Goal: Transaction & Acquisition: Obtain resource

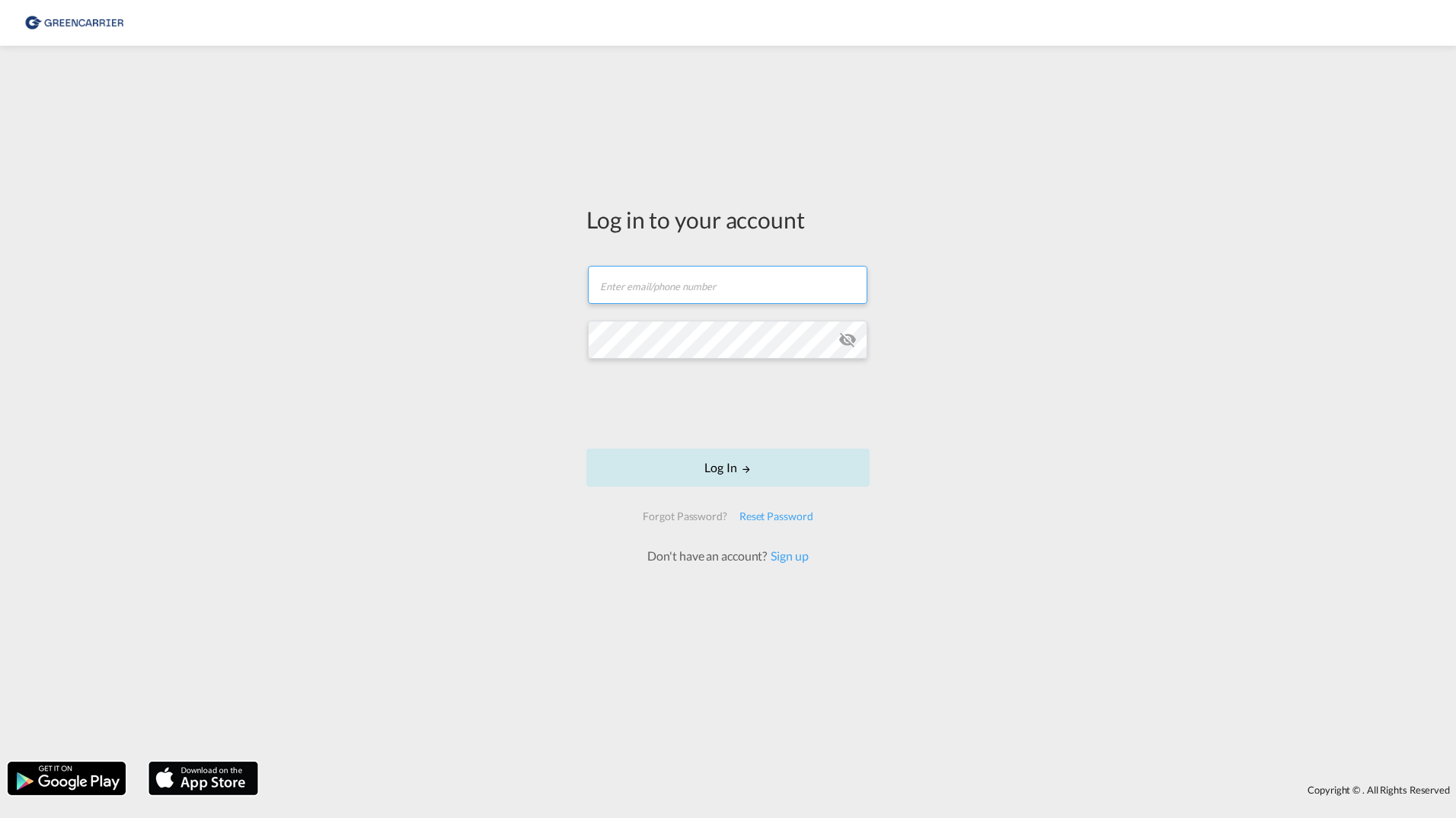
type input "[PERSON_NAME][EMAIL_ADDRESS][DOMAIN_NAME]"
click at [716, 468] on button "Log In" at bounding box center [728, 468] width 283 height 38
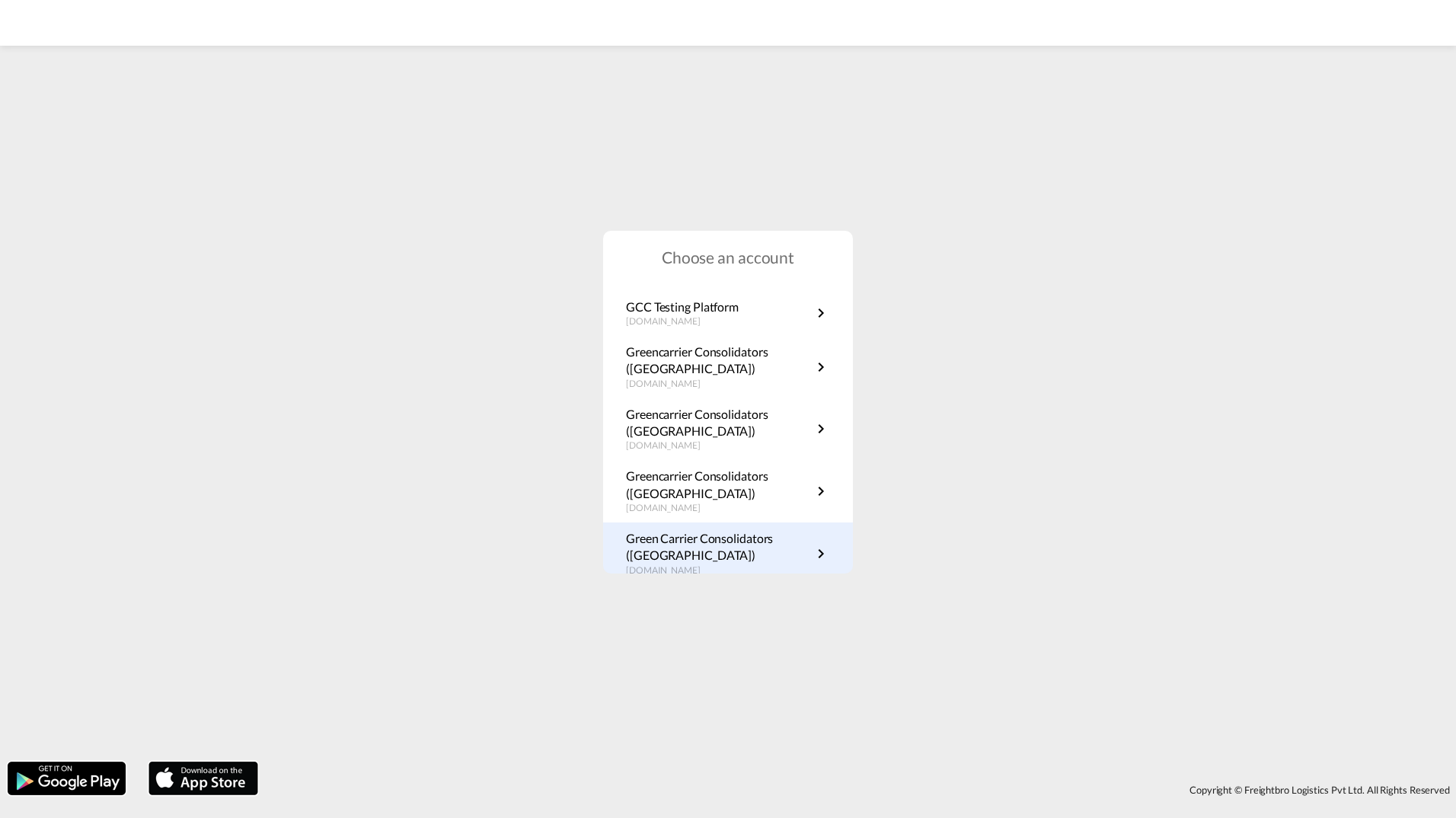
scroll to position [275, 0]
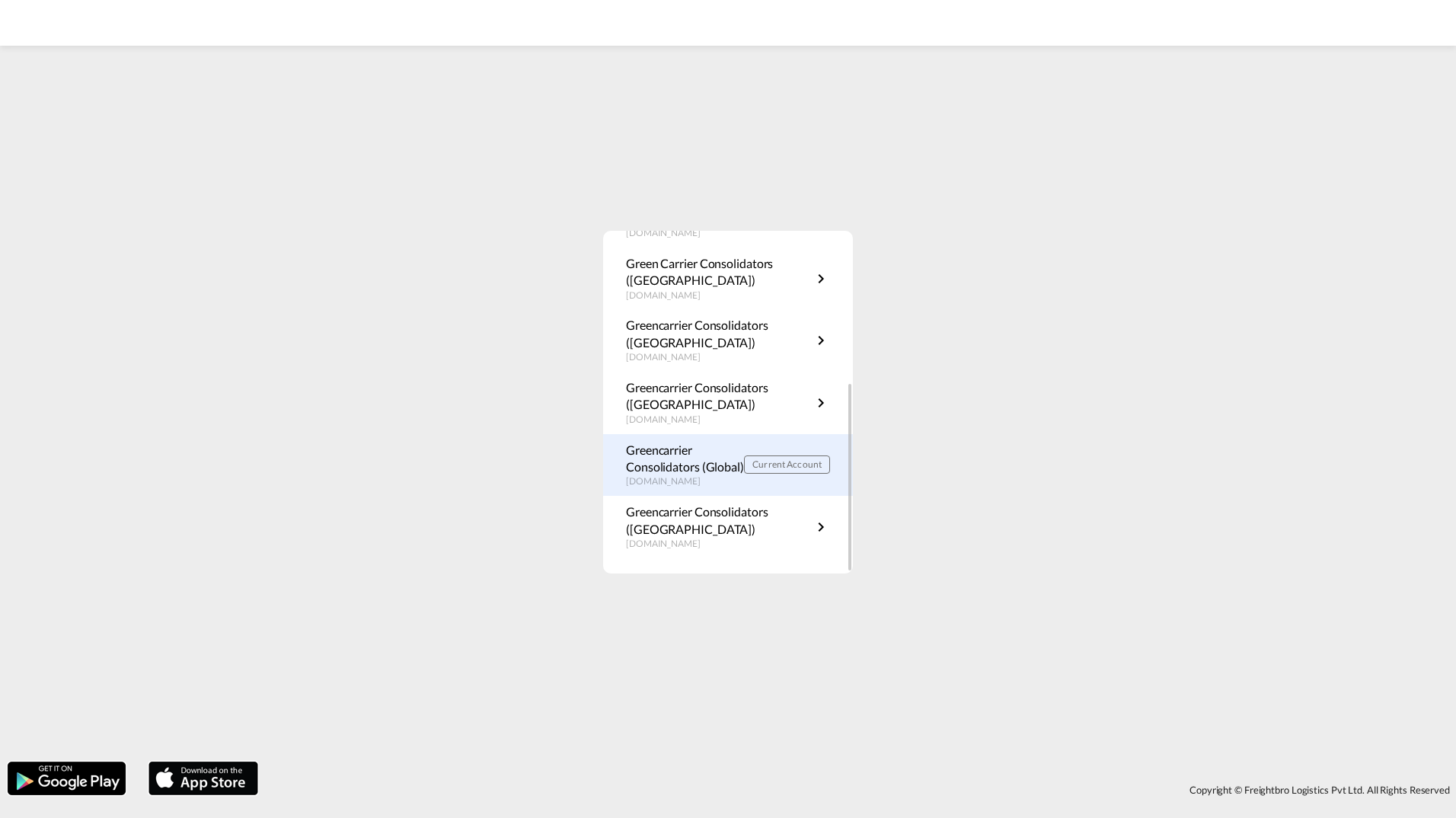
click at [725, 473] on p "Greencarrier Consolidators (Global)" at bounding box center [685, 458] width 118 height 34
click at [702, 467] on p "Greencarrier Consolidators (Global)" at bounding box center [685, 458] width 118 height 34
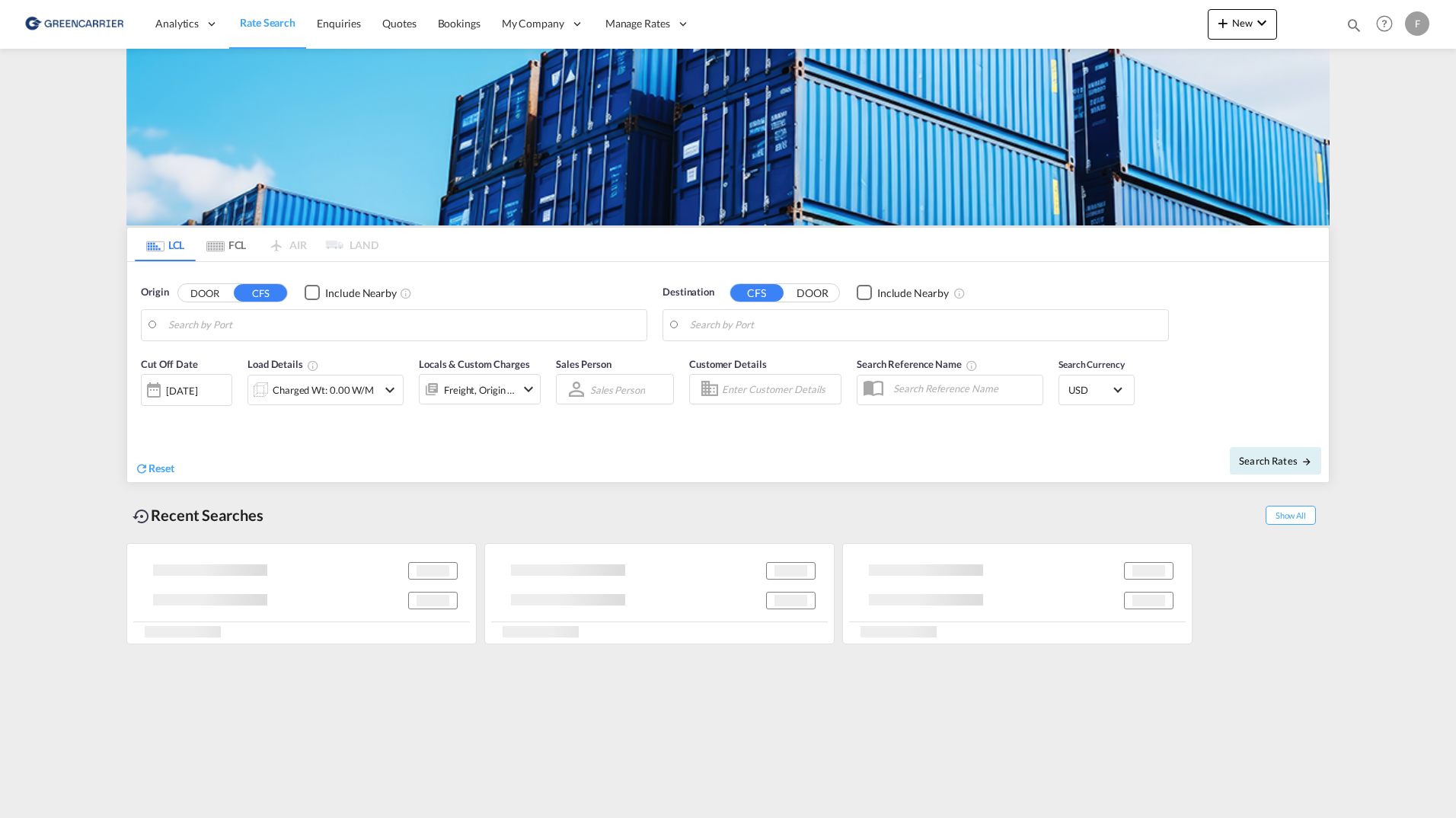
type input "DK-4623, Bjæverskov, Ejby, Hoejelse, Jersie, Kirke Skensved, Lille Ladager, Lil…"
type input "Hong Kong, HKHKG"
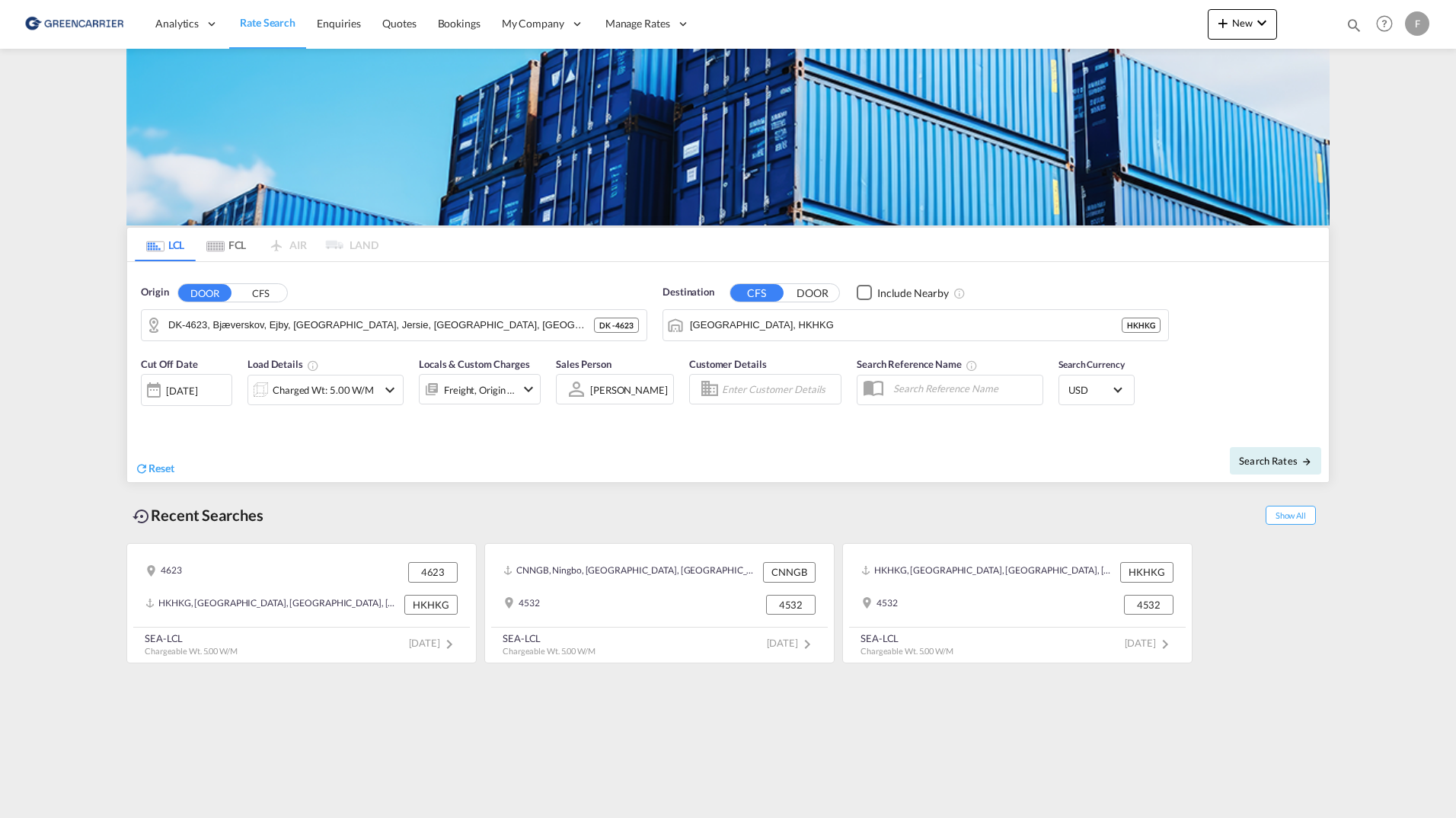
click at [105, 308] on md-content "Analytics Reports Dashboard Rate Search Enquiries Quotes Bookings" at bounding box center [728, 409] width 1456 height 818
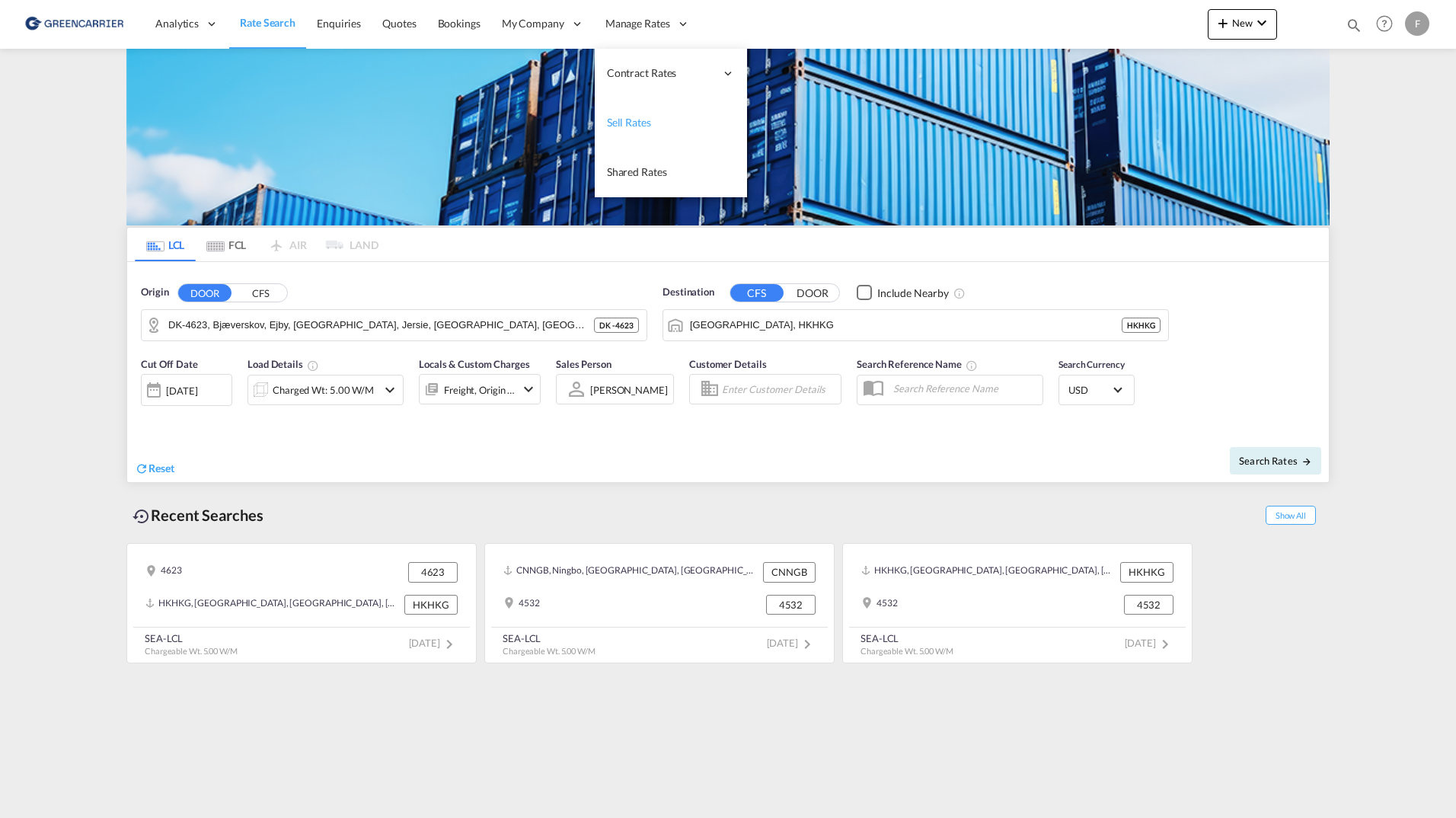
click at [648, 132] on link "Sell Rates" at bounding box center [671, 122] width 152 height 50
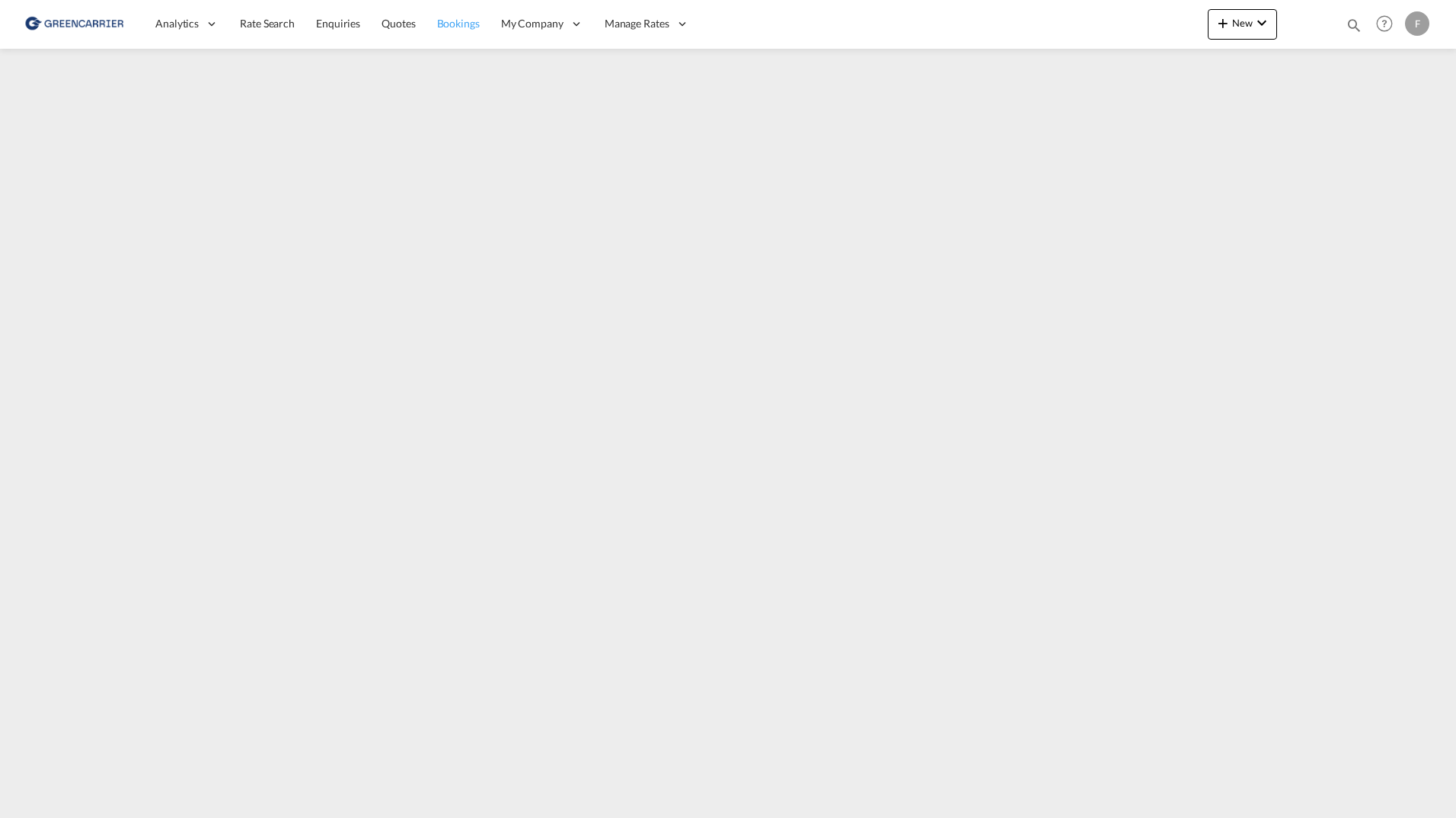
click at [444, 24] on span "Bookings" at bounding box center [458, 23] width 43 height 13
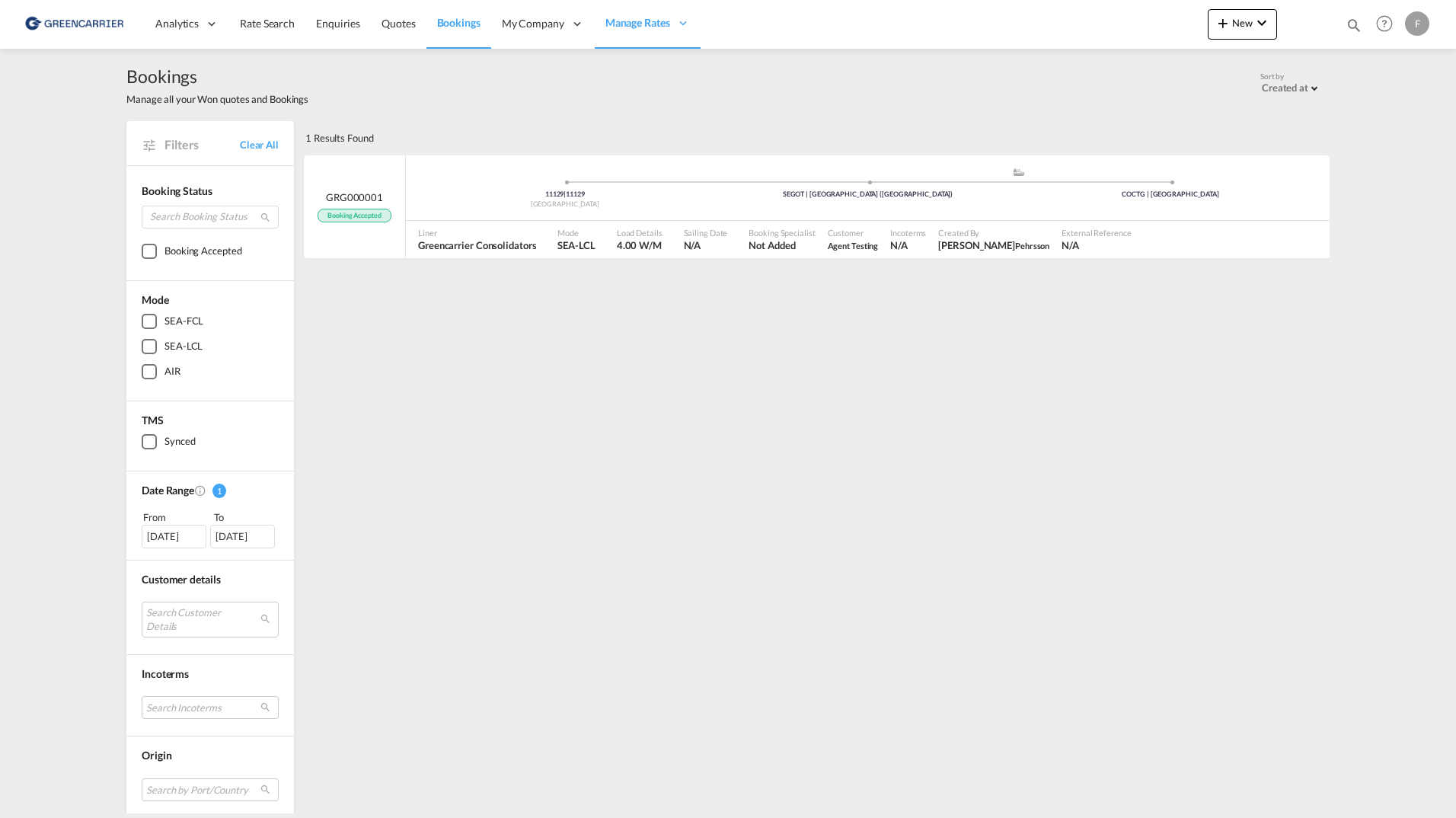
click at [786, 687] on div "1 Results Found .a{fill:#3f3d56;}.b,.l,.r,.t{fill:#fff;}.c{fill:#cecece;}.d{fil…" at bounding box center [816, 595] width 1028 height 948
click at [265, 23] on span "Rate Search" at bounding box center [268, 23] width 55 height 13
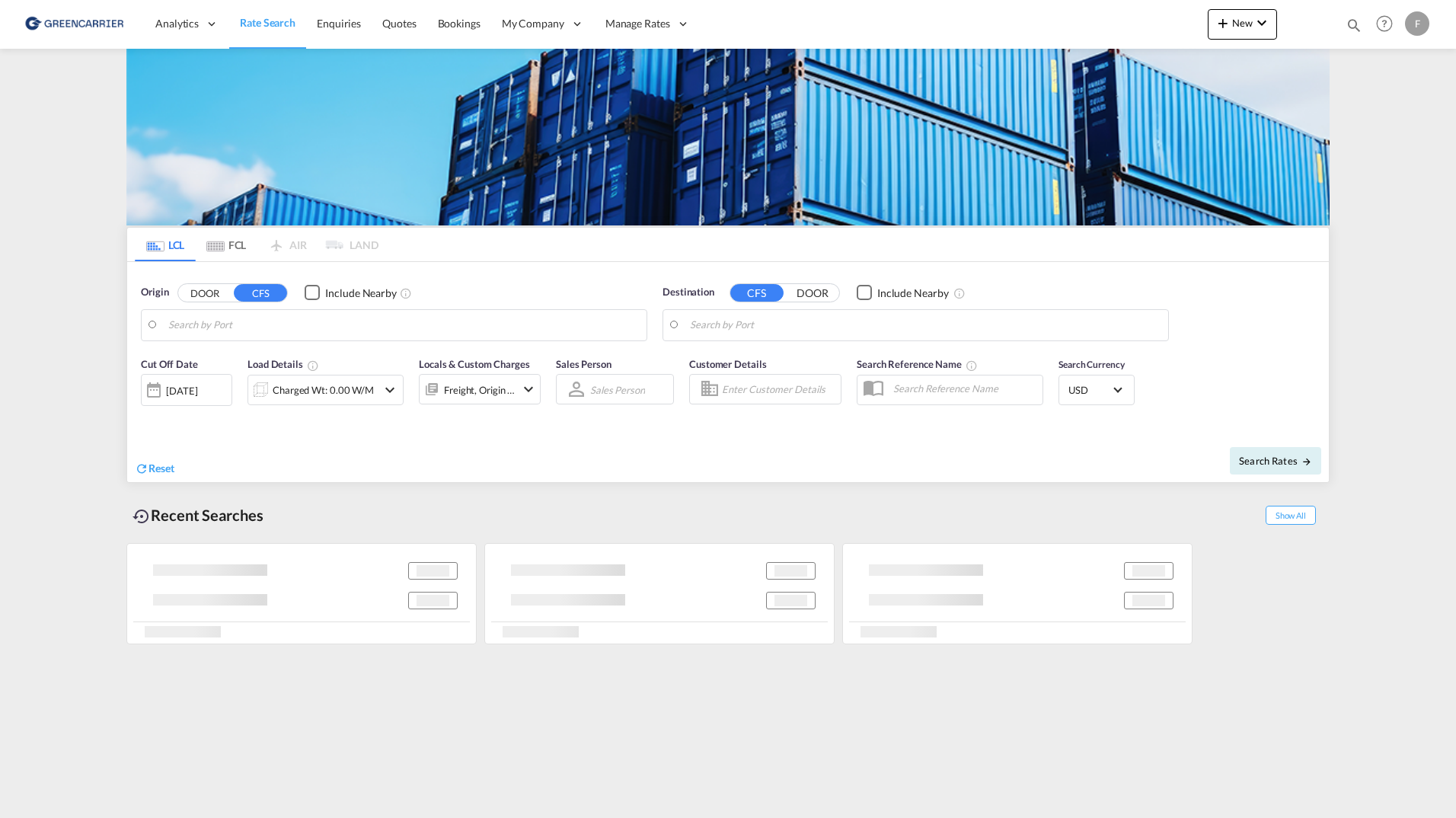
type input "DK-4623, Bjæverskov, Ejby, Hoejelse, Jersie, Kirke Skensved, Lille Ladager, Lil…"
type input "Hong Kong, HKHKG"
type input "DK-4623, Bjæverskov, Ejby, Hoejelse, Jersie, Kirke Skensved, Lille Ladager, Lil…"
type input "Hong Kong, HKHKG"
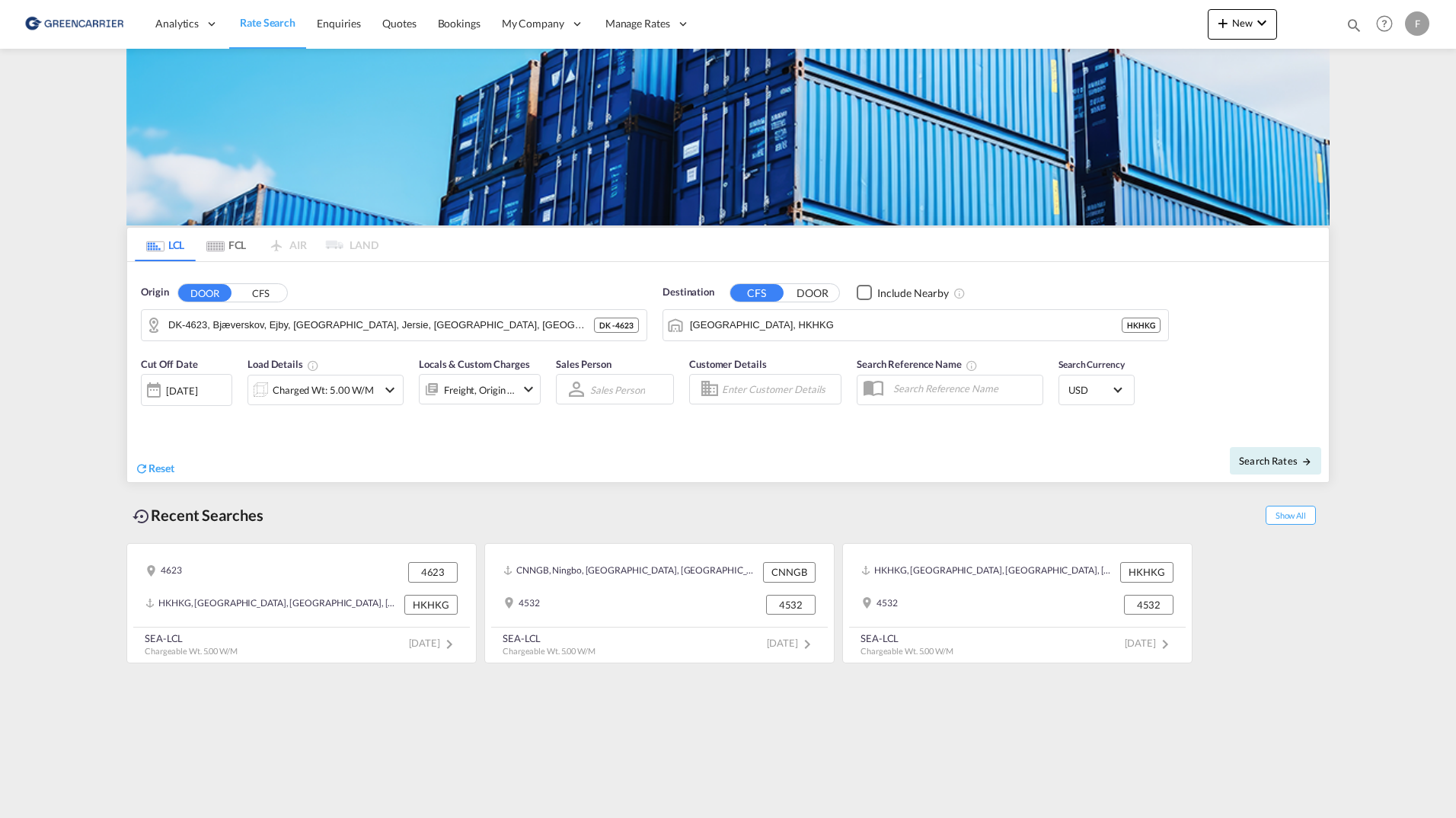
click at [1348, 582] on md-content "Analytics Reports Dashboard Rate Search Enquiries Quotes Bookings" at bounding box center [728, 409] width 1456 height 818
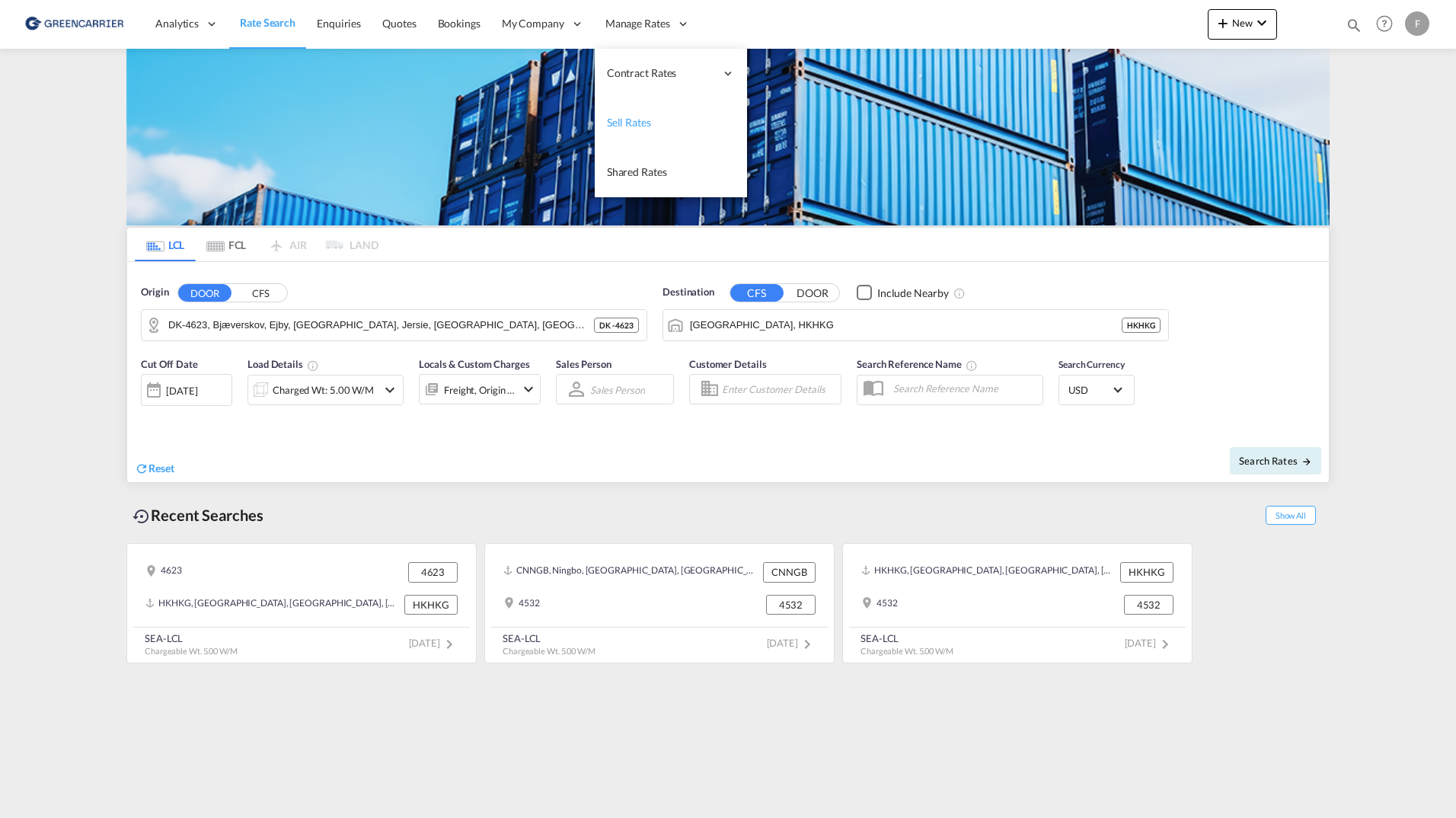
click at [643, 120] on span "Sell Rates" at bounding box center [629, 122] width 44 height 13
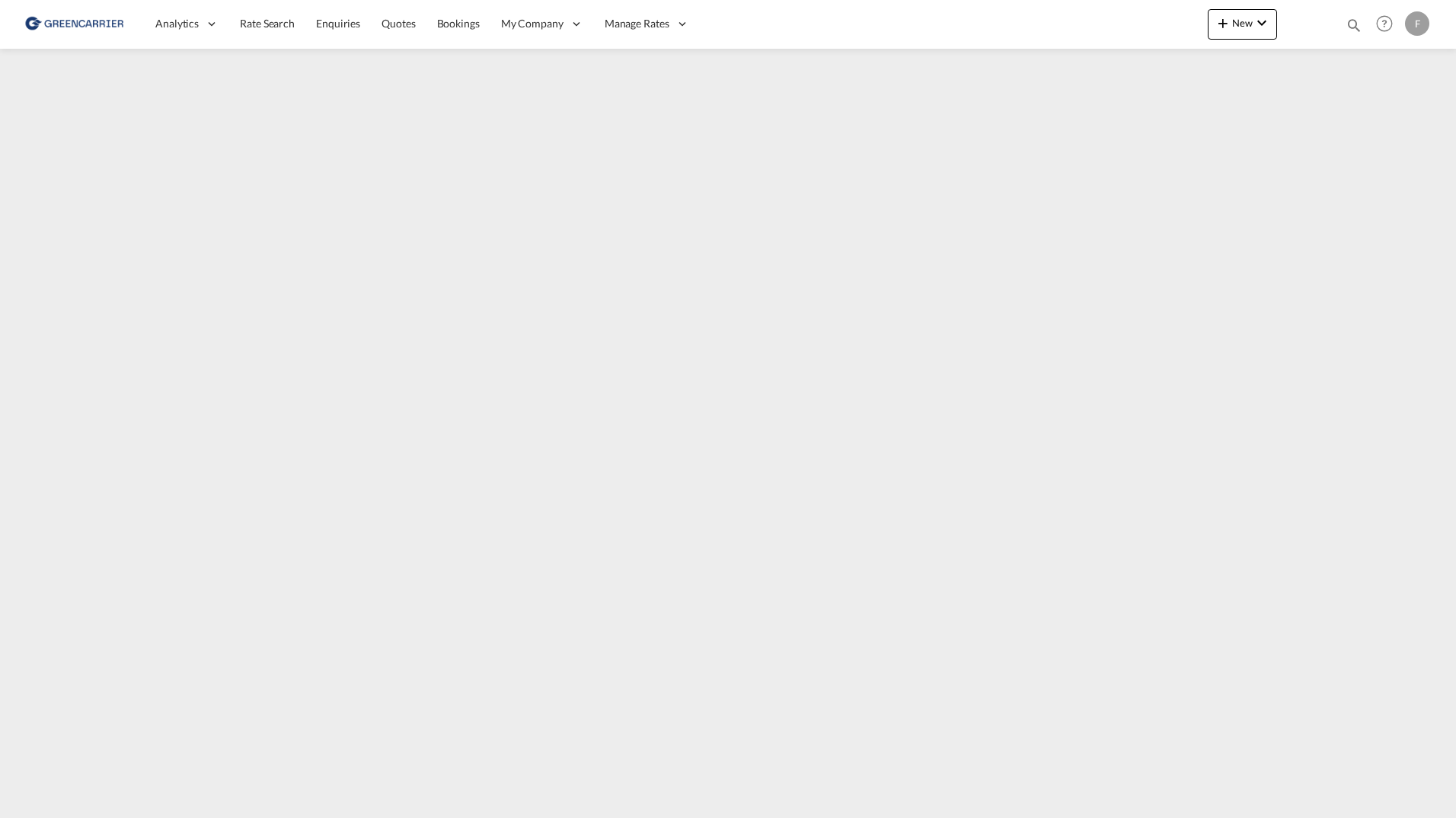
click at [1409, 21] on div "F" at bounding box center [1418, 24] width 24 height 24
click at [1363, 167] on button "Logout" at bounding box center [1389, 166] width 122 height 31
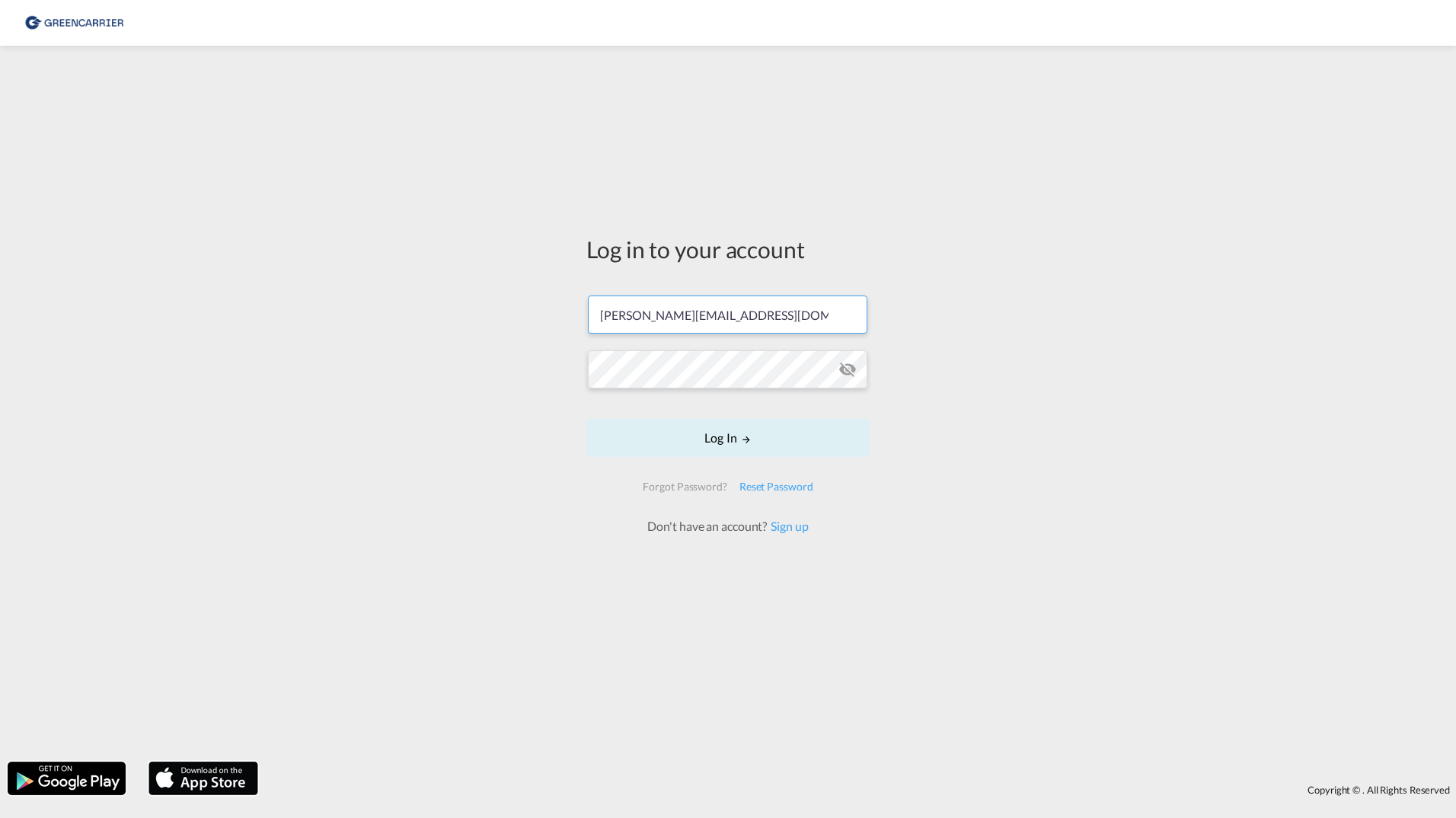
click at [517, 303] on div "Log in to your account filip.pehrsson@greencarrier.com Log In Forgot Password? …" at bounding box center [728, 404] width 1456 height 701
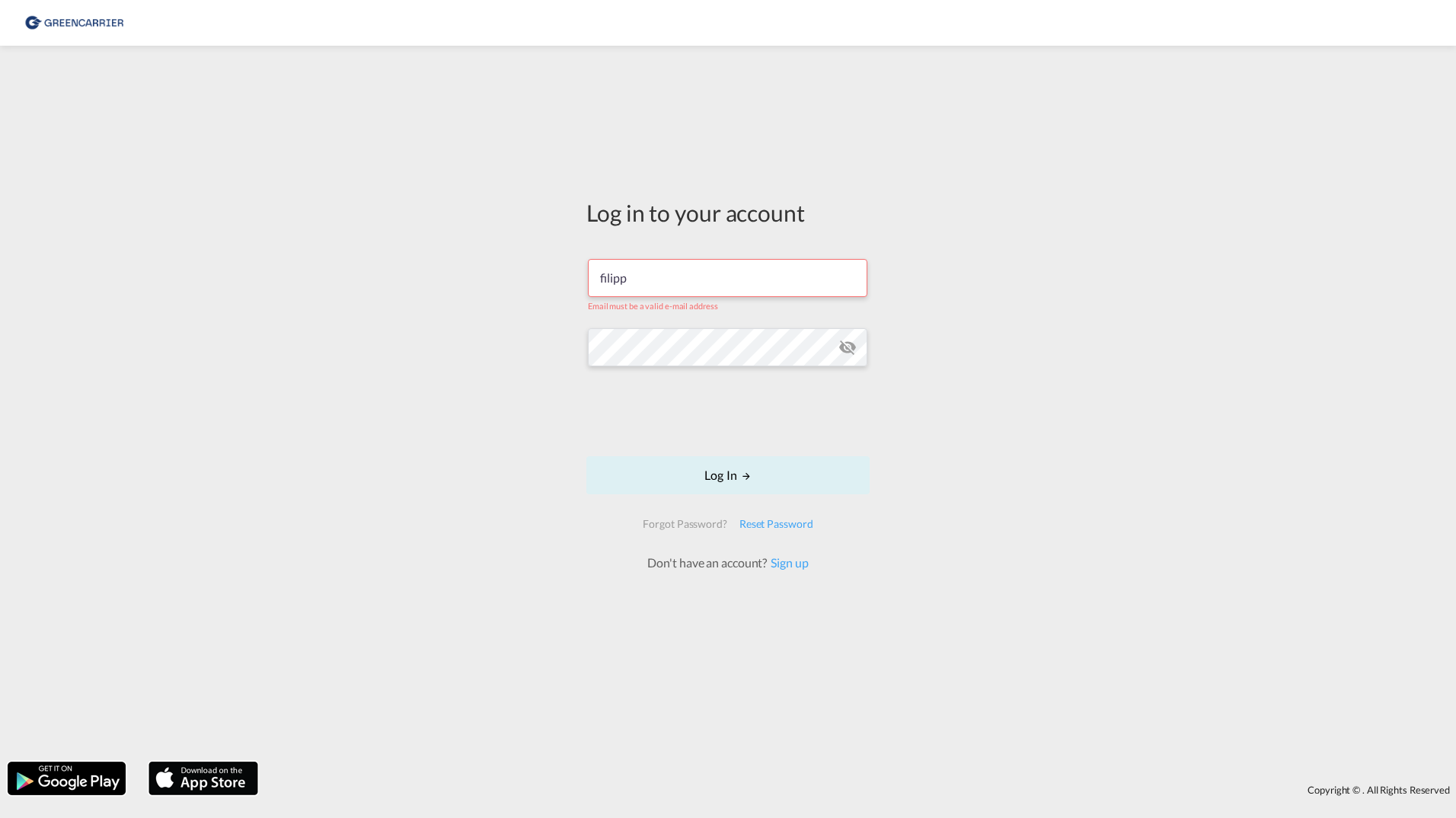
type input "filippehrsson1@gmail.com"
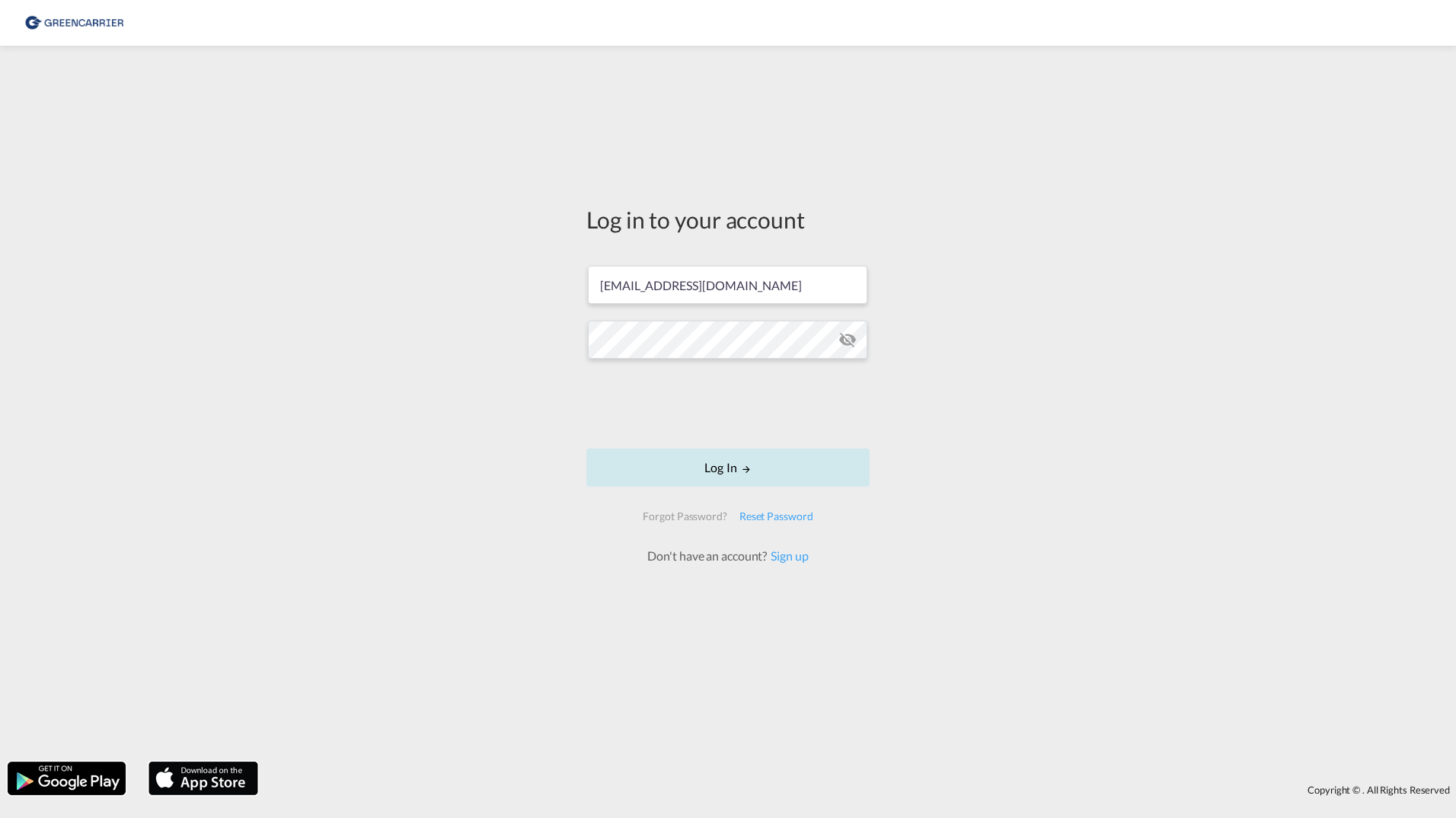
click at [640, 476] on button "Log In" at bounding box center [728, 468] width 283 height 38
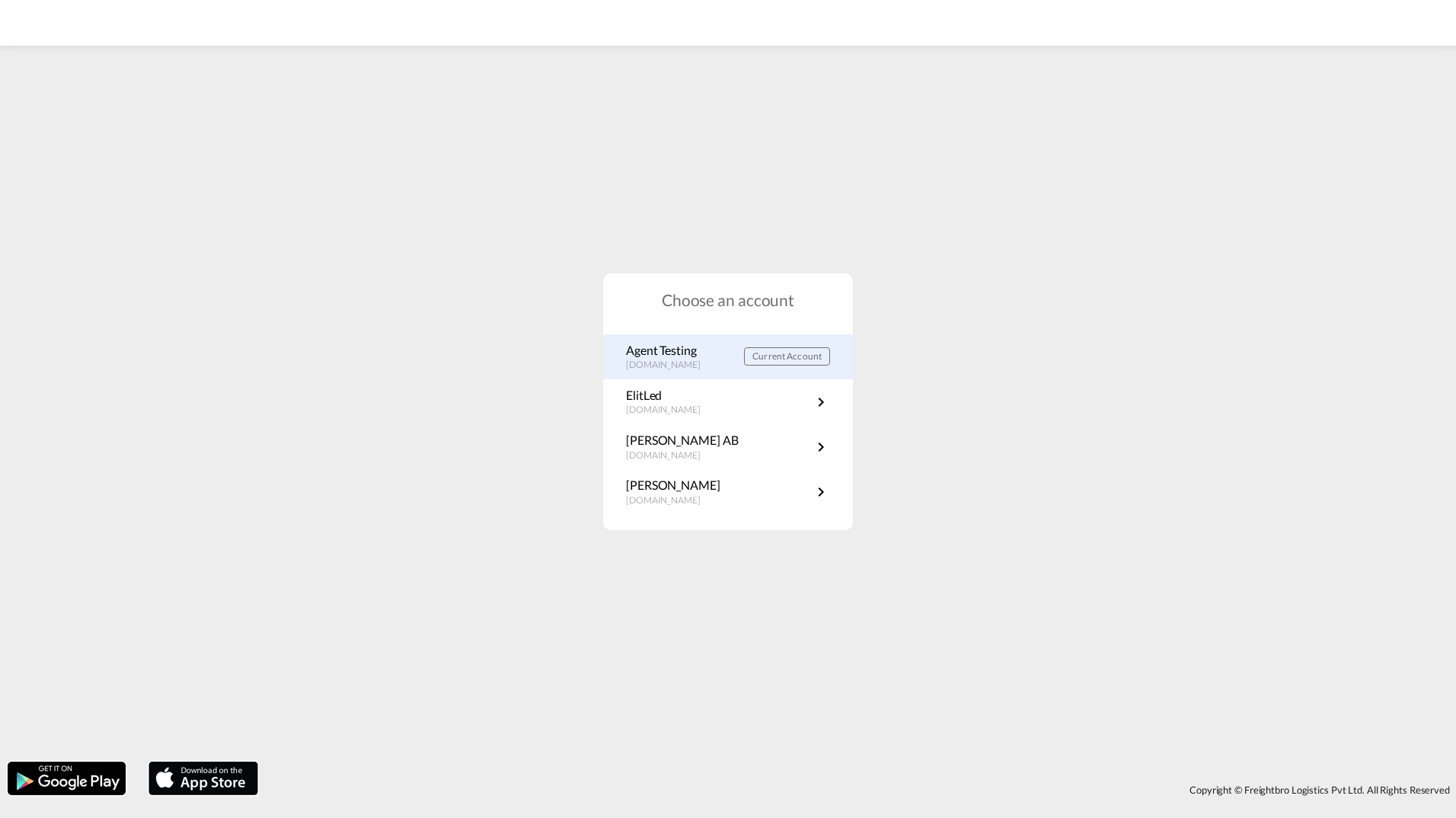
click at [669, 350] on p "Agent Testing" at bounding box center [670, 350] width 90 height 17
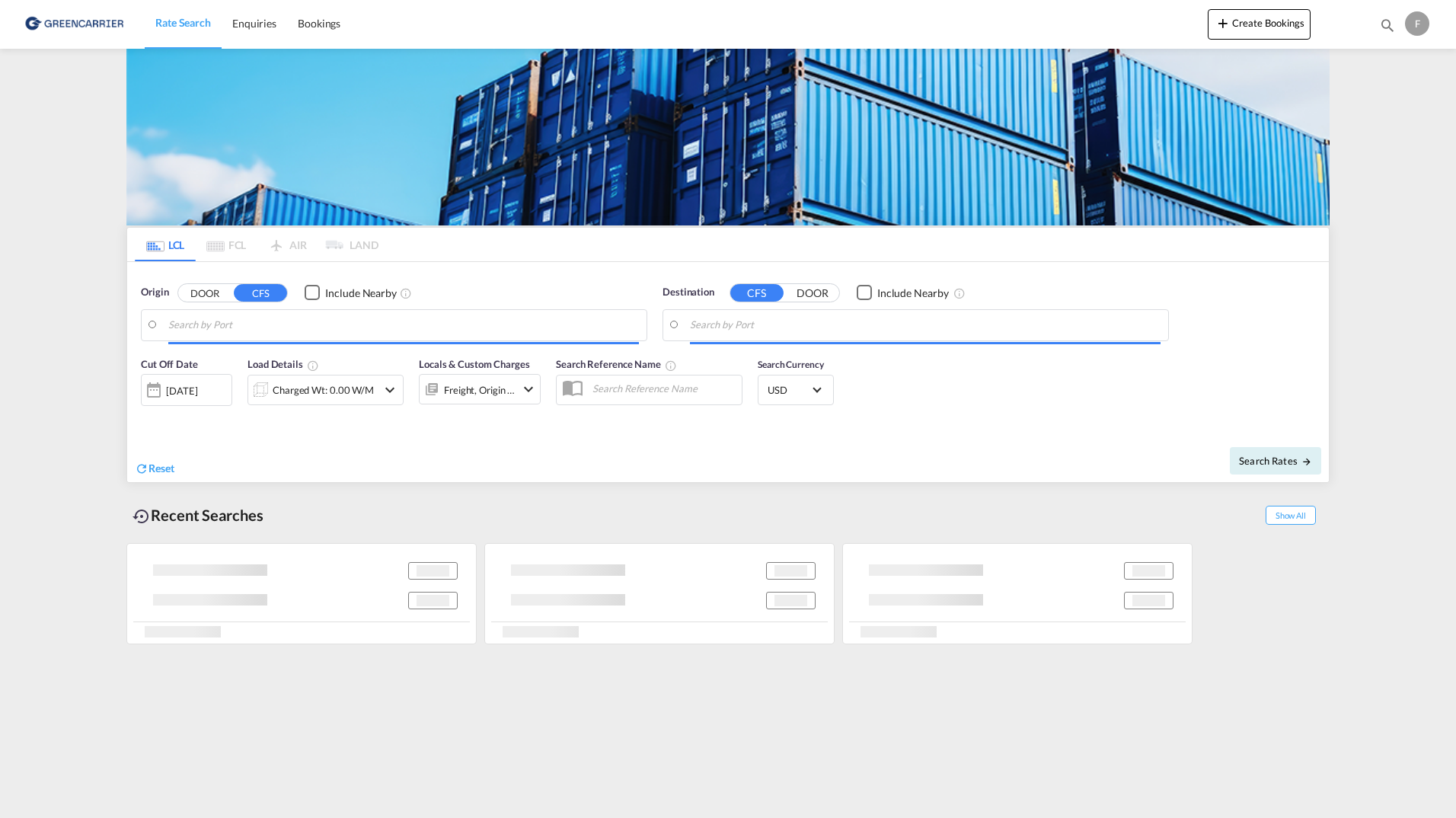
type input "SE-11129, Stockholm, Stockholm"
type input "Cartagena, COCTG"
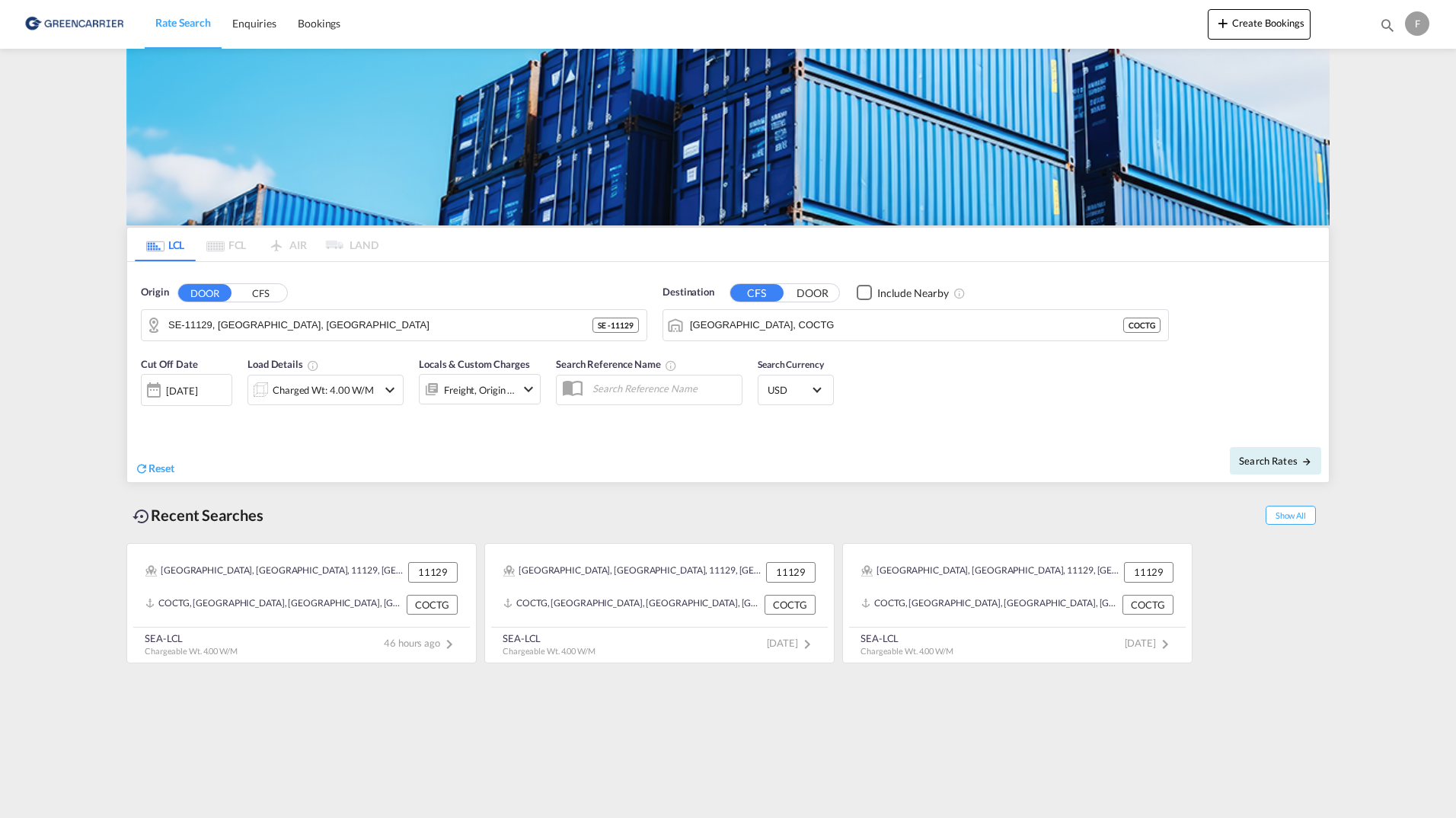
click at [282, 293] on button "CFS" at bounding box center [261, 292] width 54 height 18
click at [245, 322] on body "Rate Search Enquiries Bookings Rate Search Enquiries Bookings" at bounding box center [728, 409] width 1456 height 818
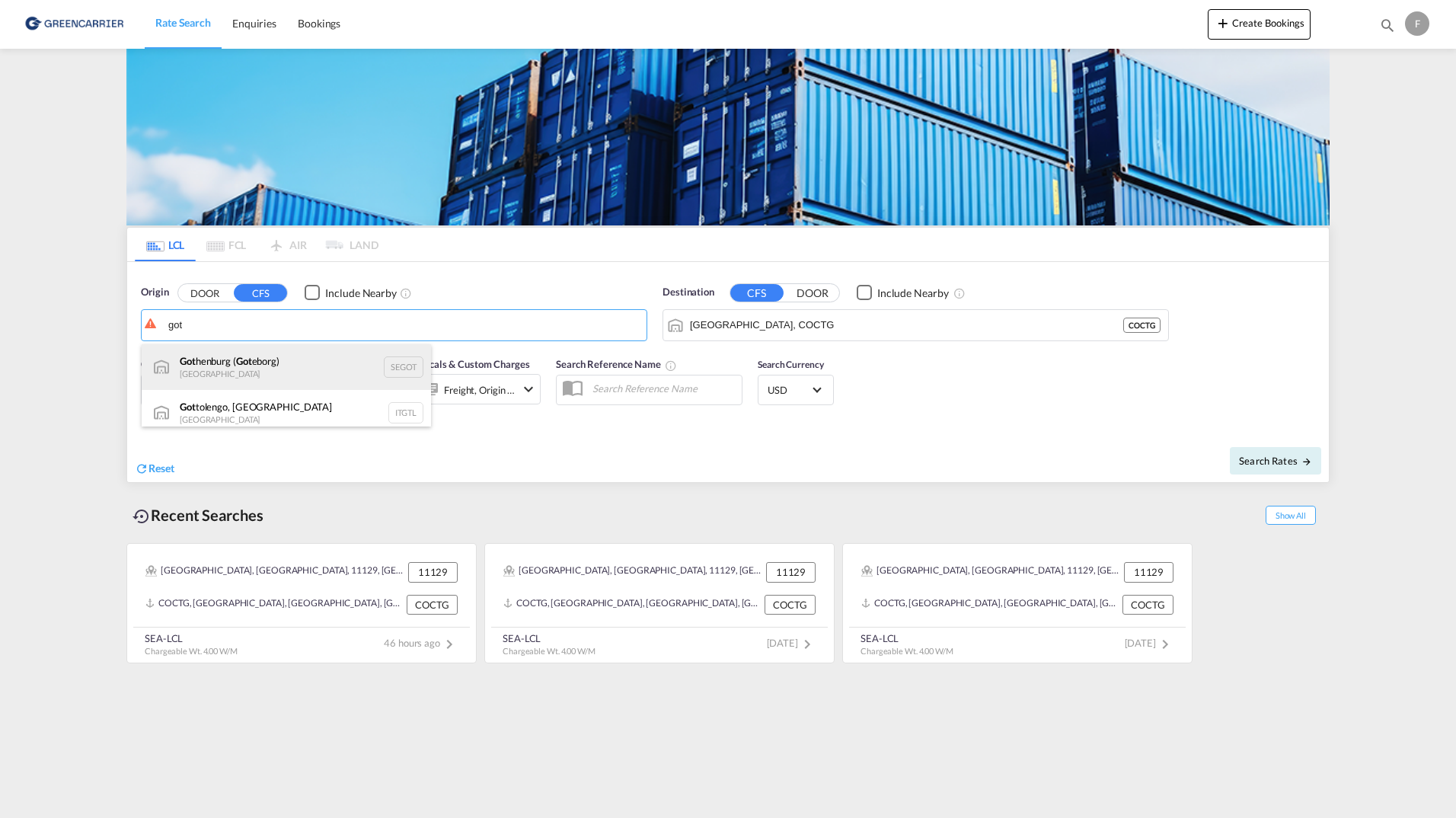
click at [241, 354] on div "Got henburg ( Got eborg) Sweden SEGOT" at bounding box center [286, 367] width 289 height 46
type input "Gothenburg (Goteborg), SEGOT"
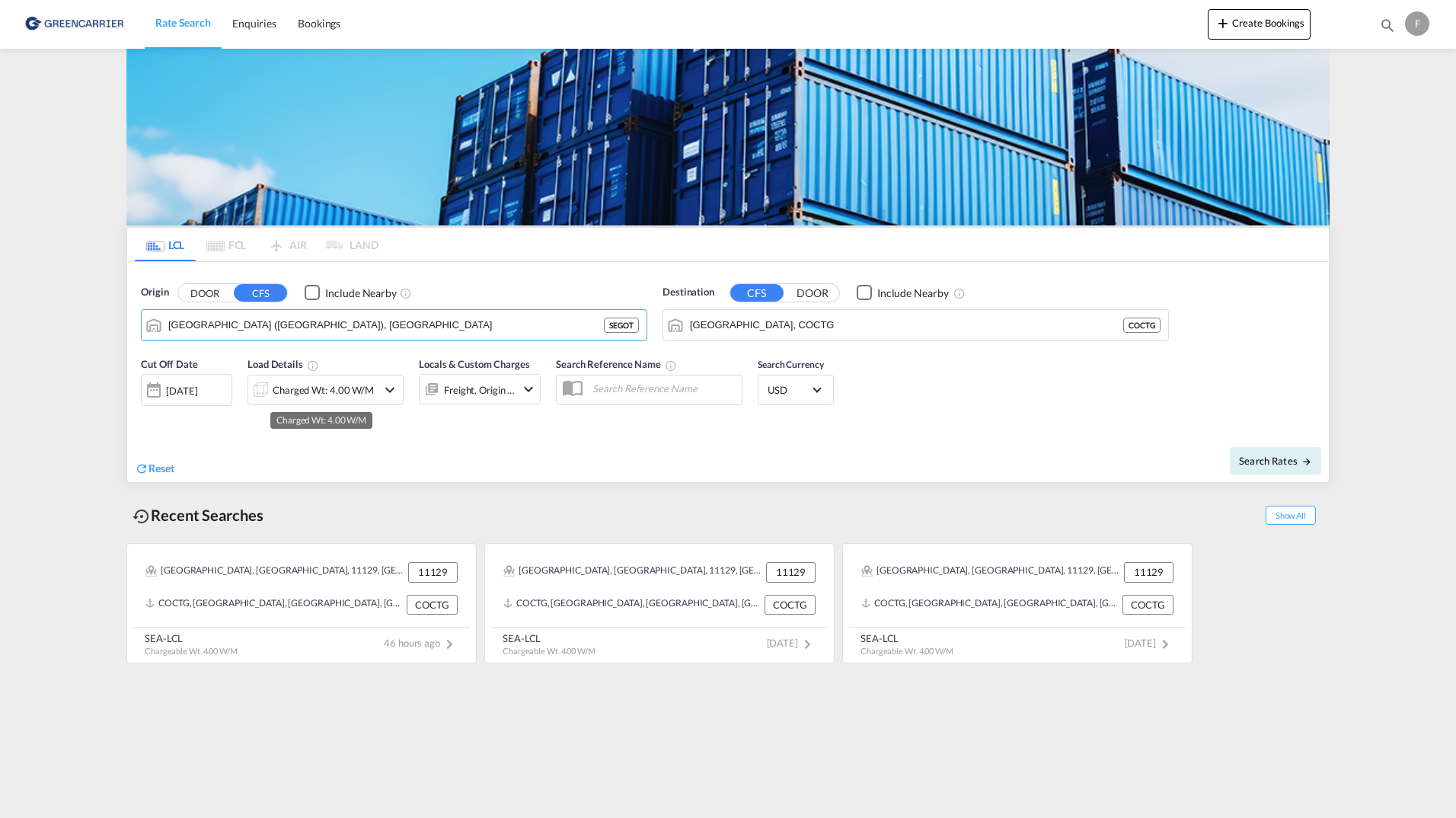
click at [344, 383] on div "Charged Wt: 4.00 W/M" at bounding box center [323, 390] width 101 height 21
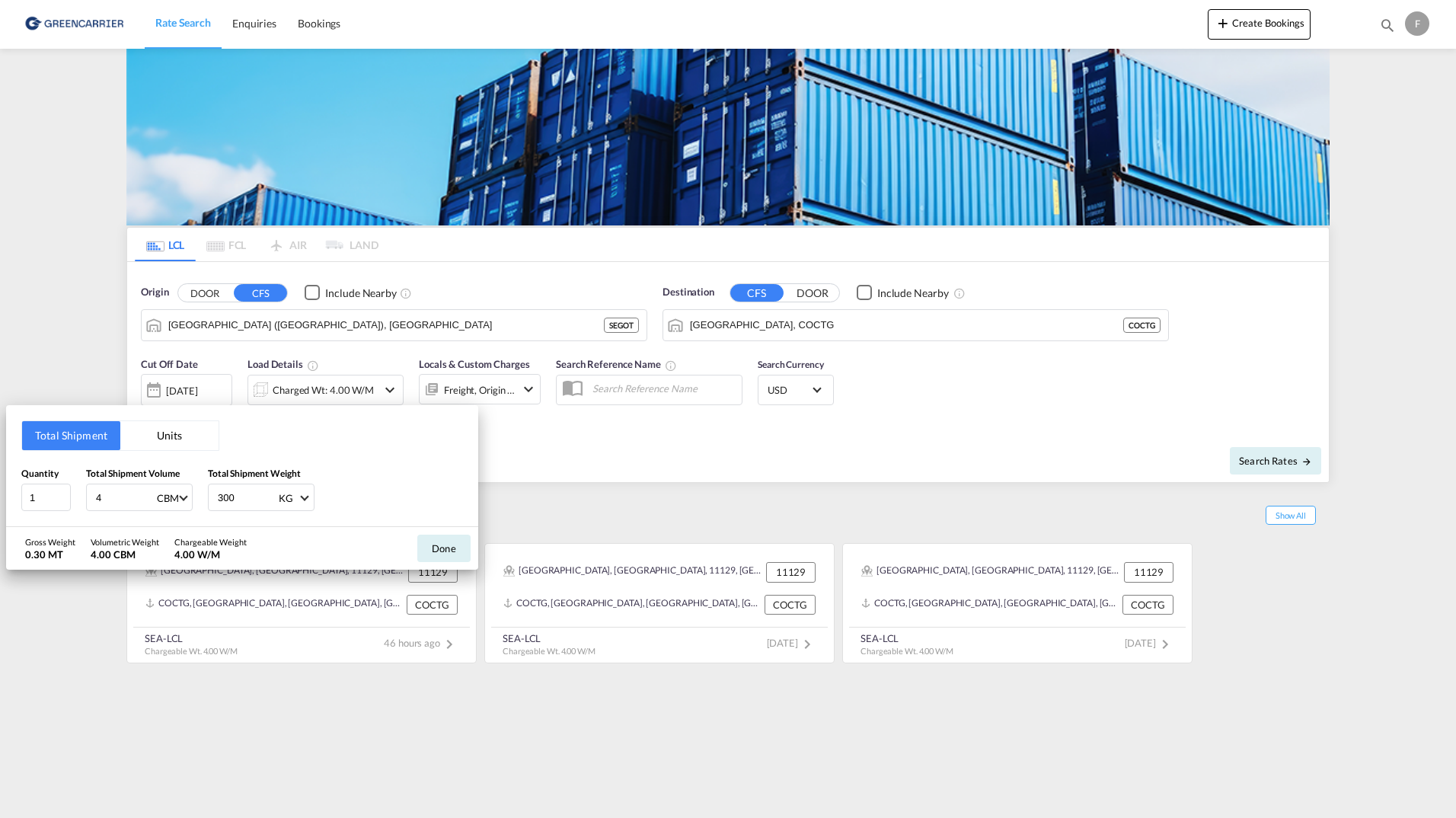
click at [174, 442] on button "Units" at bounding box center [169, 436] width 98 height 29
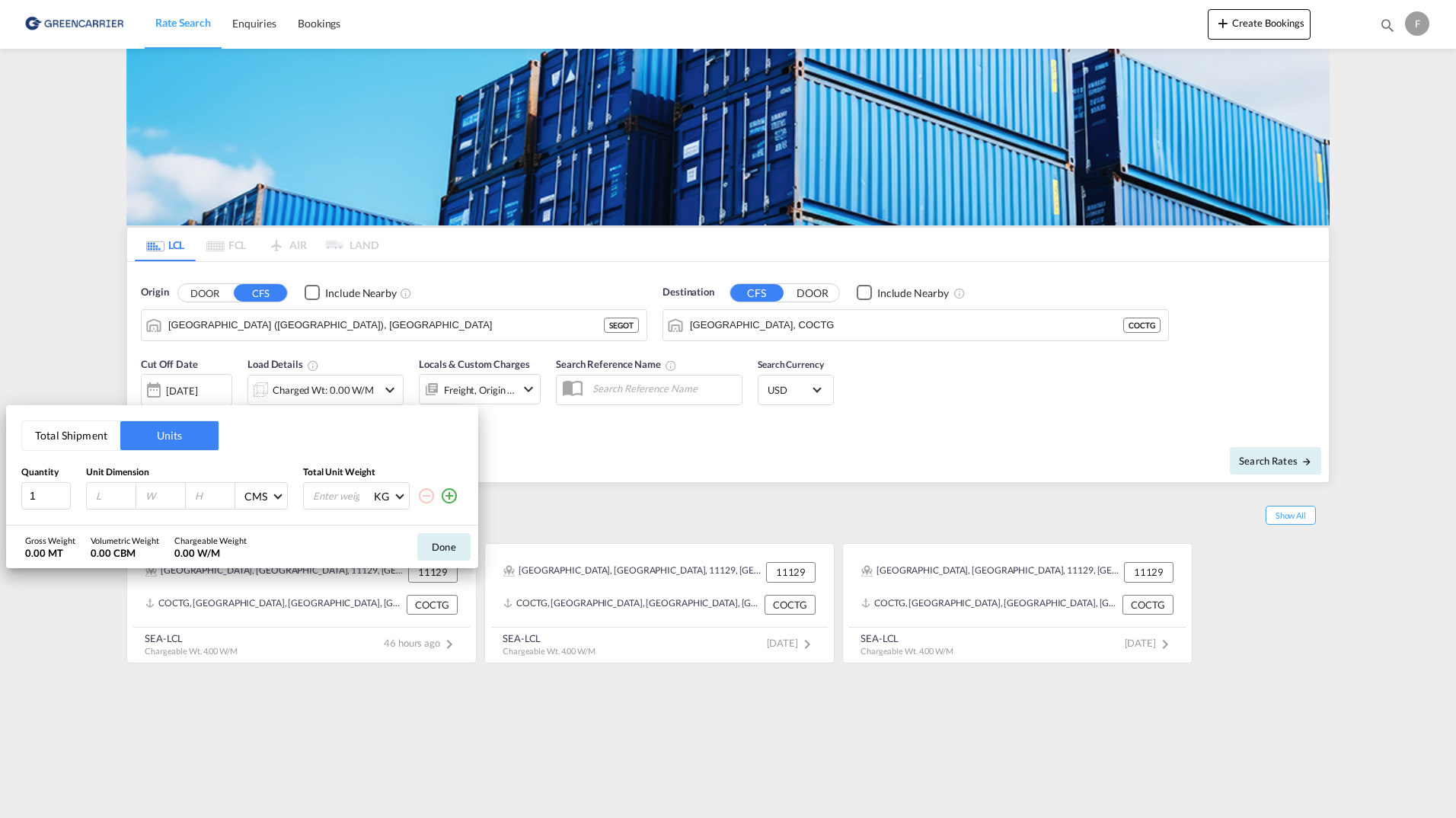
click at [72, 435] on button "Total Shipment" at bounding box center [71, 436] width 98 height 29
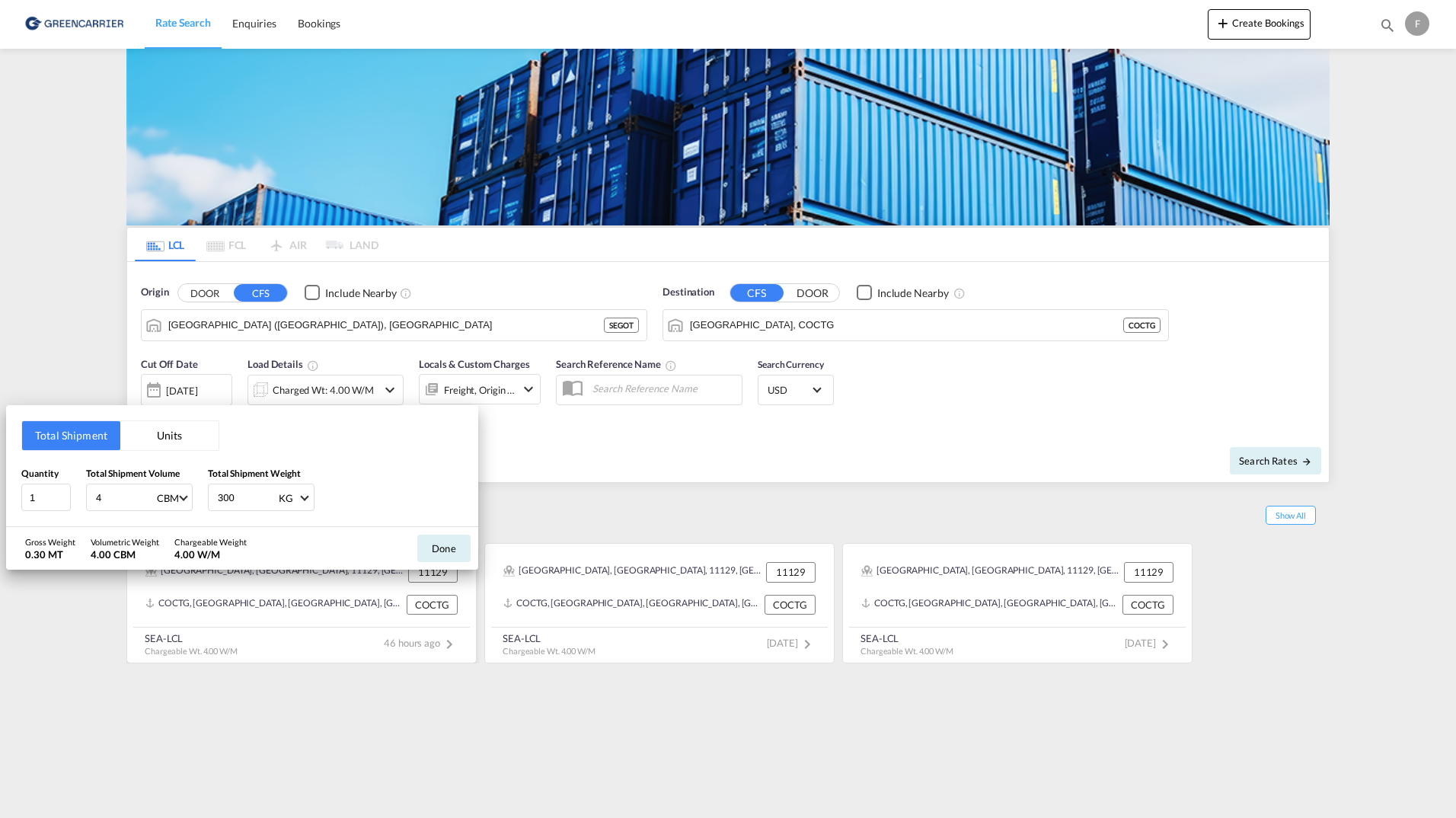
click at [436, 546] on button "Done" at bounding box center [445, 549] width 54 height 28
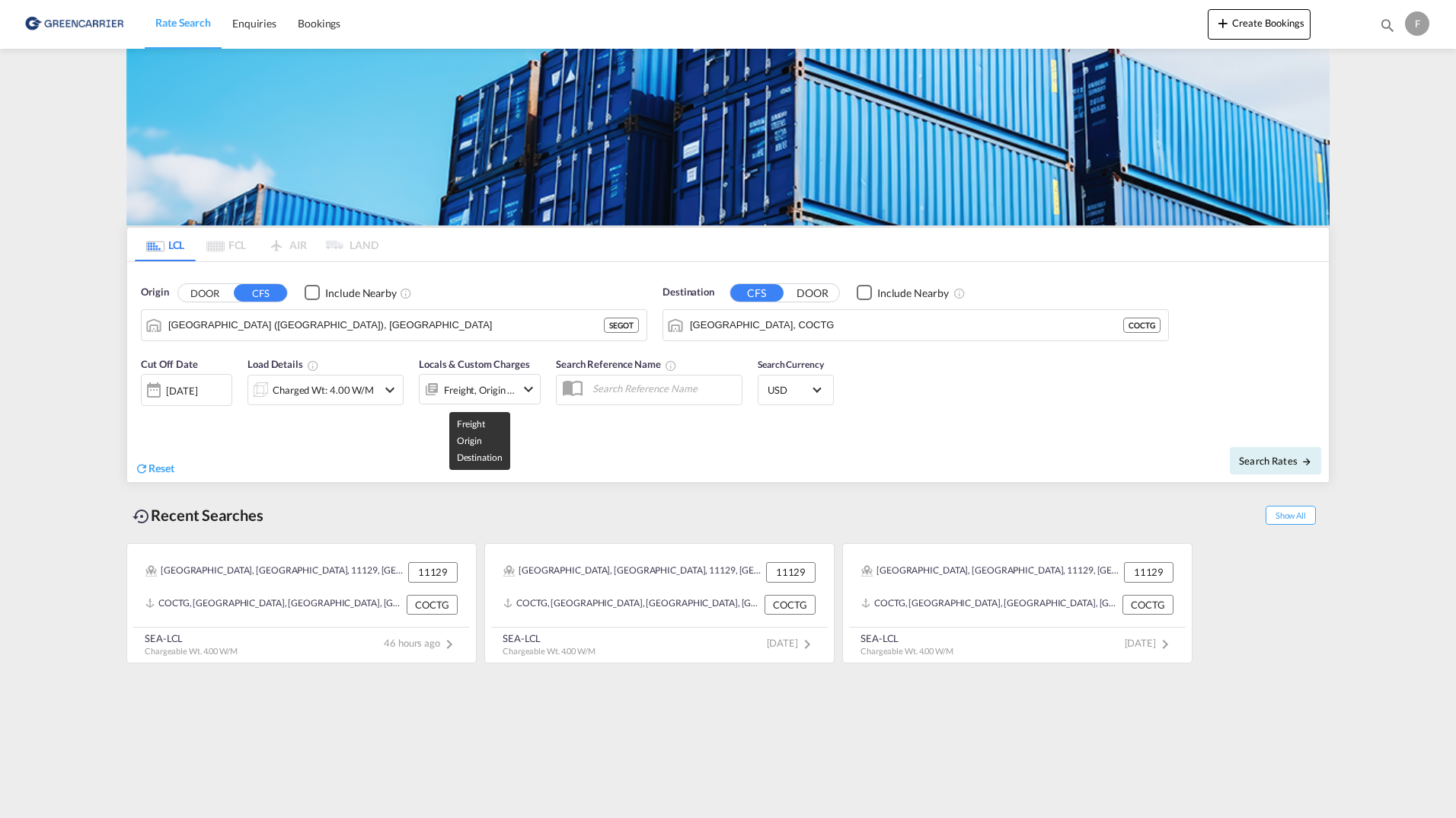
click at [497, 389] on div "Freight, Origin +1" at bounding box center [480, 390] width 72 height 21
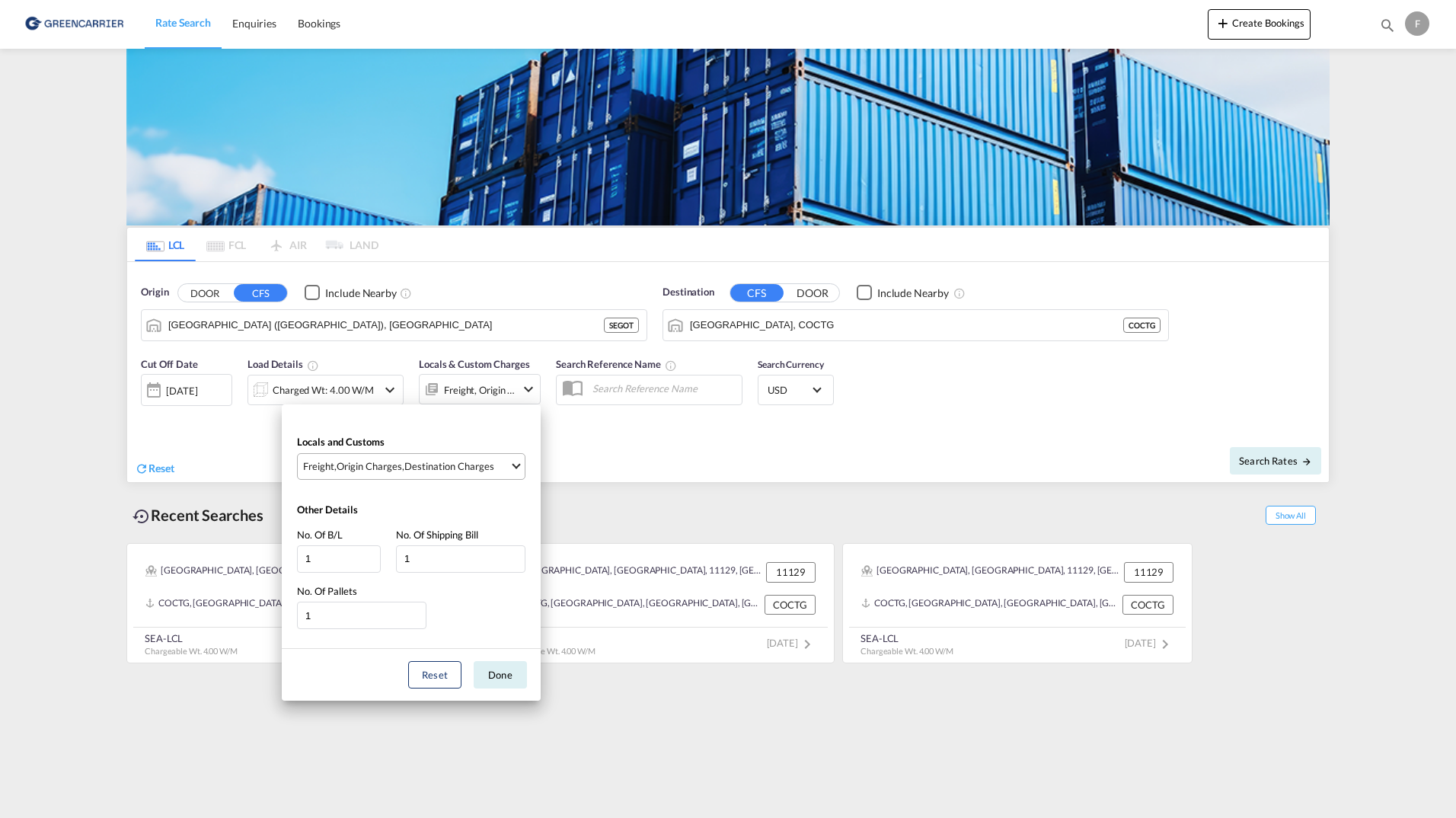
click at [447, 468] on div "Destination Charges" at bounding box center [449, 466] width 90 height 14
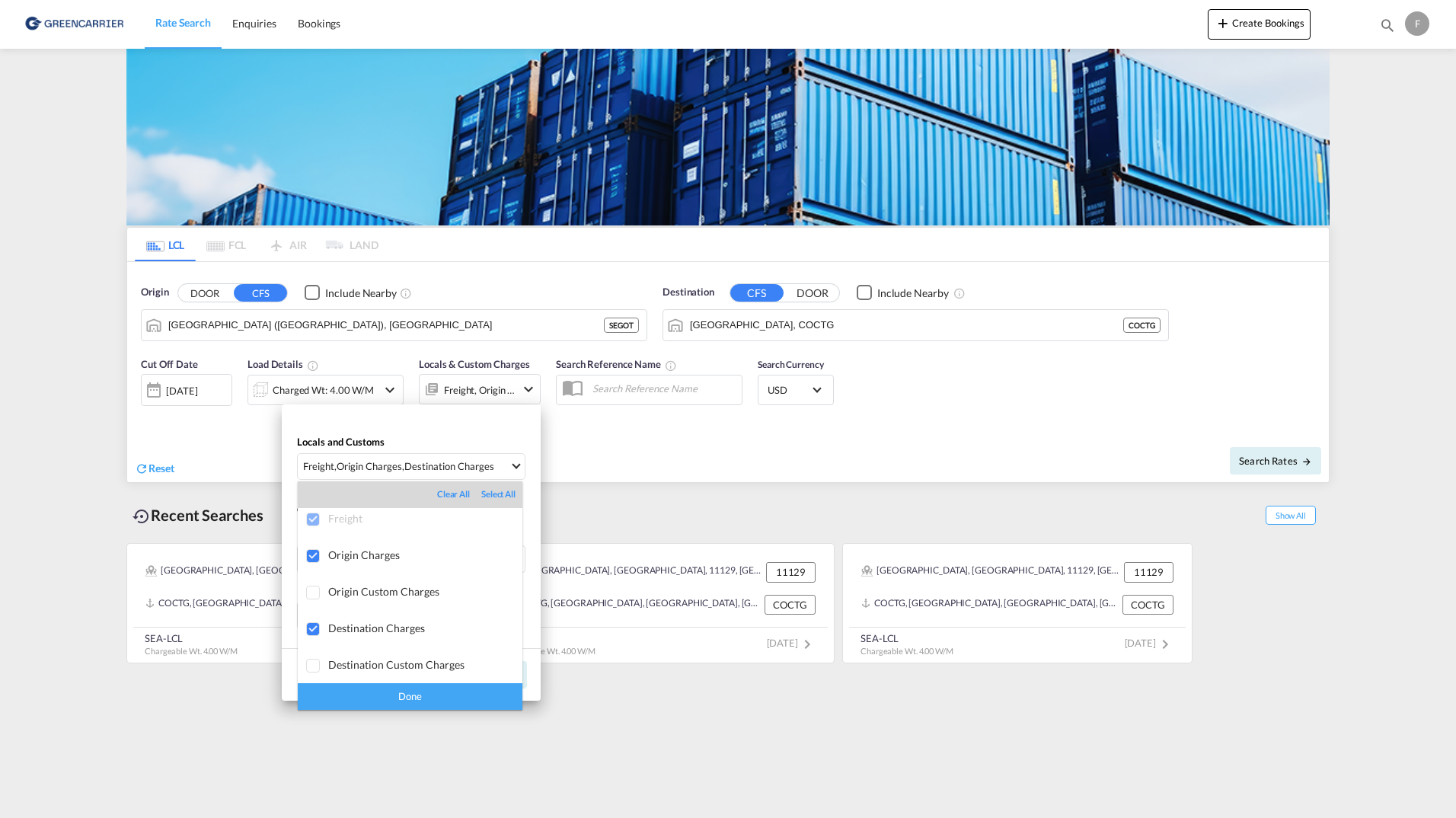
scroll to position [8, 0]
click at [368, 704] on div "Done" at bounding box center [410, 696] width 225 height 27
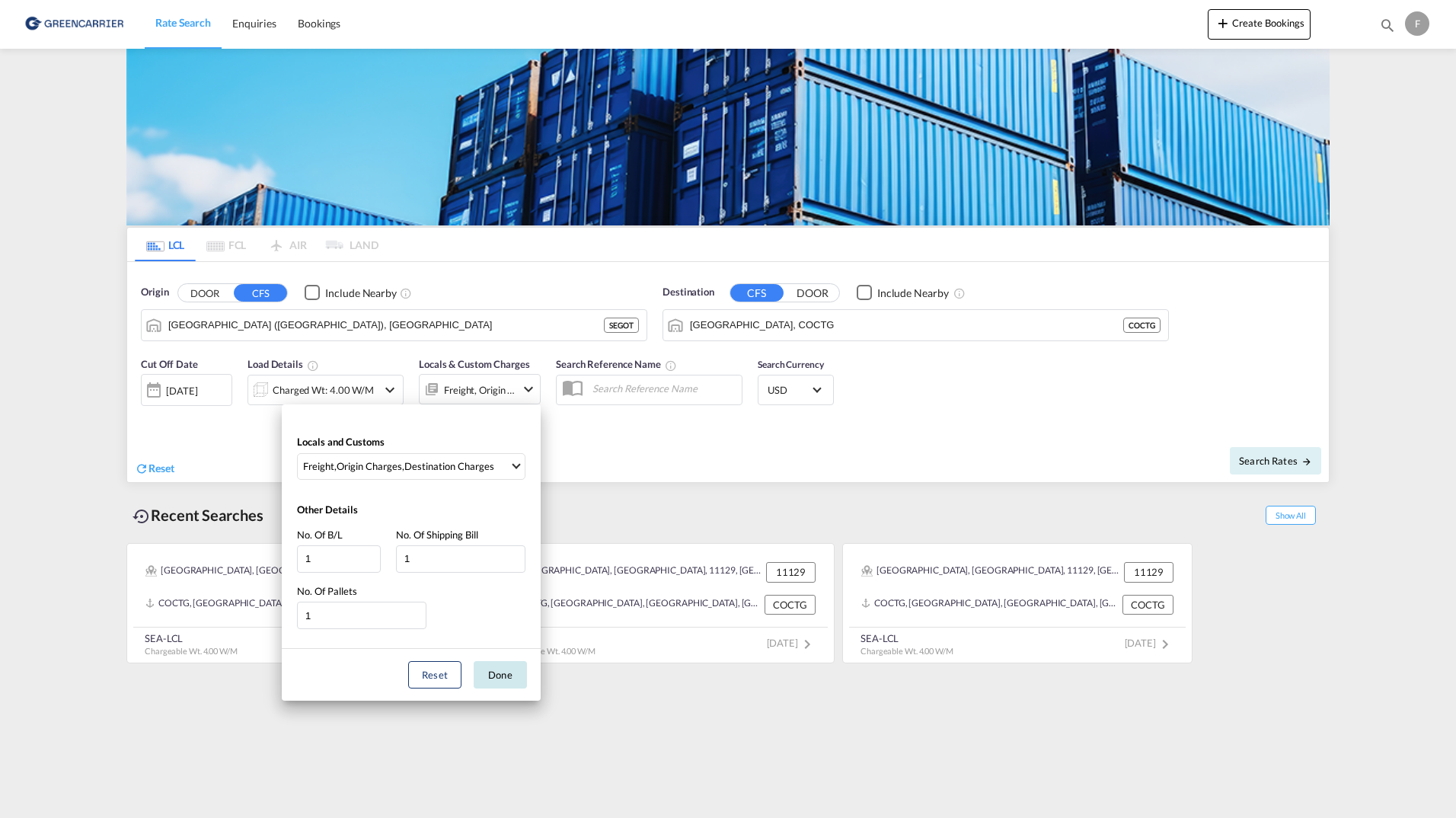
click at [499, 665] on button "Done" at bounding box center [500, 675] width 54 height 28
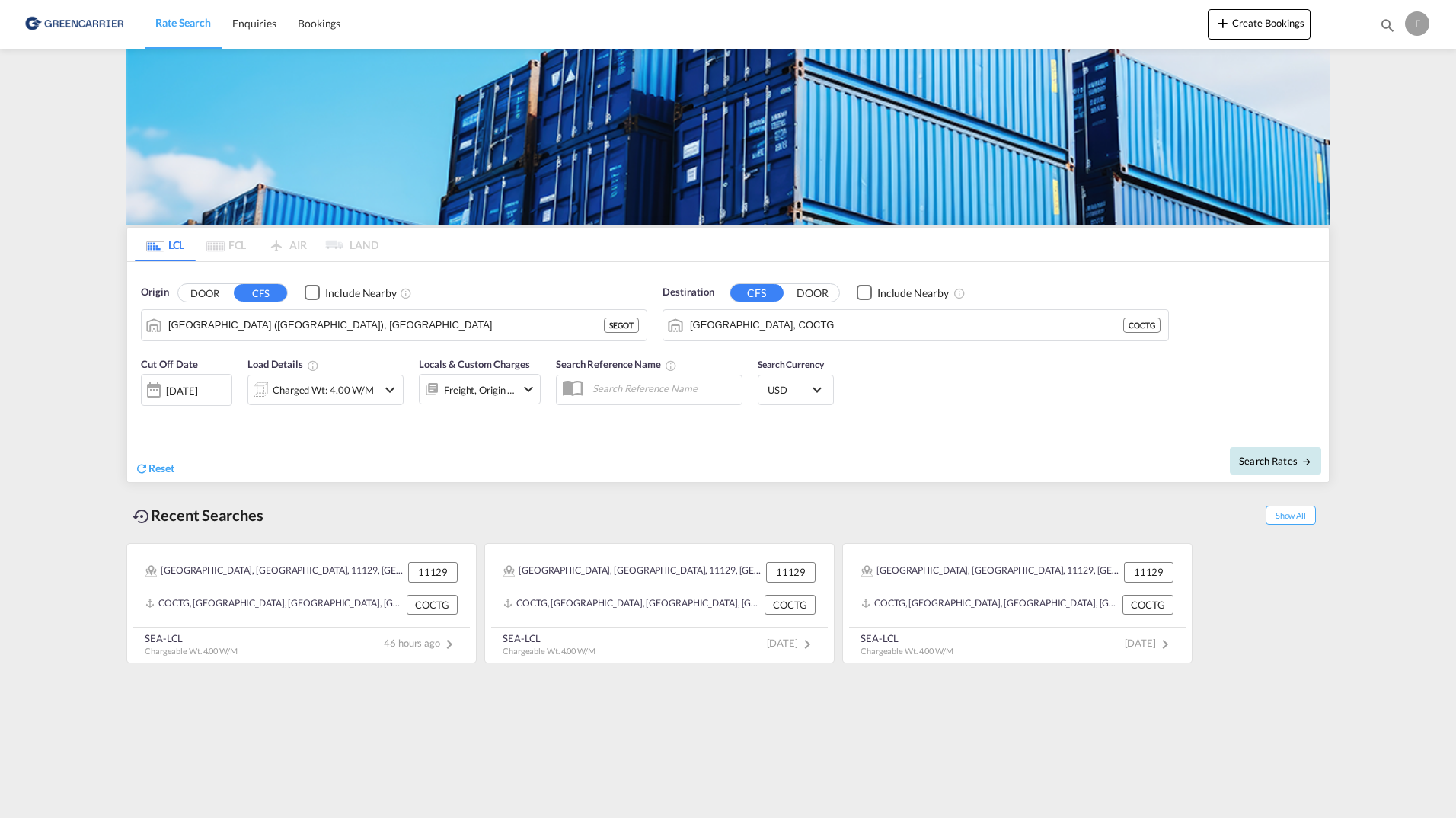
click at [1279, 462] on span "Search Rates" at bounding box center [1276, 461] width 73 height 12
type input "SEGOT to COCTG / 10 Sep 2025"
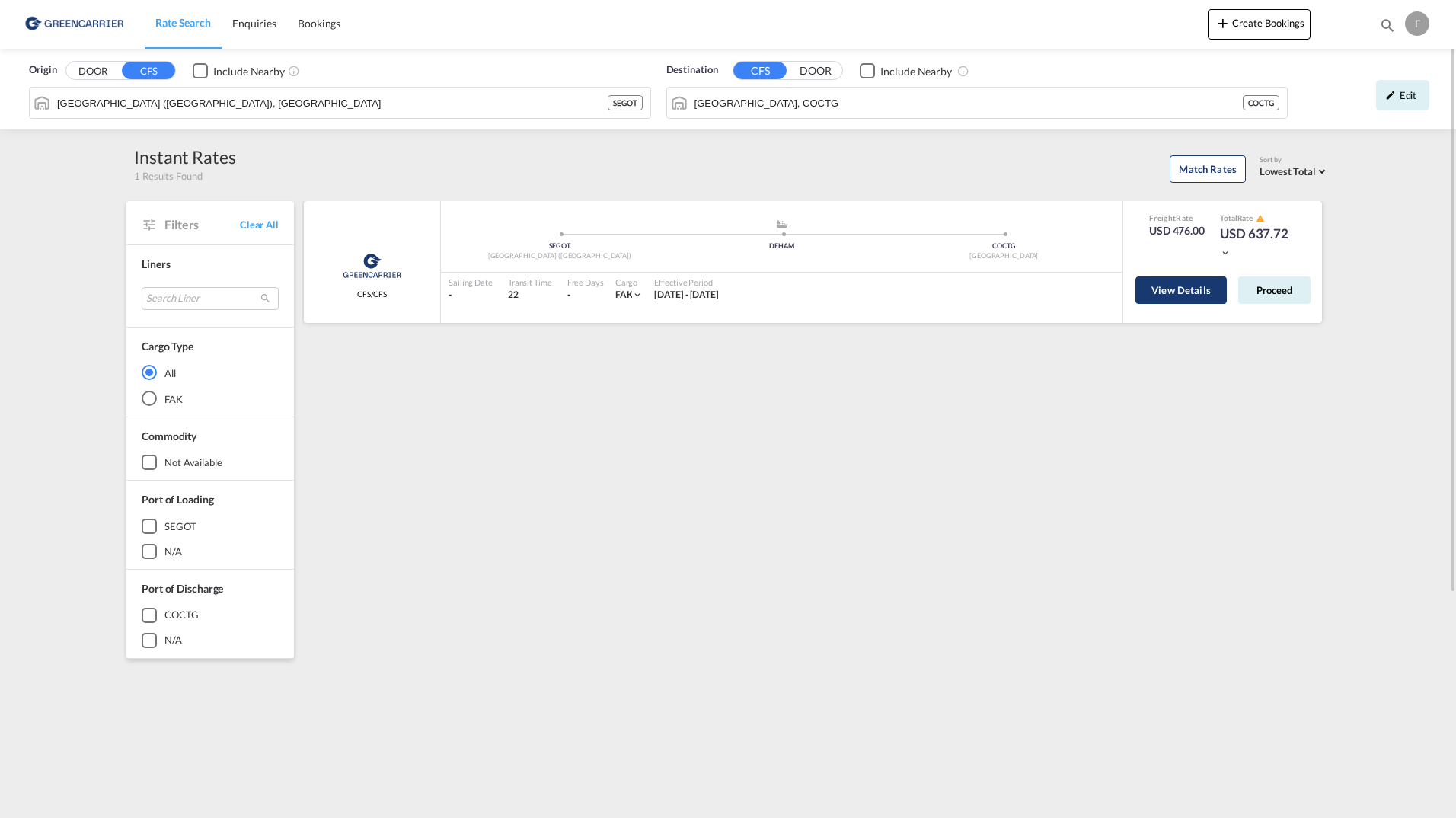
click at [1183, 295] on button "View Details" at bounding box center [1181, 290] width 91 height 28
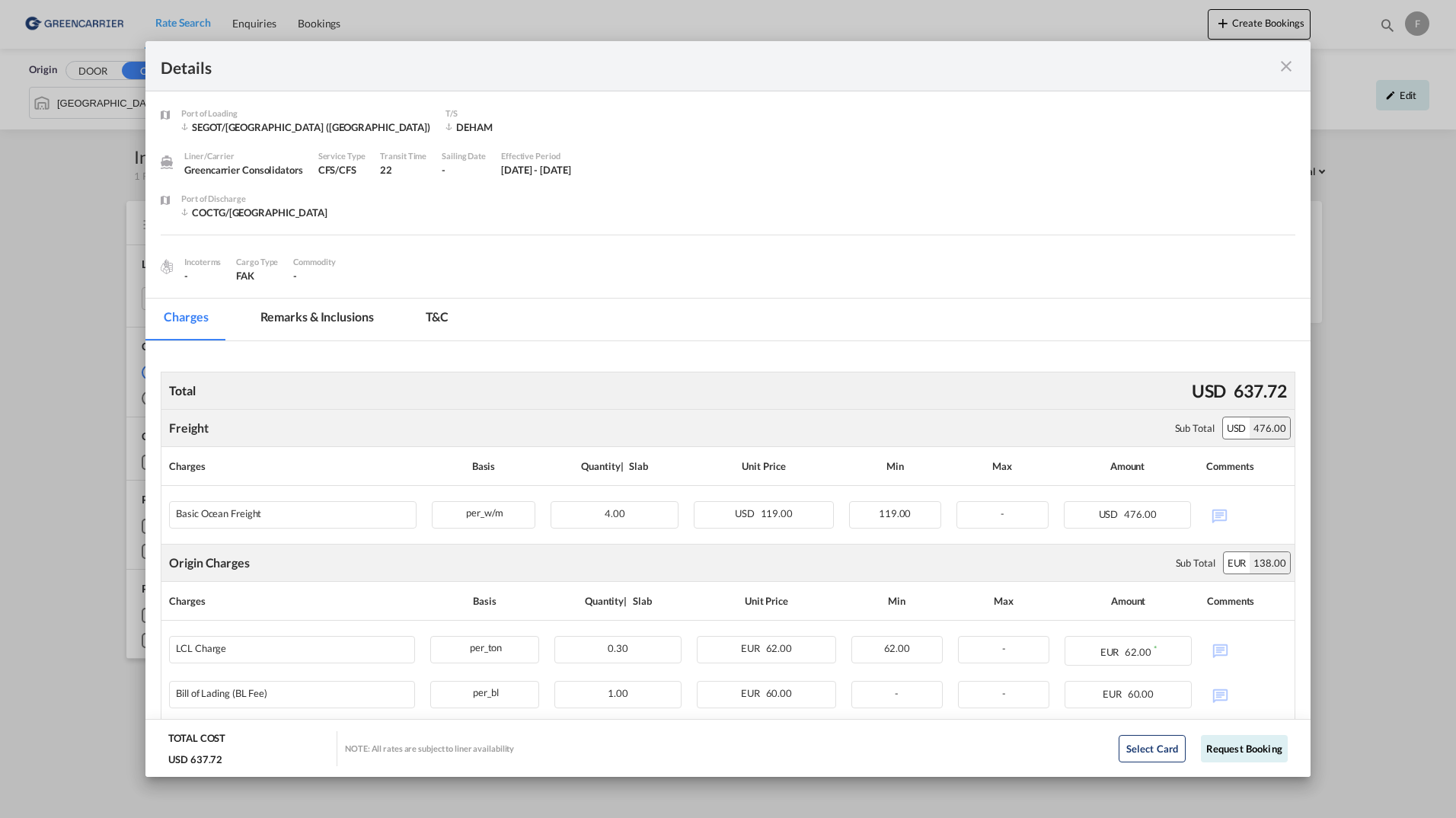
click at [1280, 67] on md-icon "icon-close fg-AAA8AD m-0 cursor" at bounding box center [1287, 67] width 18 height 18
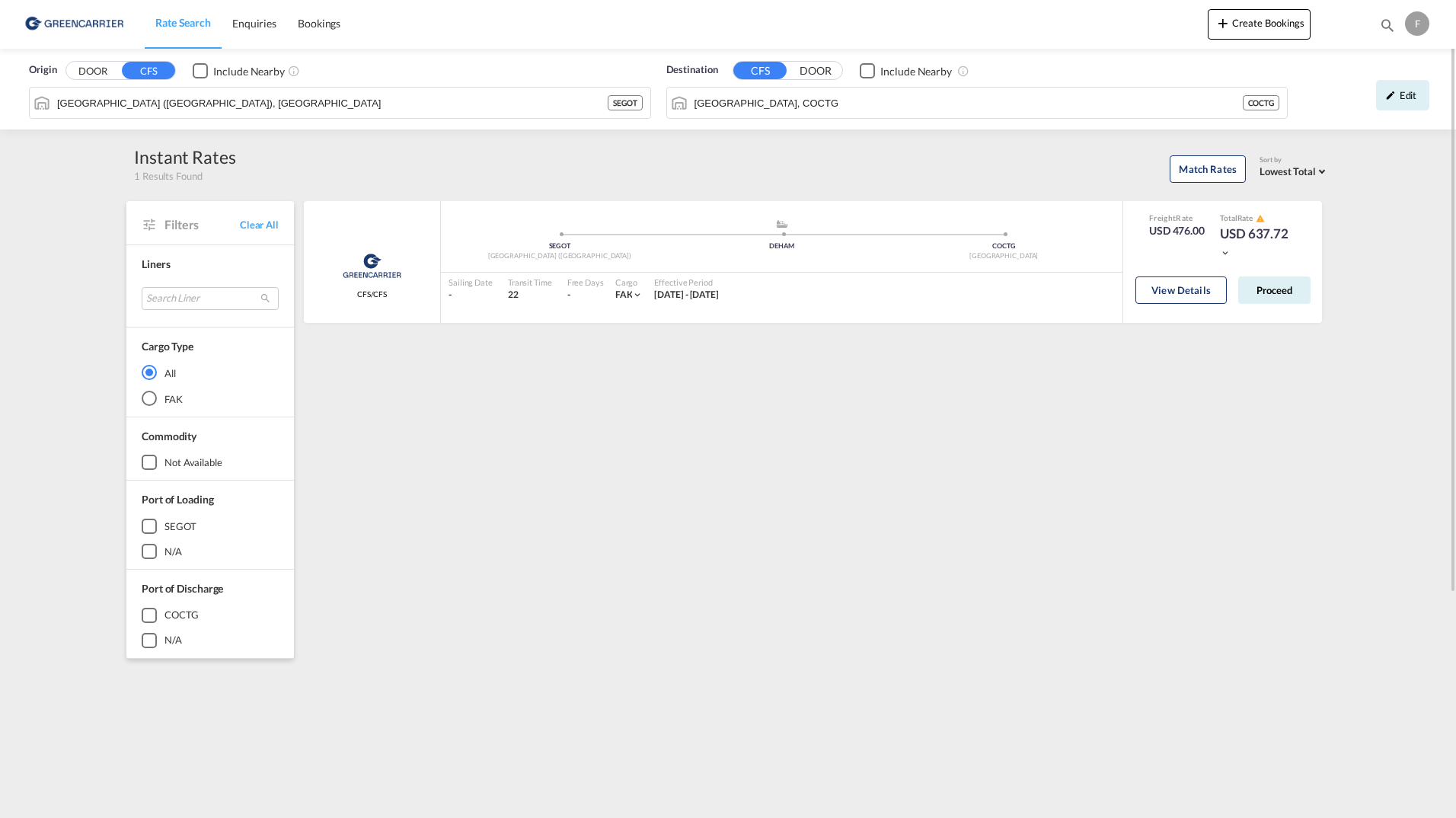
click at [1422, 21] on div "F" at bounding box center [1418, 24] width 24 height 24
click at [878, 204] on md-backdrop at bounding box center [728, 409] width 1456 height 818
click at [1129, 277] on div "View Details Proceed" at bounding box center [1223, 293] width 199 height 44
click at [1156, 291] on button "View Details" at bounding box center [1181, 290] width 91 height 28
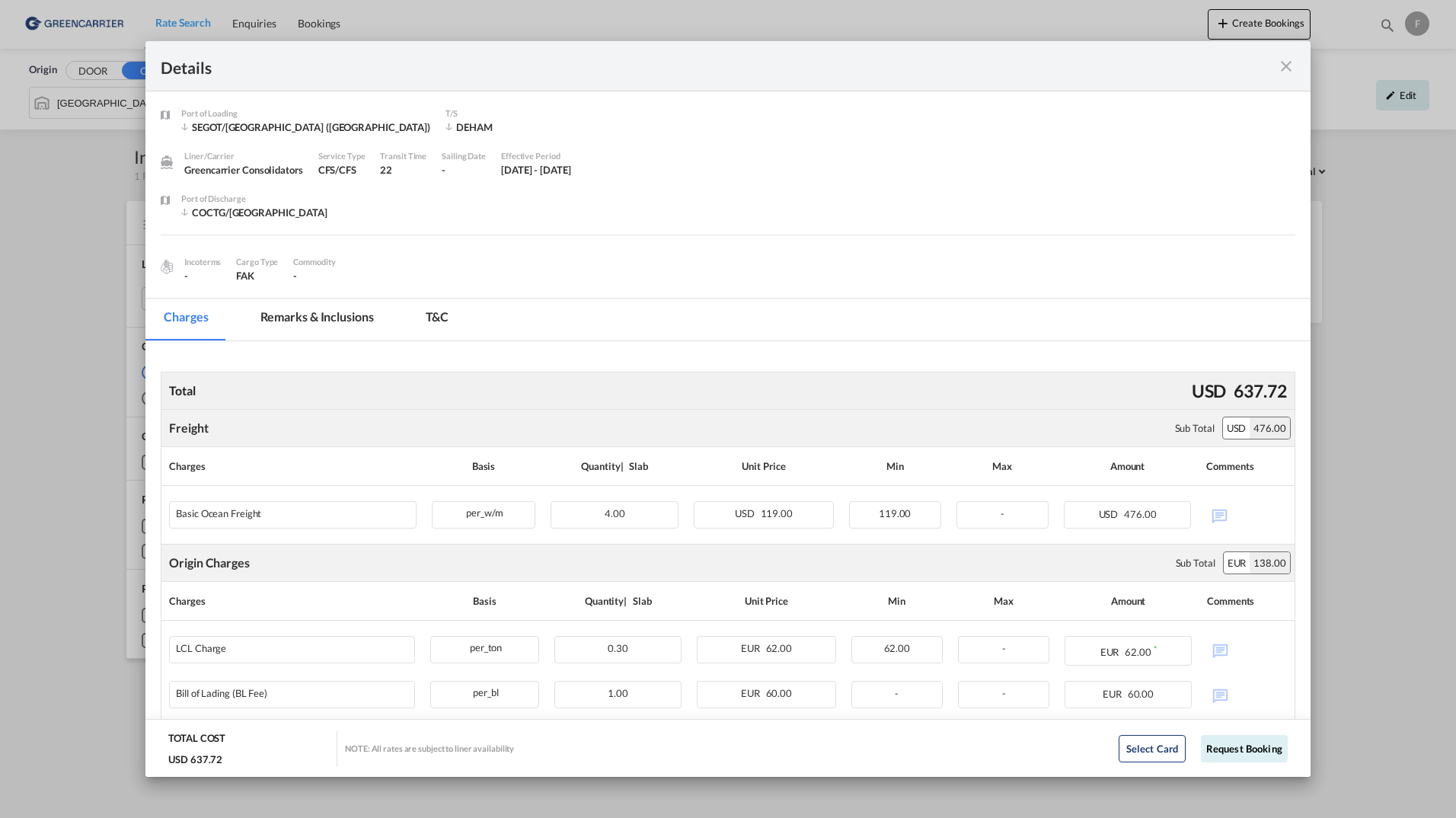
scroll to position [136, 0]
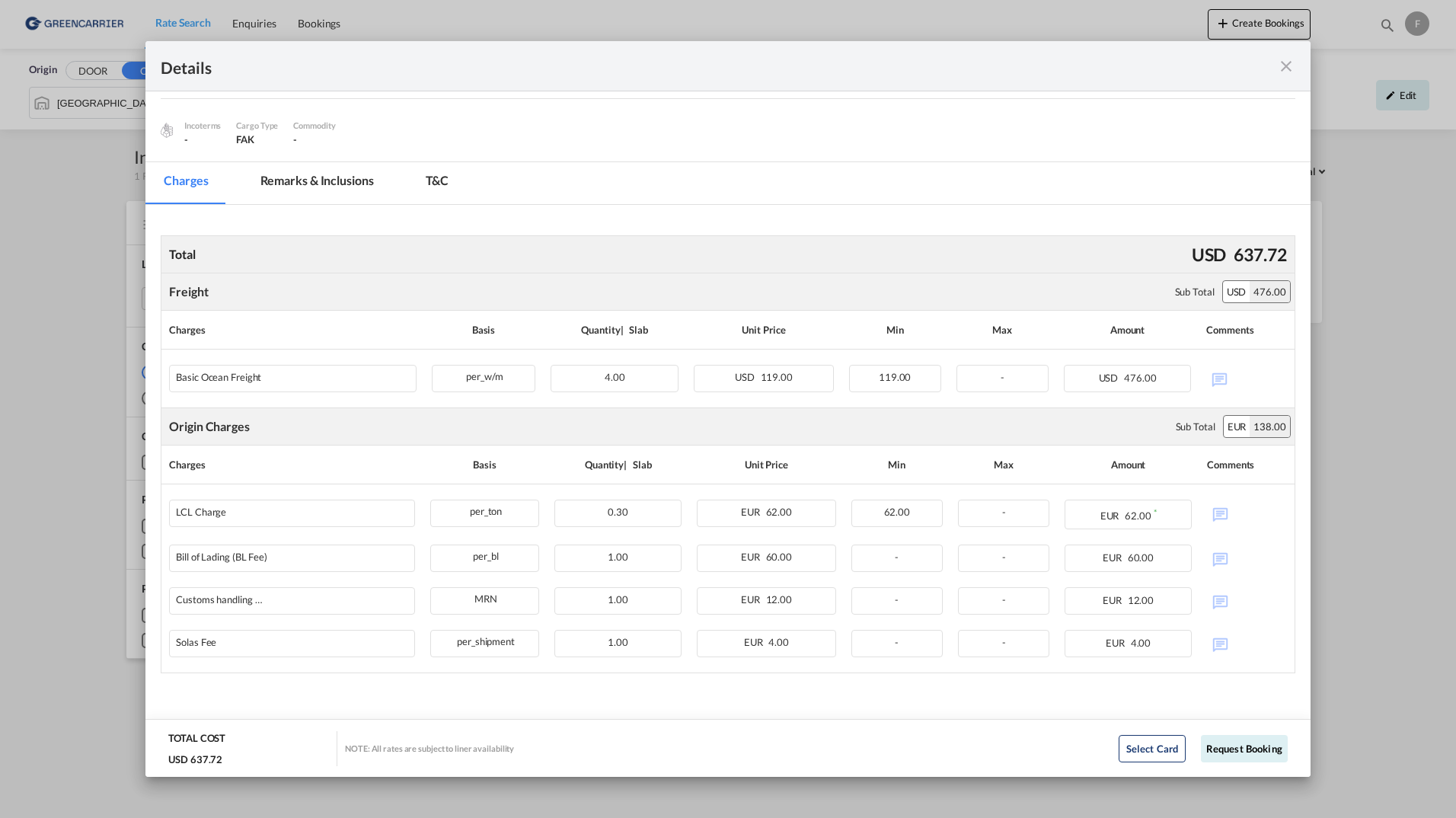
click at [1288, 63] on md-icon "icon-close fg-AAA8AD m-0 cursor" at bounding box center [1287, 67] width 18 height 18
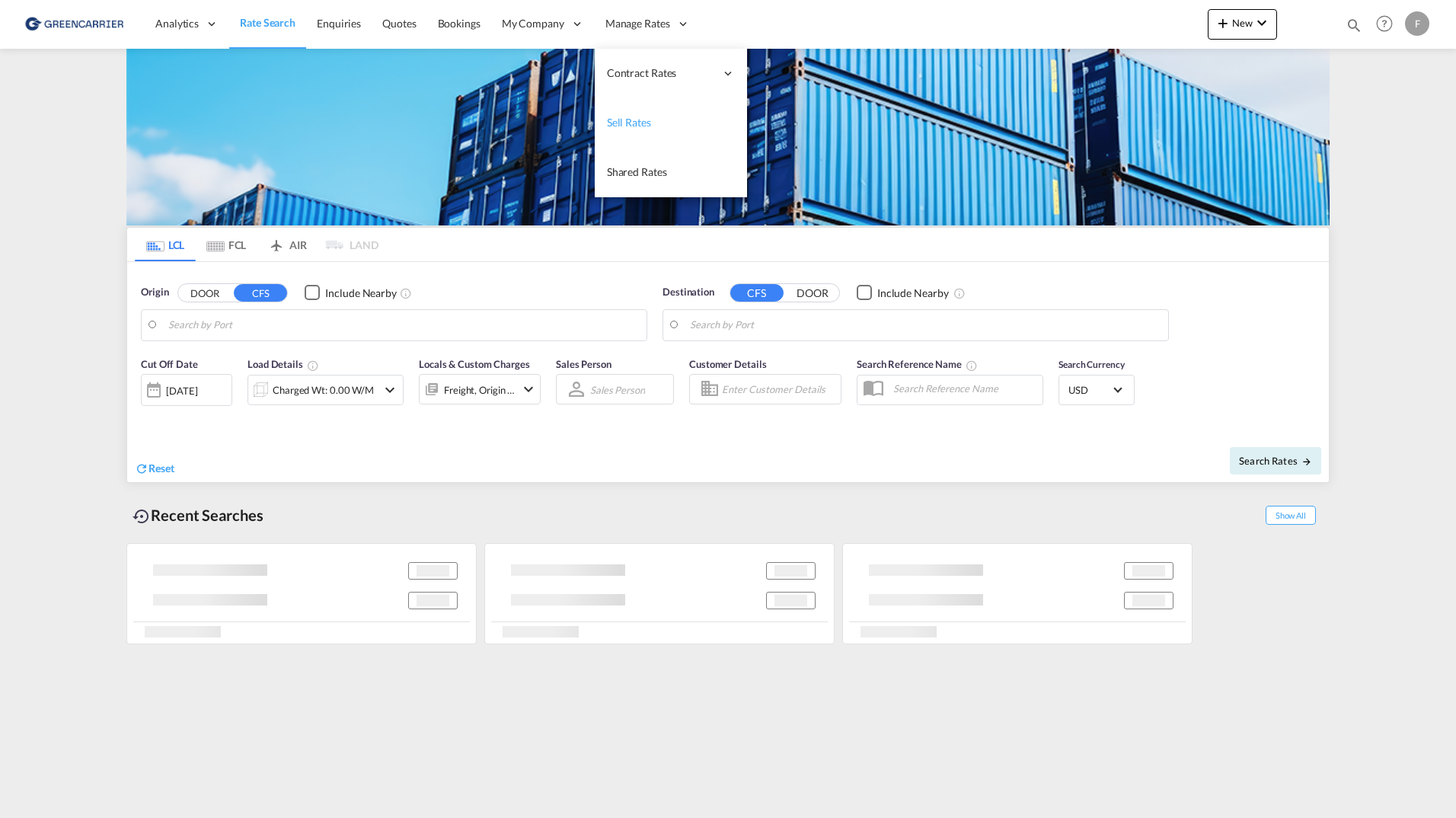
type input "[GEOGRAPHIC_DATA] ([GEOGRAPHIC_DATA]), [GEOGRAPHIC_DATA]"
type input "Busan, KRPUS"
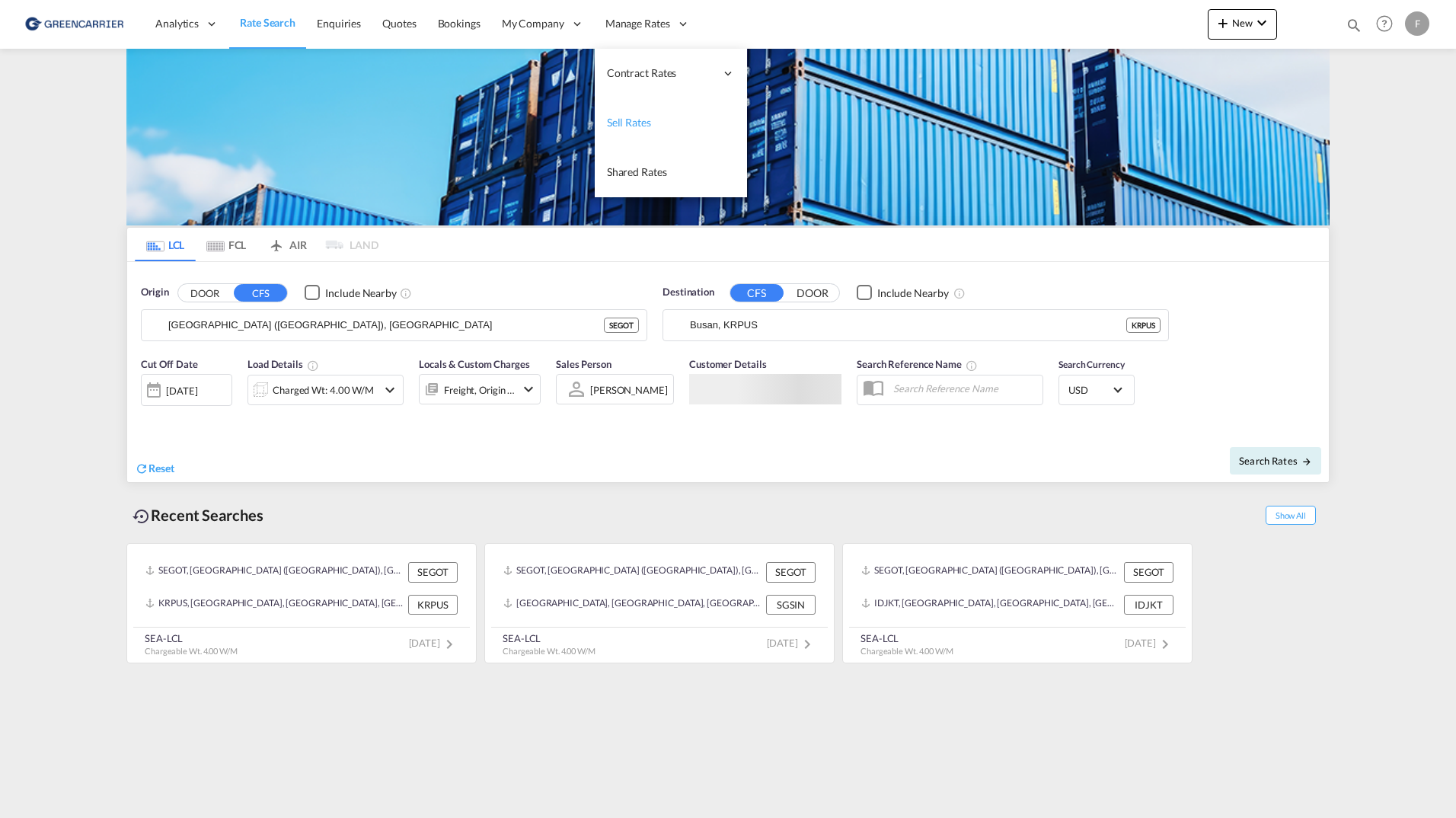
click at [627, 125] on span "Sell Rates" at bounding box center [629, 122] width 44 height 13
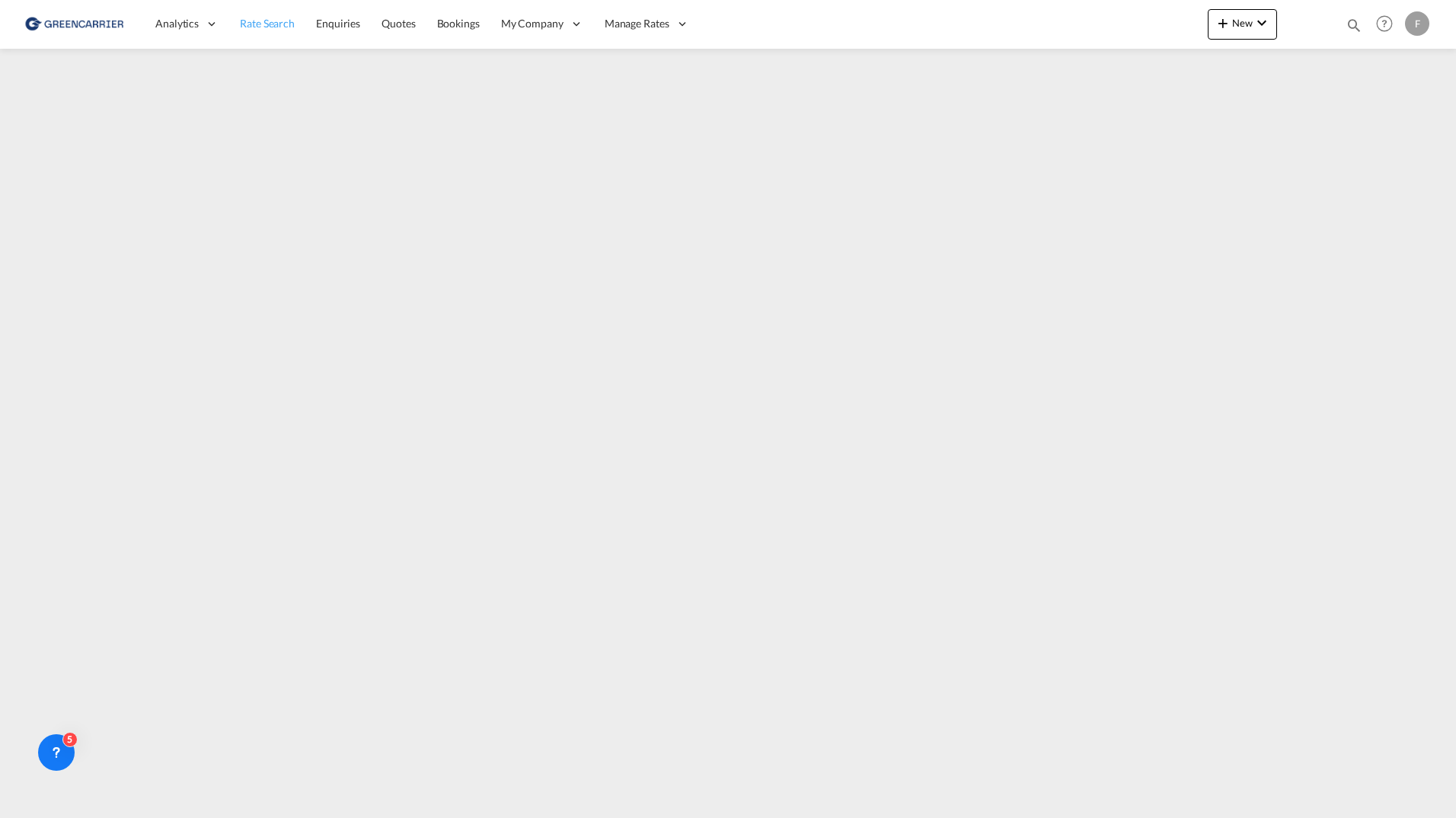
click at [275, 24] on span "Rate Search" at bounding box center [268, 23] width 55 height 13
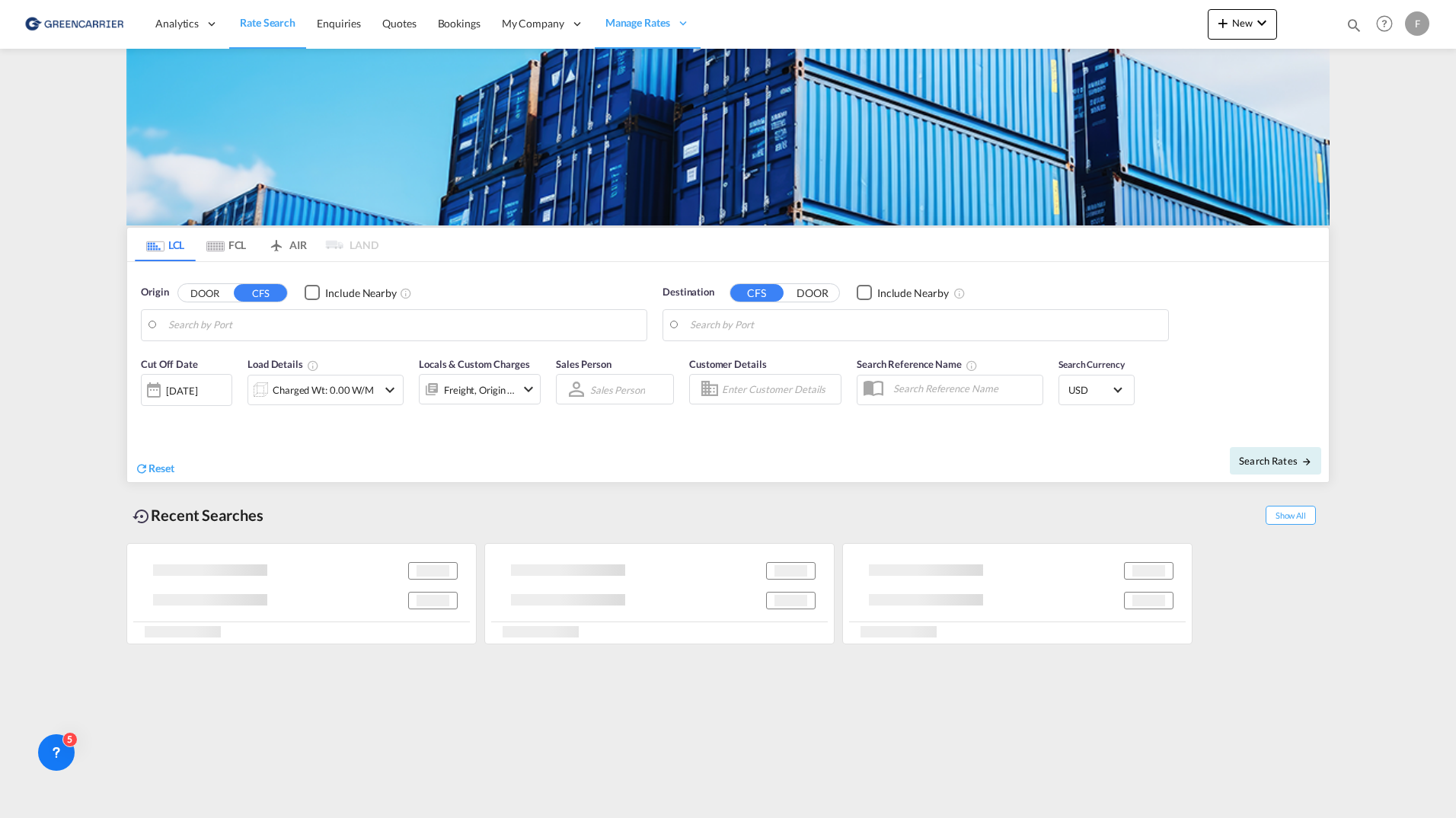
click at [213, 334] on body "Analytics Reports Dashboard Rate Search Enquiries Quotes Bookings" at bounding box center [728, 409] width 1456 height 818
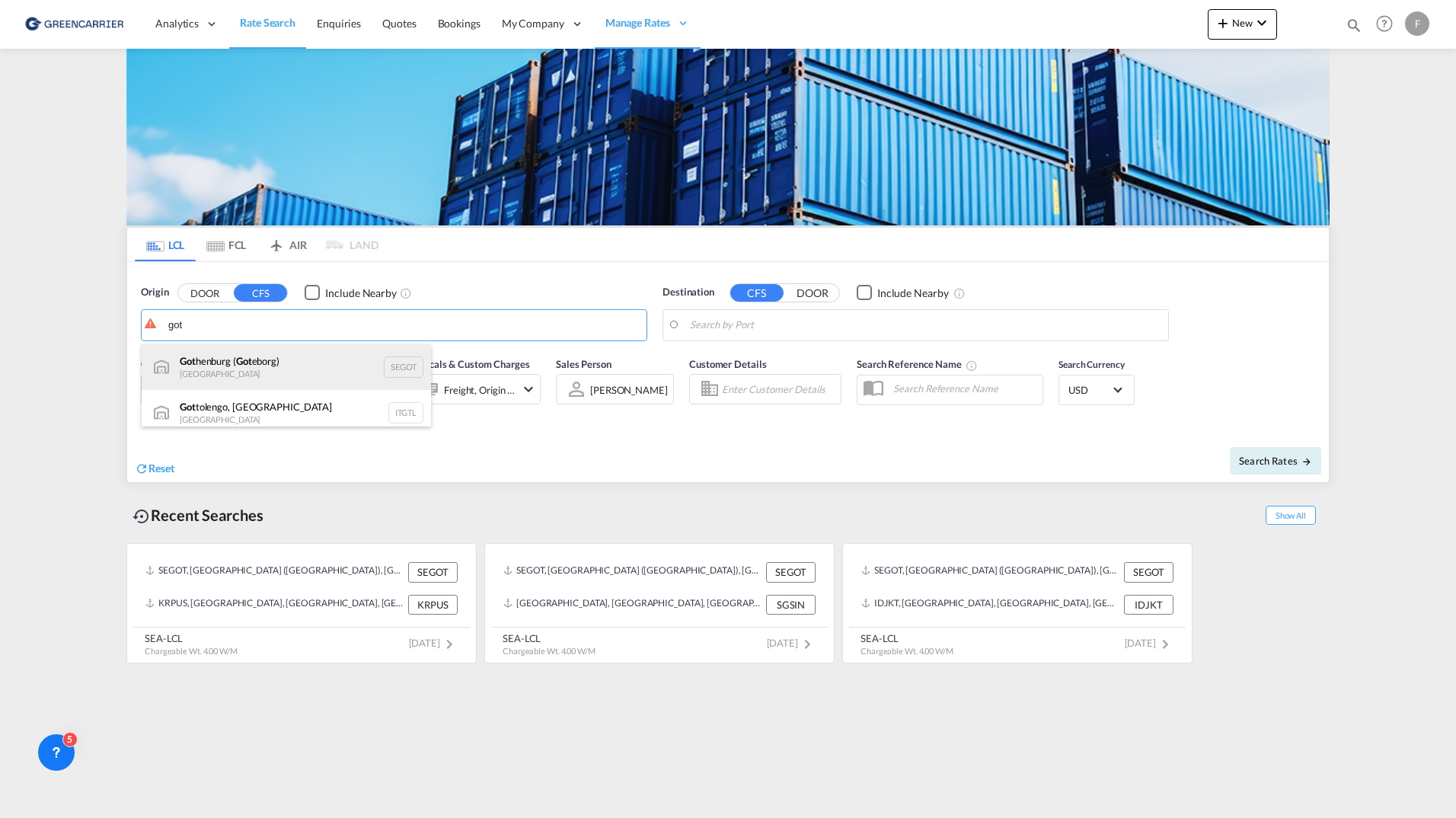
click at [234, 362] on div "Got henburg ( Got eborg) [GEOGRAPHIC_DATA] SEGOT" at bounding box center [286, 367] width 289 height 46
type input "[GEOGRAPHIC_DATA] ([GEOGRAPHIC_DATA]), [GEOGRAPHIC_DATA]"
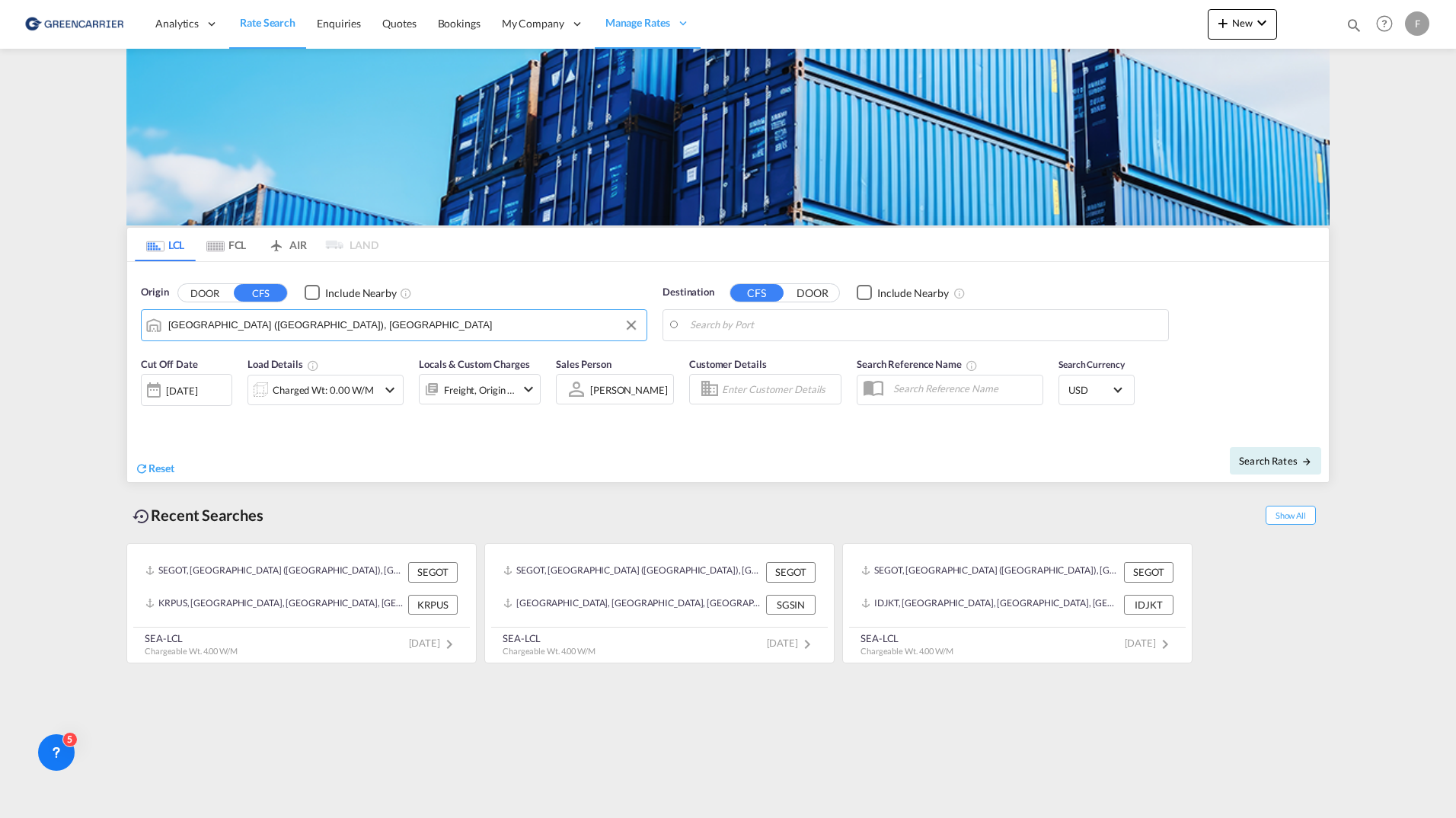
click at [741, 324] on body "Analytics Reports Dashboard Rate Search Enquiries Quotes Bookings" at bounding box center [728, 409] width 1456 height 818
click at [778, 368] on div "Shangha i, SH [GEOGRAPHIC_DATA] [GEOGRAPHIC_DATA]" at bounding box center [808, 367] width 289 height 46
type input "[GEOGRAPHIC_DATA], SH, CNSHA"
click at [791, 382] on input "Enter Customer Details" at bounding box center [779, 389] width 114 height 23
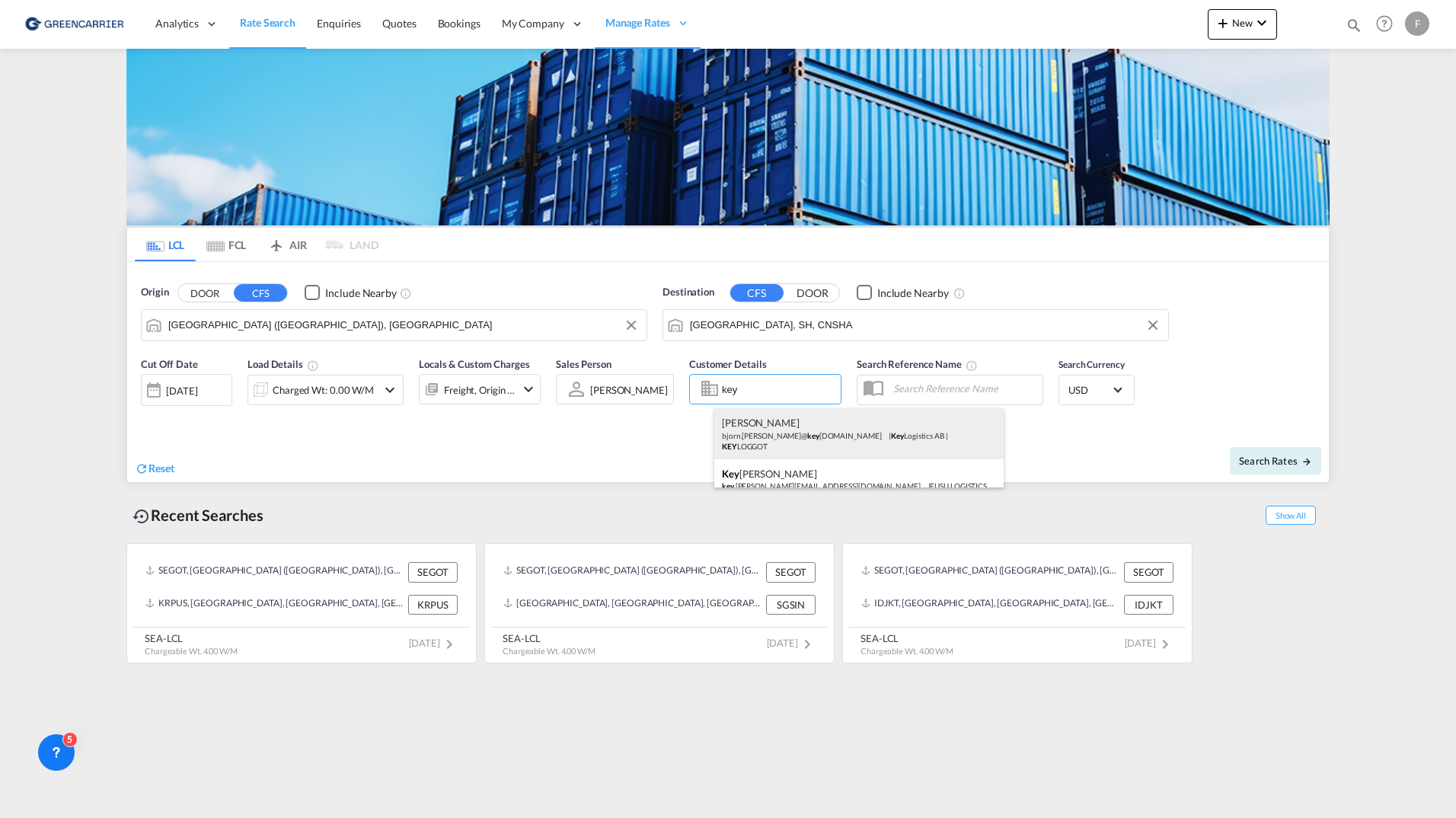
click at [793, 427] on div "[PERSON_NAME] bjorn.[PERSON_NAME]@ key [DOMAIN_NAME] | Key Logistics AB | KEY L…" at bounding box center [859, 434] width 289 height 51
type input "Key Logistics AB, [PERSON_NAME], [PERSON_NAME][EMAIL_ADDRESS][DOMAIN_NAME]"
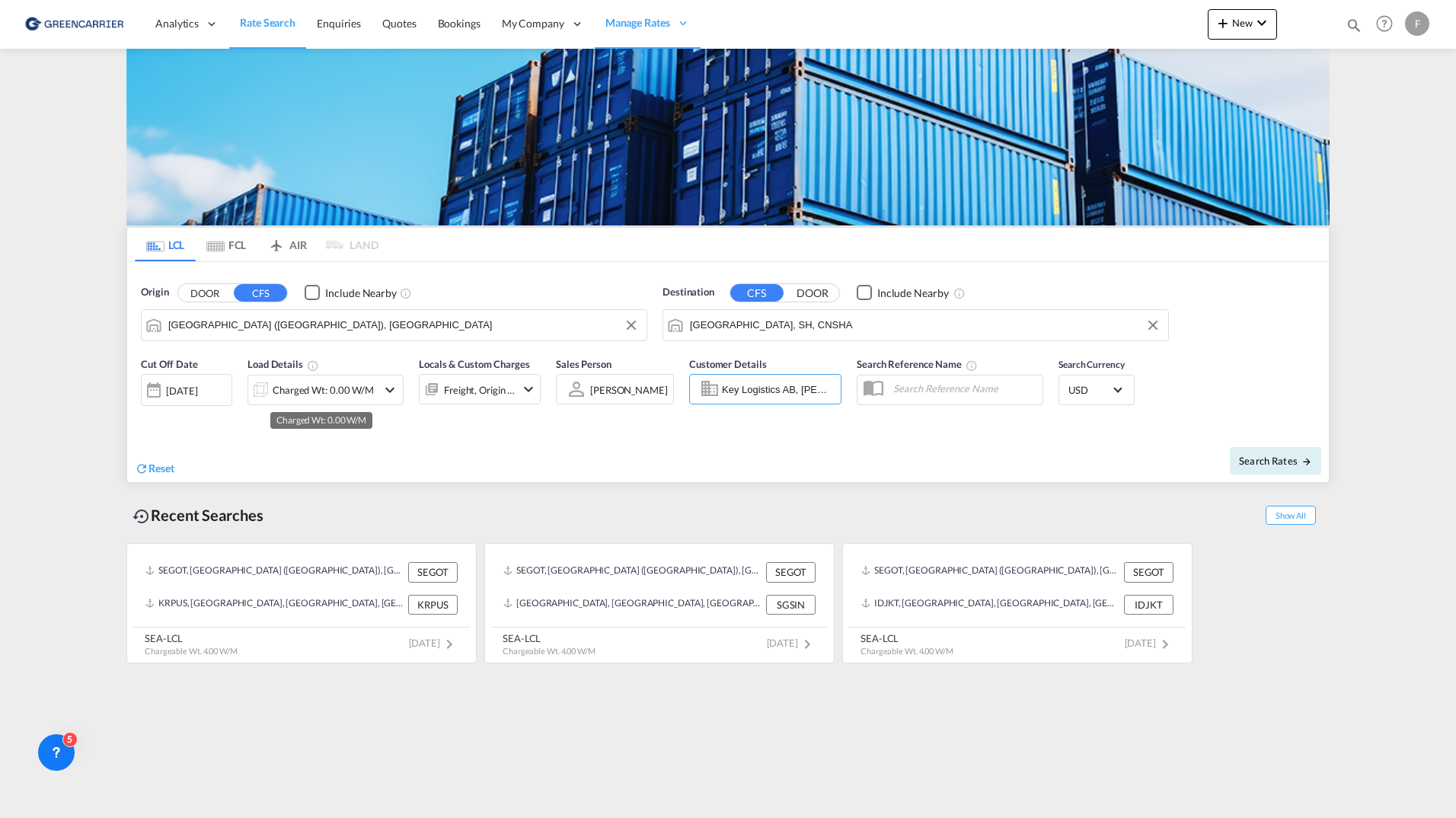
click at [355, 397] on div "Charged Wt: 0.00 W/M" at bounding box center [323, 390] width 101 height 21
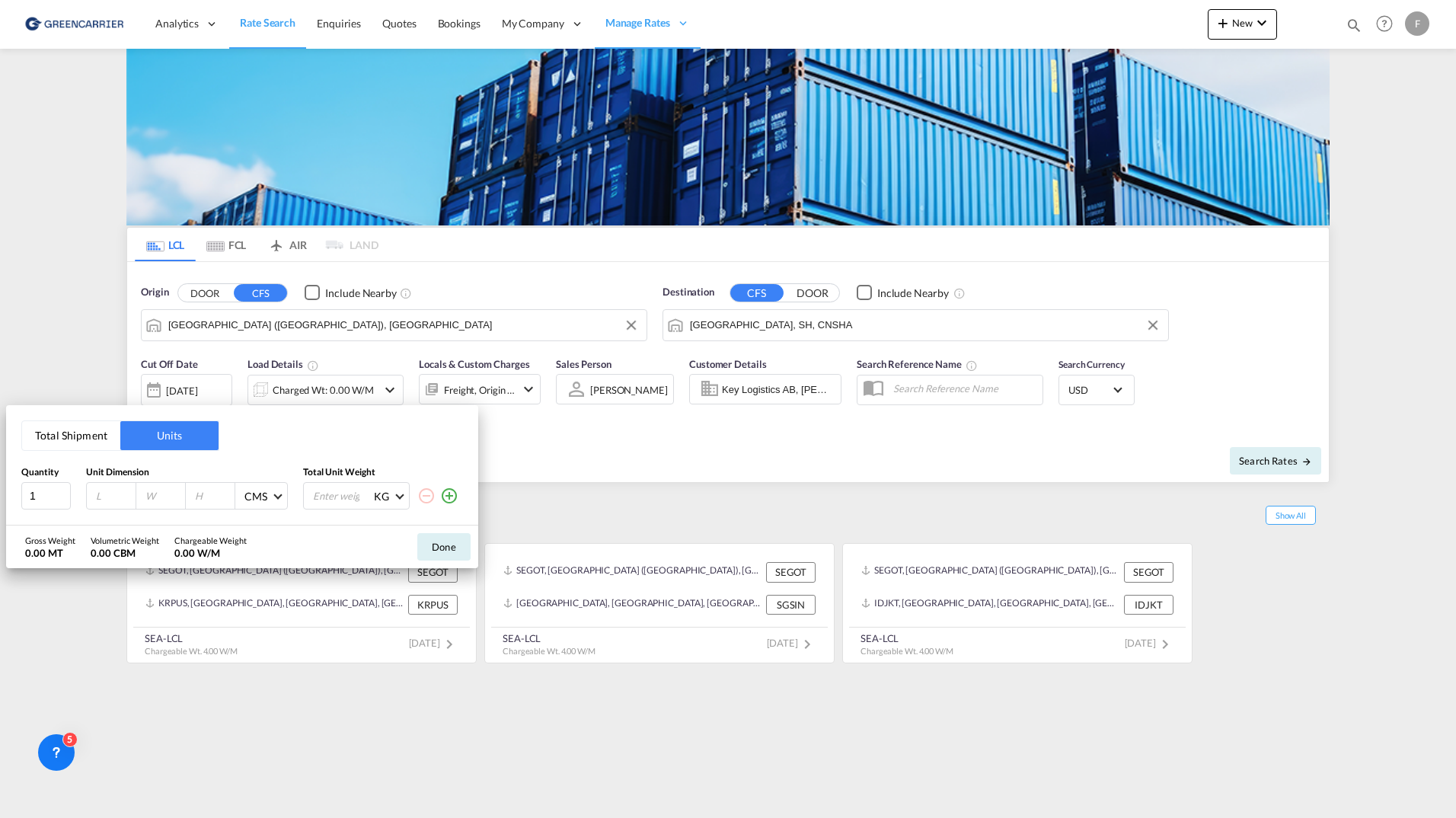
click at [82, 438] on button "Total Shipment" at bounding box center [71, 436] width 98 height 29
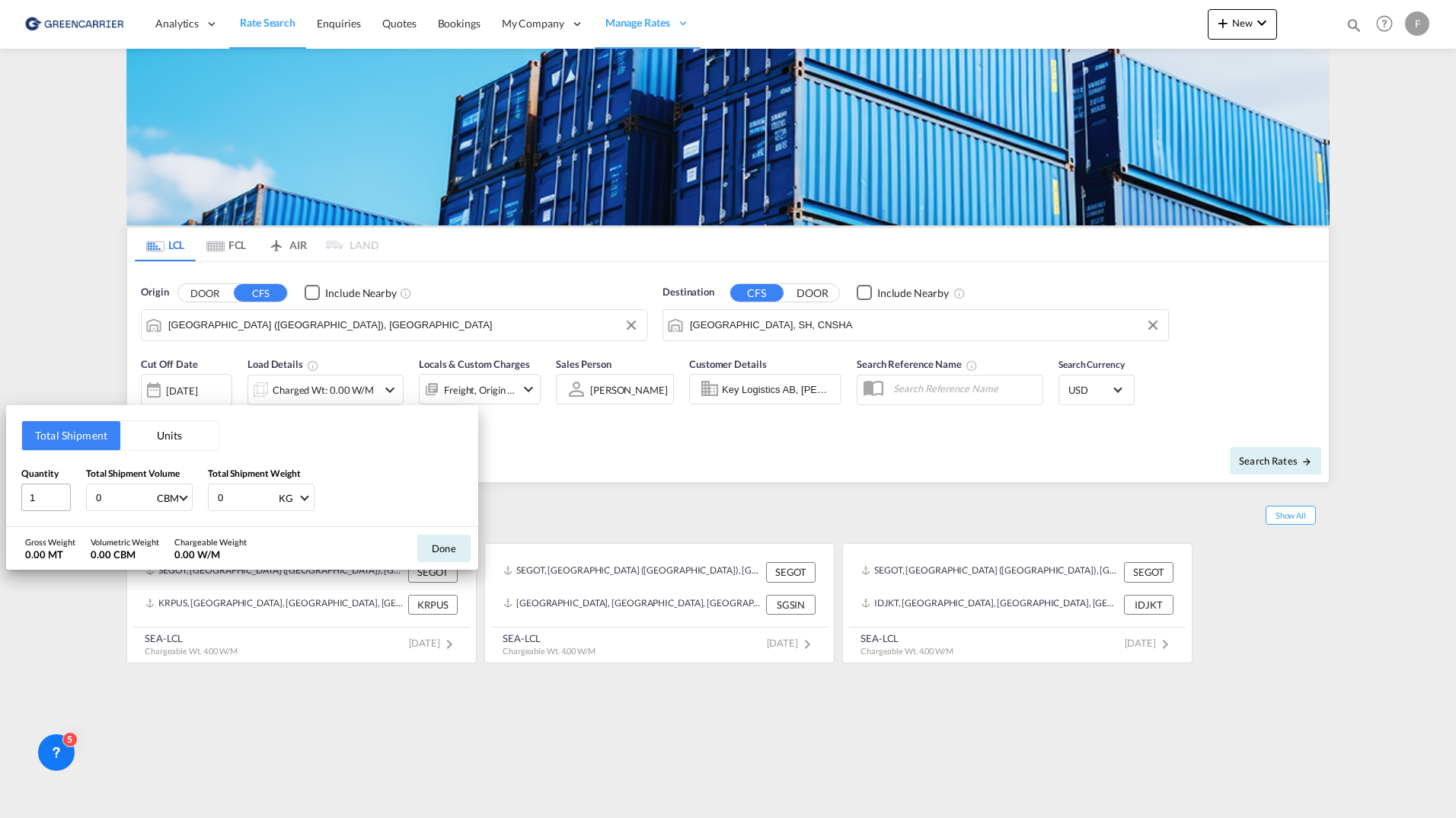
drag, startPoint x: 103, startPoint y: 493, endPoint x: 45, endPoint y: 495, distance: 58.0
click at [45, 495] on div "Quantity 1 Total Shipment Volume 0 CBM CBM CFT Total Shipment Weight 0 KG KG LB" at bounding box center [242, 489] width 441 height 46
type input "4"
drag, startPoint x: 223, startPoint y: 492, endPoint x: 190, endPoint y: 490, distance: 33.1
click at [146, 493] on div "Quantity 1 Total Shipment Volume 4 CBM CBM CFT Total Shipment Weight 0 KG KG LB" at bounding box center [242, 489] width 441 height 46
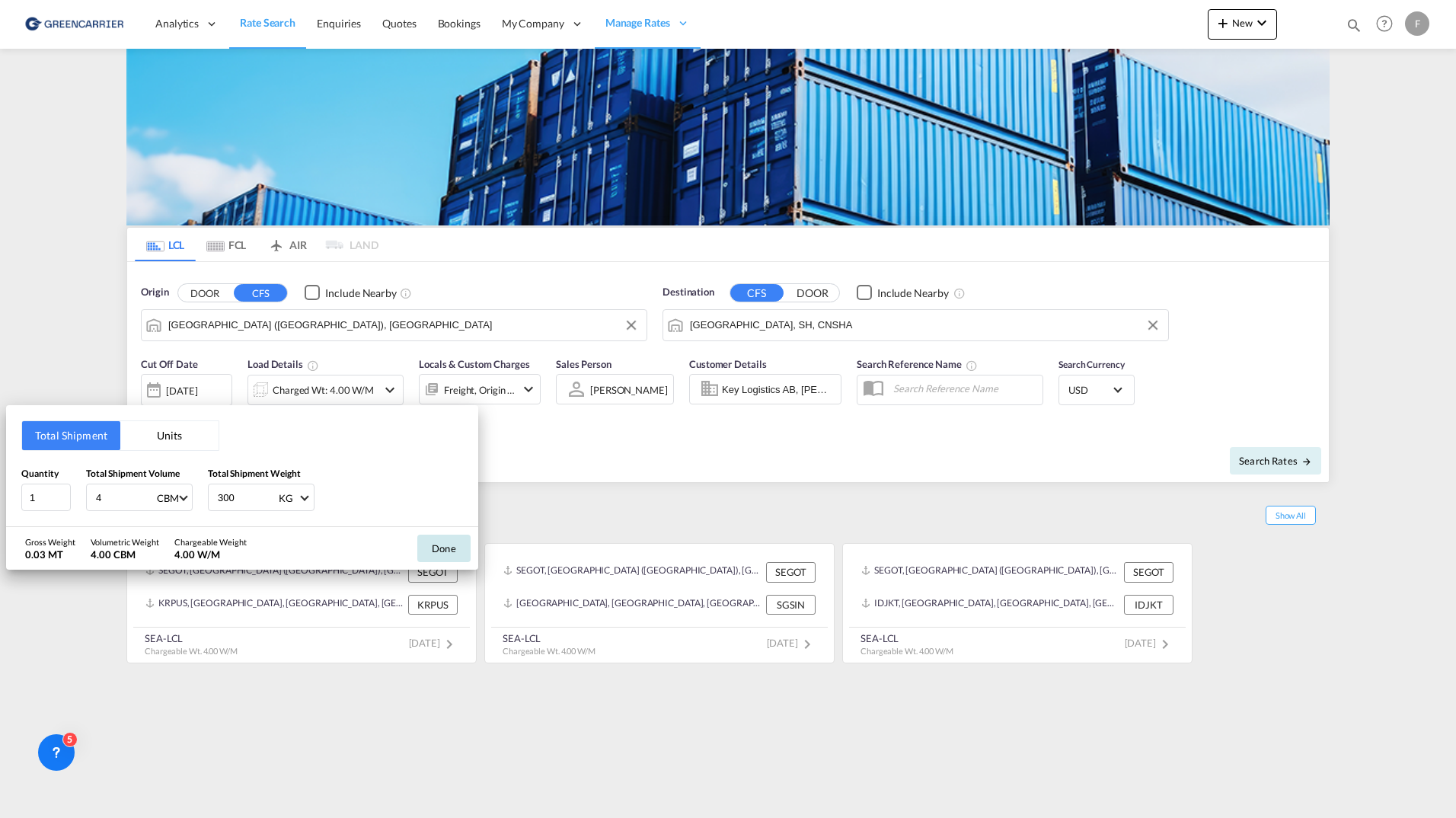
type input "300"
click at [465, 542] on button "Done" at bounding box center [445, 549] width 54 height 28
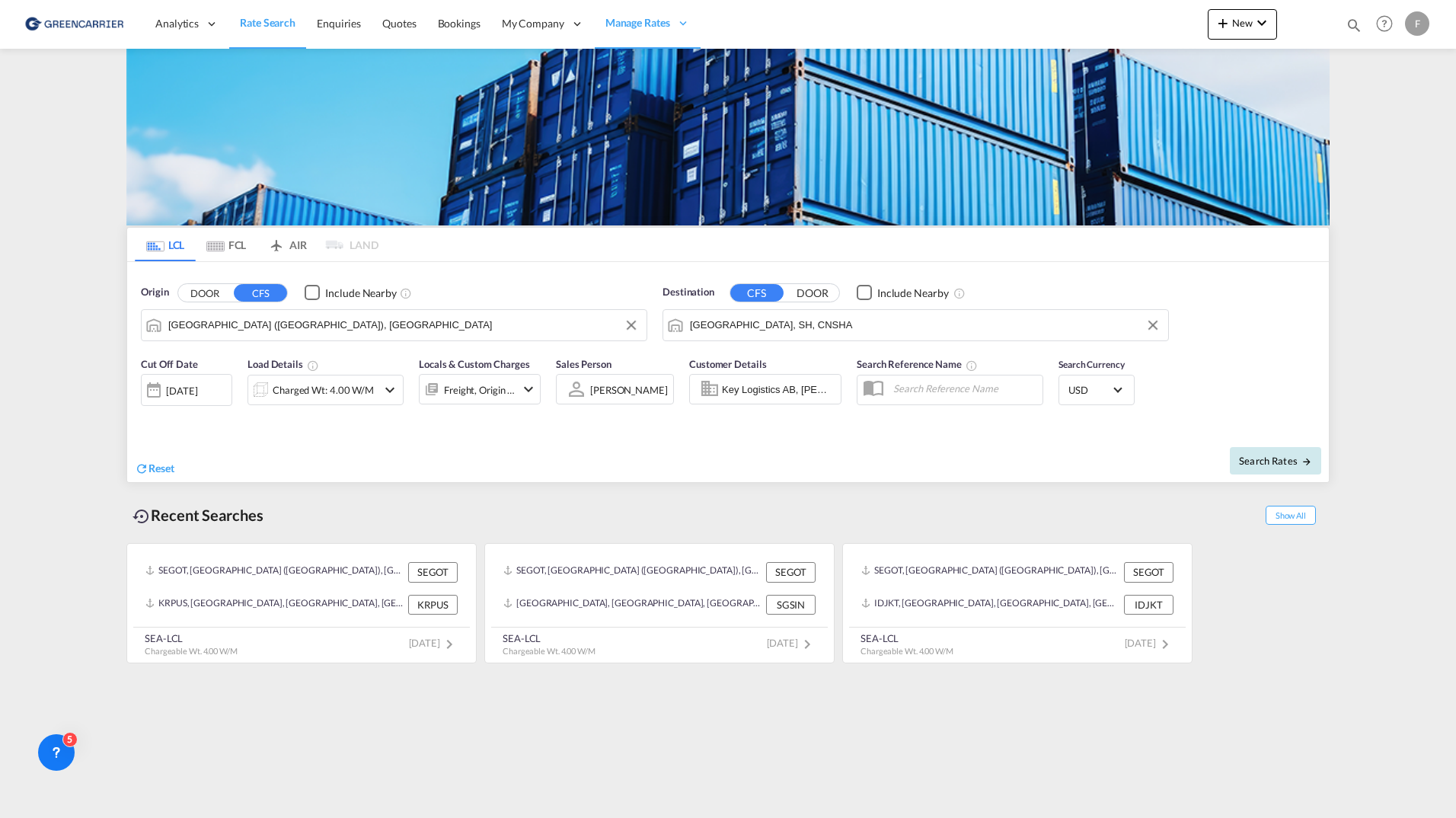
click at [1288, 453] on button "Search Rates" at bounding box center [1275, 461] width 91 height 28
type input "SEGOT to CNSHA / [DATE]"
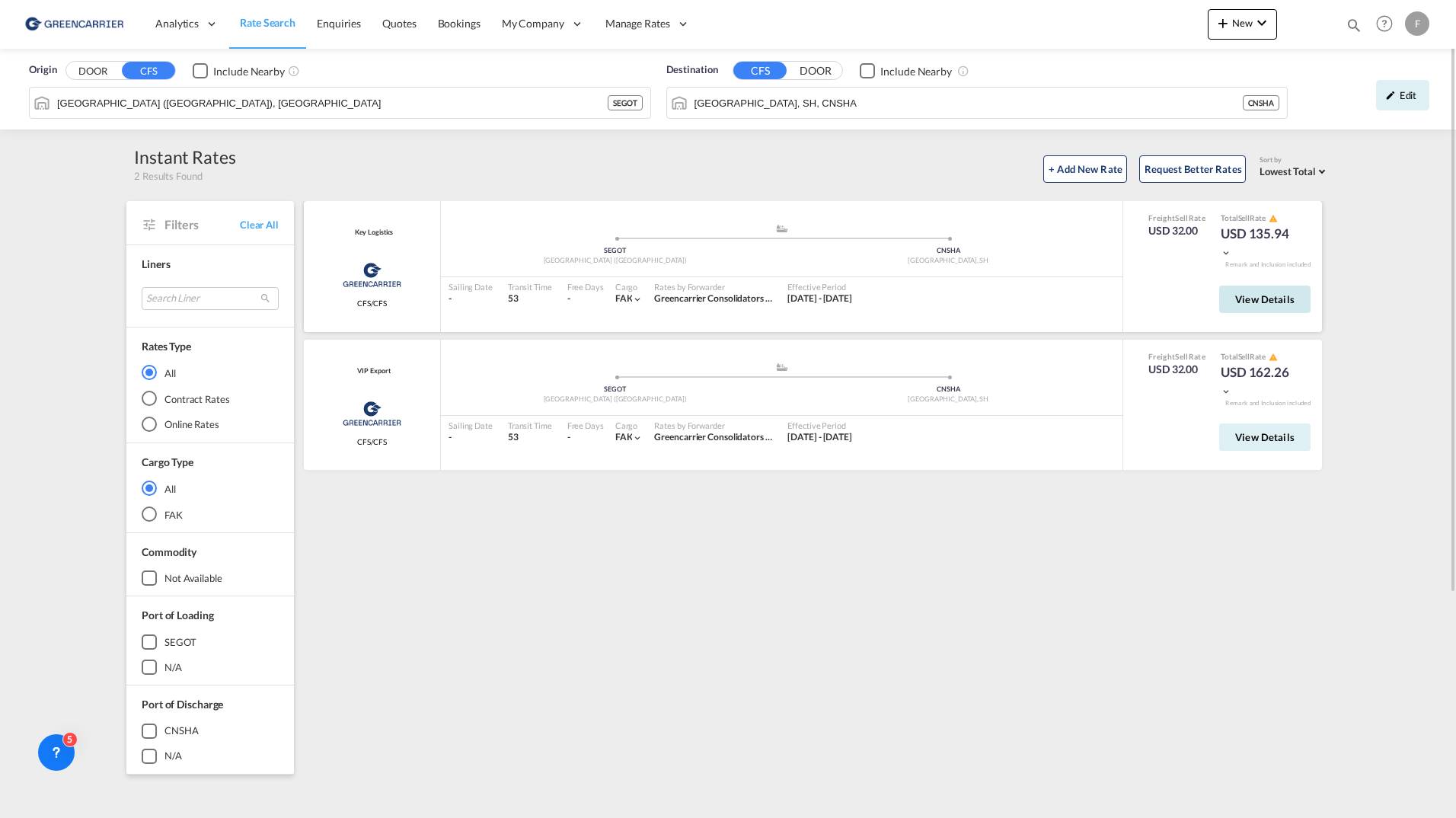
click at [1287, 294] on span "View Details" at bounding box center [1265, 299] width 60 height 12
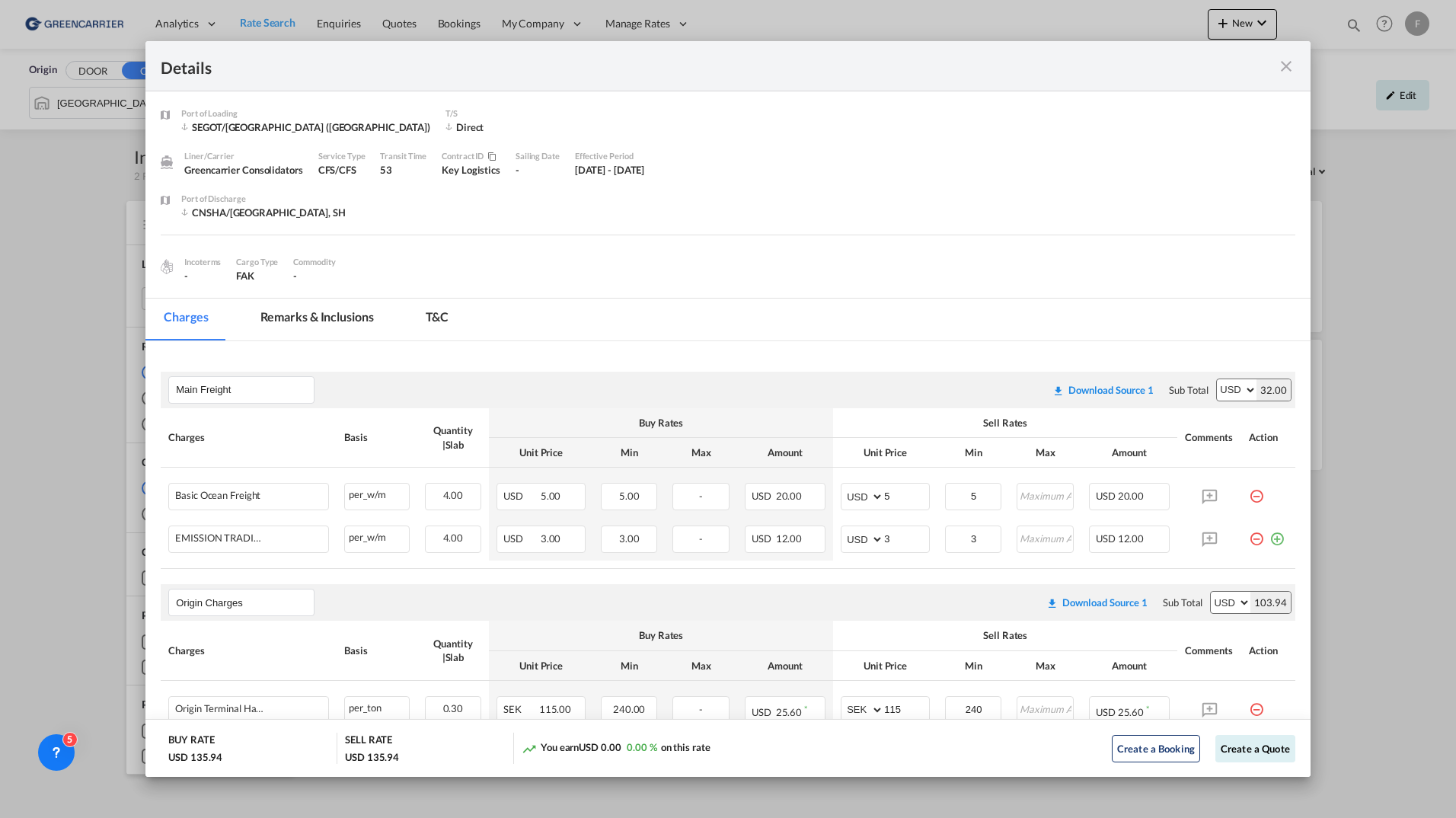
click at [953, 199] on div "Port of Discharge [GEOGRAPHIC_DATA]/[GEOGRAPHIC_DATA], SH" at bounding box center [738, 213] width 1114 height 43
click at [965, 192] on div "Port of Discharge [GEOGRAPHIC_DATA]/[GEOGRAPHIC_DATA], SH" at bounding box center [738, 213] width 1114 height 43
click at [1288, 69] on md-icon "icon-close fg-AAA8AD m-0 cursor" at bounding box center [1287, 67] width 18 height 18
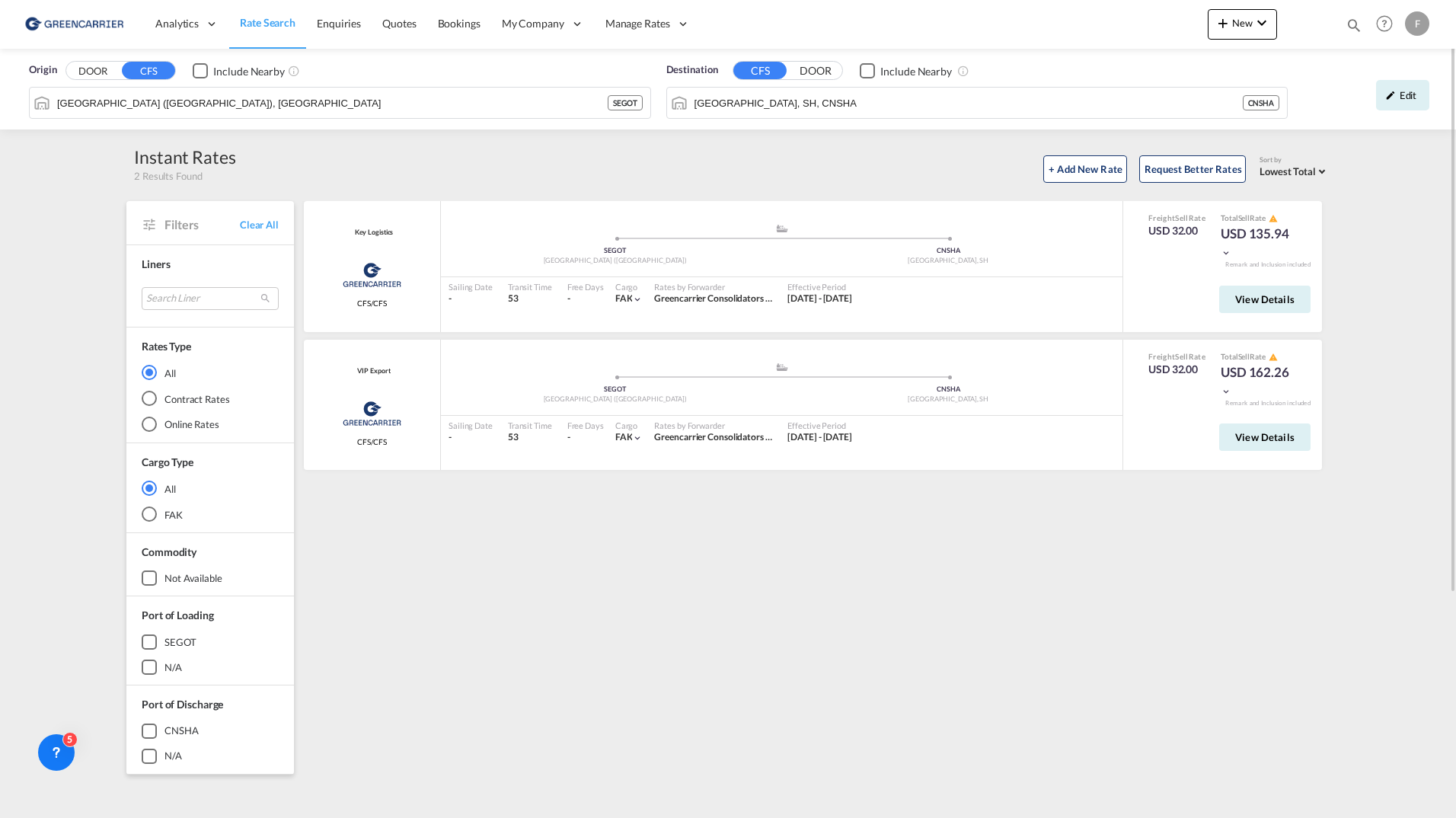
click at [1414, 358] on div "Origin DOOR CFS Include Nearby [GEOGRAPHIC_DATA] ([GEOGRAPHIC_DATA]), SEGOT SEG…" at bounding box center [728, 589] width 1456 height 1080
click at [1280, 439] on span "View Details" at bounding box center [1265, 437] width 60 height 12
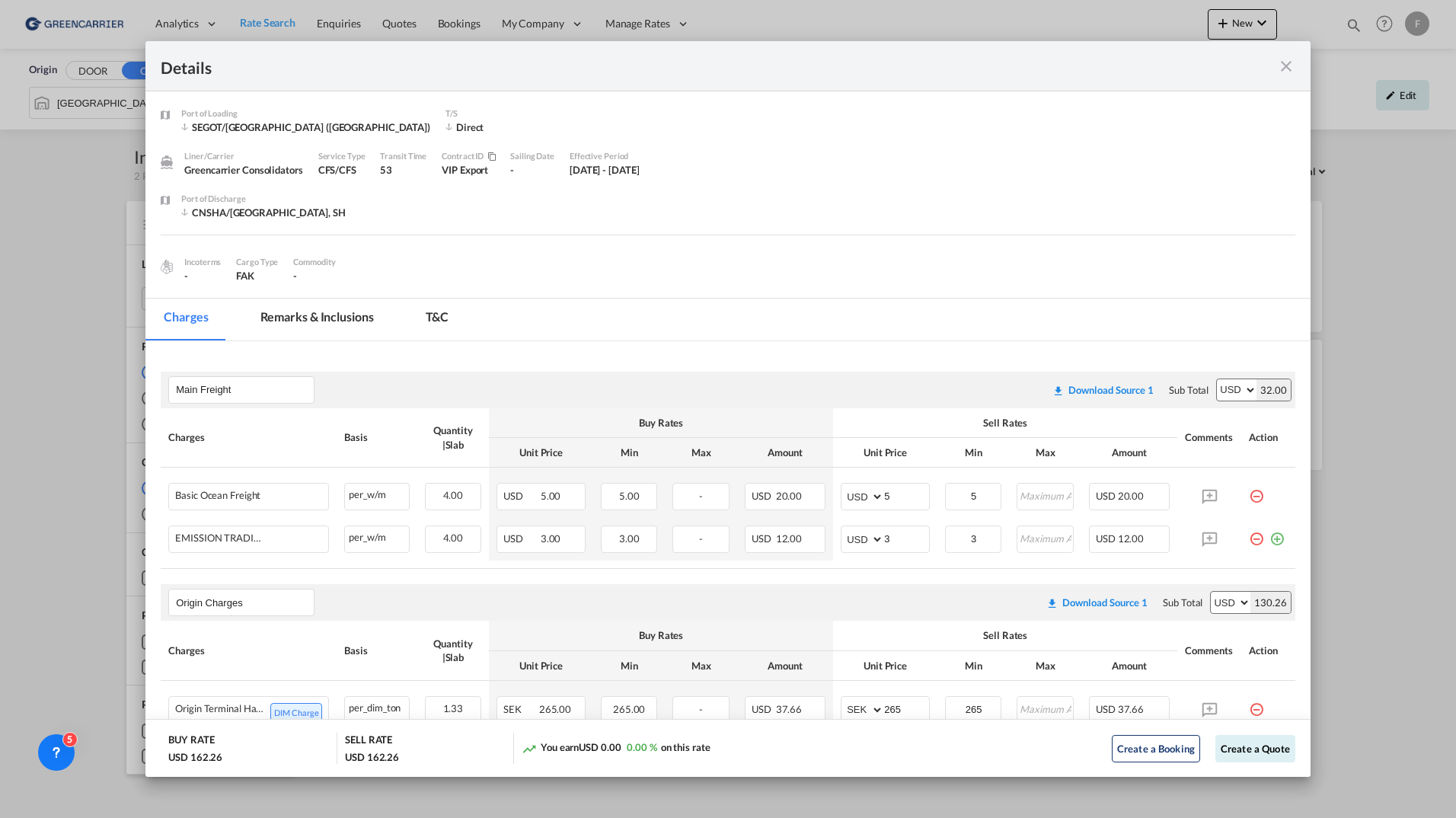
click at [1287, 63] on md-icon "icon-close fg-AAA8AD m-0 cursor" at bounding box center [1287, 67] width 18 height 18
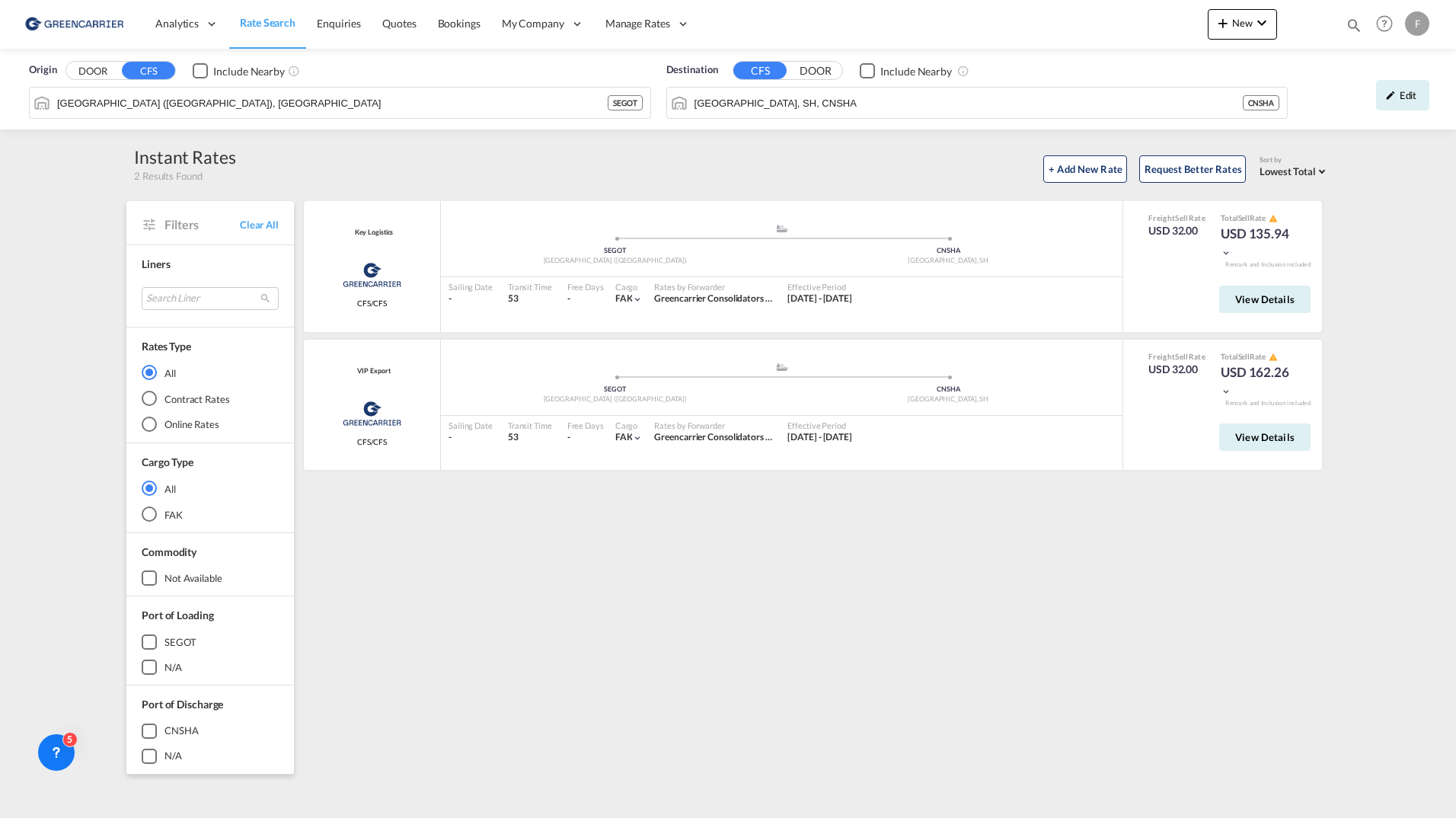
click at [1378, 321] on div "Origin DOOR CFS Include Nearby [GEOGRAPHIC_DATA] ([GEOGRAPHIC_DATA]), SEGOT SEG…" at bounding box center [728, 589] width 1456 height 1080
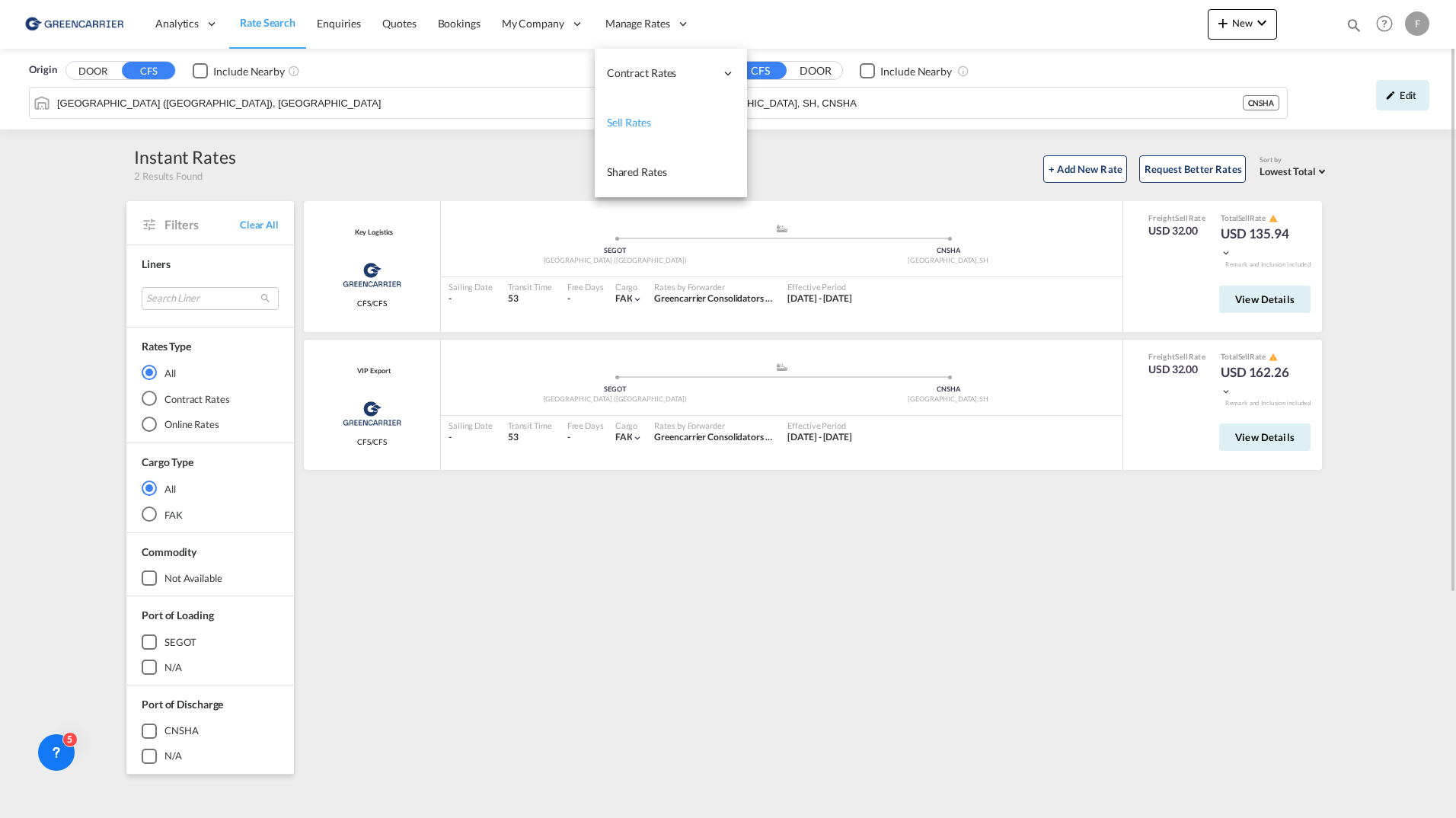
click at [647, 112] on link "Sell Rates" at bounding box center [671, 122] width 152 height 50
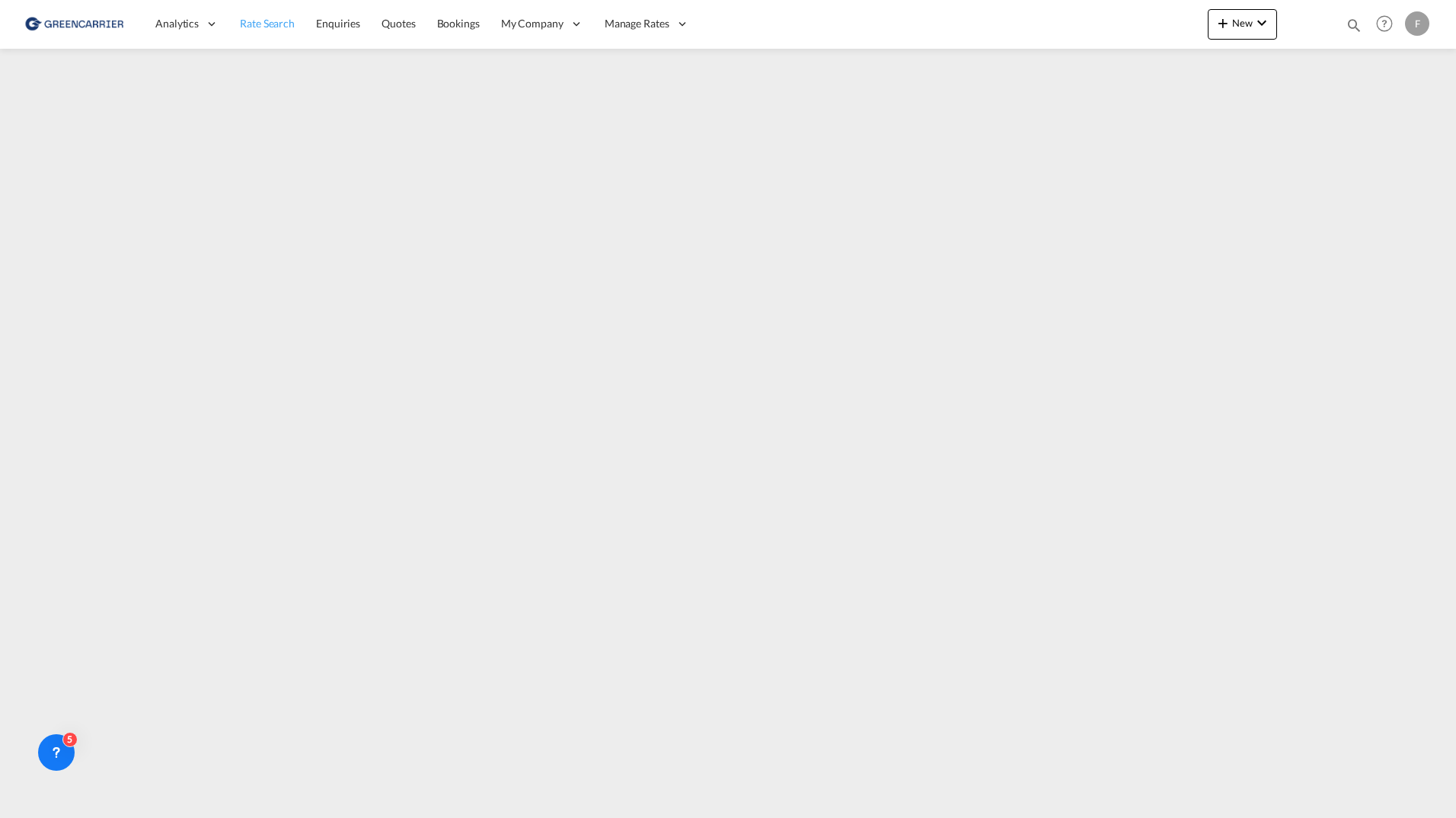
click at [285, 22] on span "Rate Search" at bounding box center [268, 23] width 55 height 13
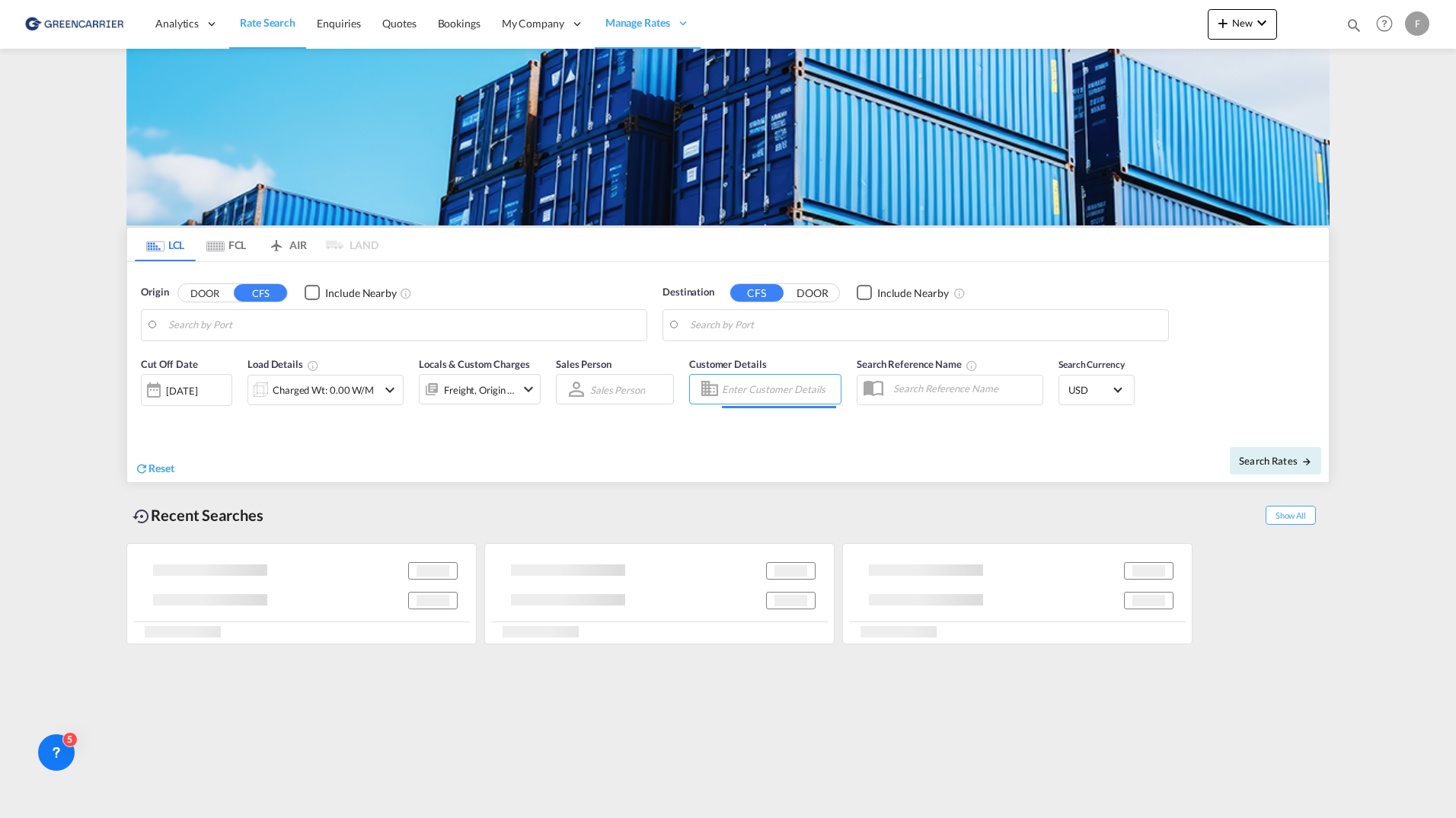
click at [755, 397] on input "Enter Customer Details" at bounding box center [779, 389] width 114 height 23
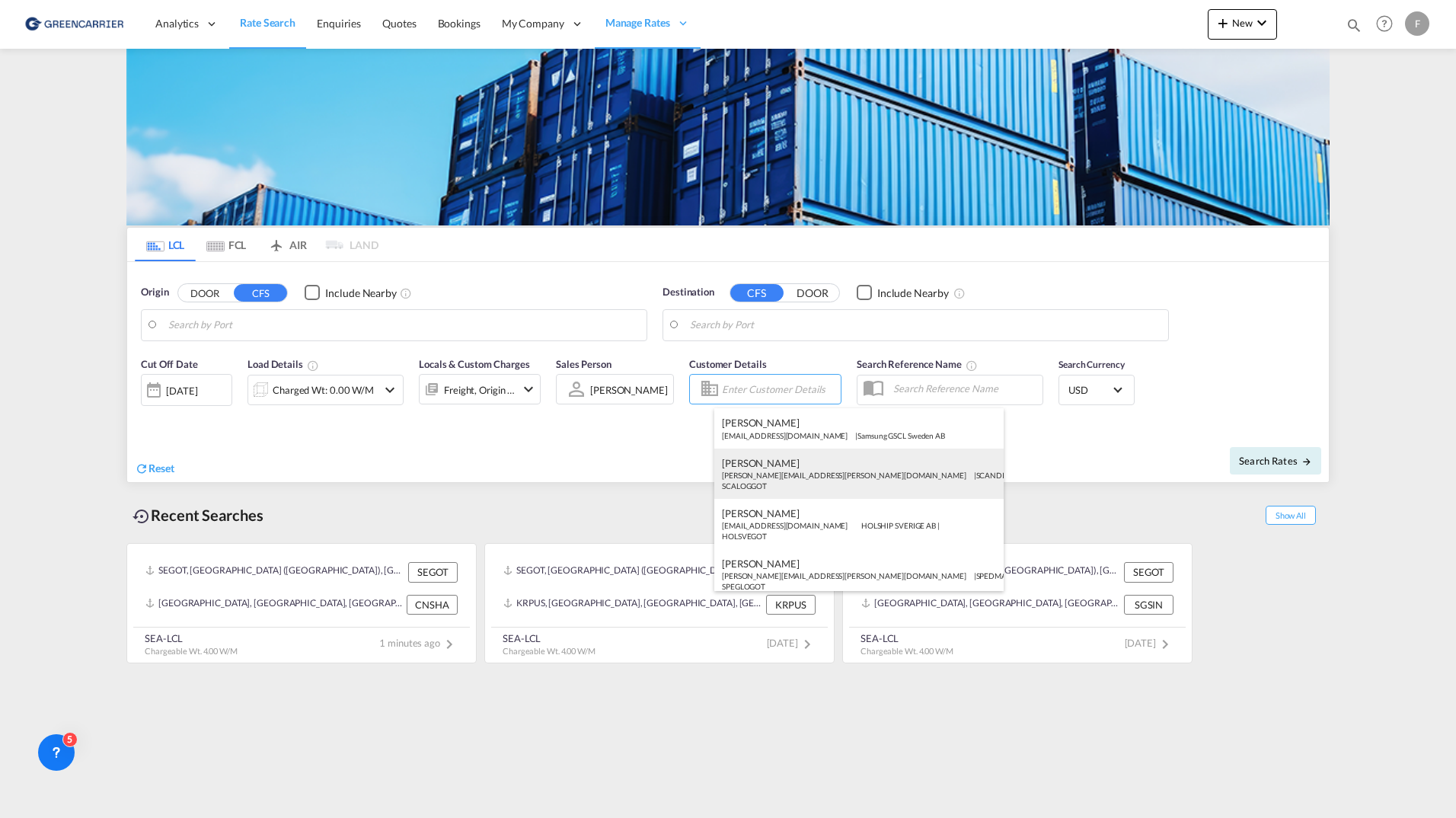
click at [790, 478] on div "[PERSON_NAME] [PERSON_NAME][EMAIL_ADDRESS][PERSON_NAME][DOMAIN_NAME] | SCANDINA…" at bounding box center [859, 474] width 289 height 51
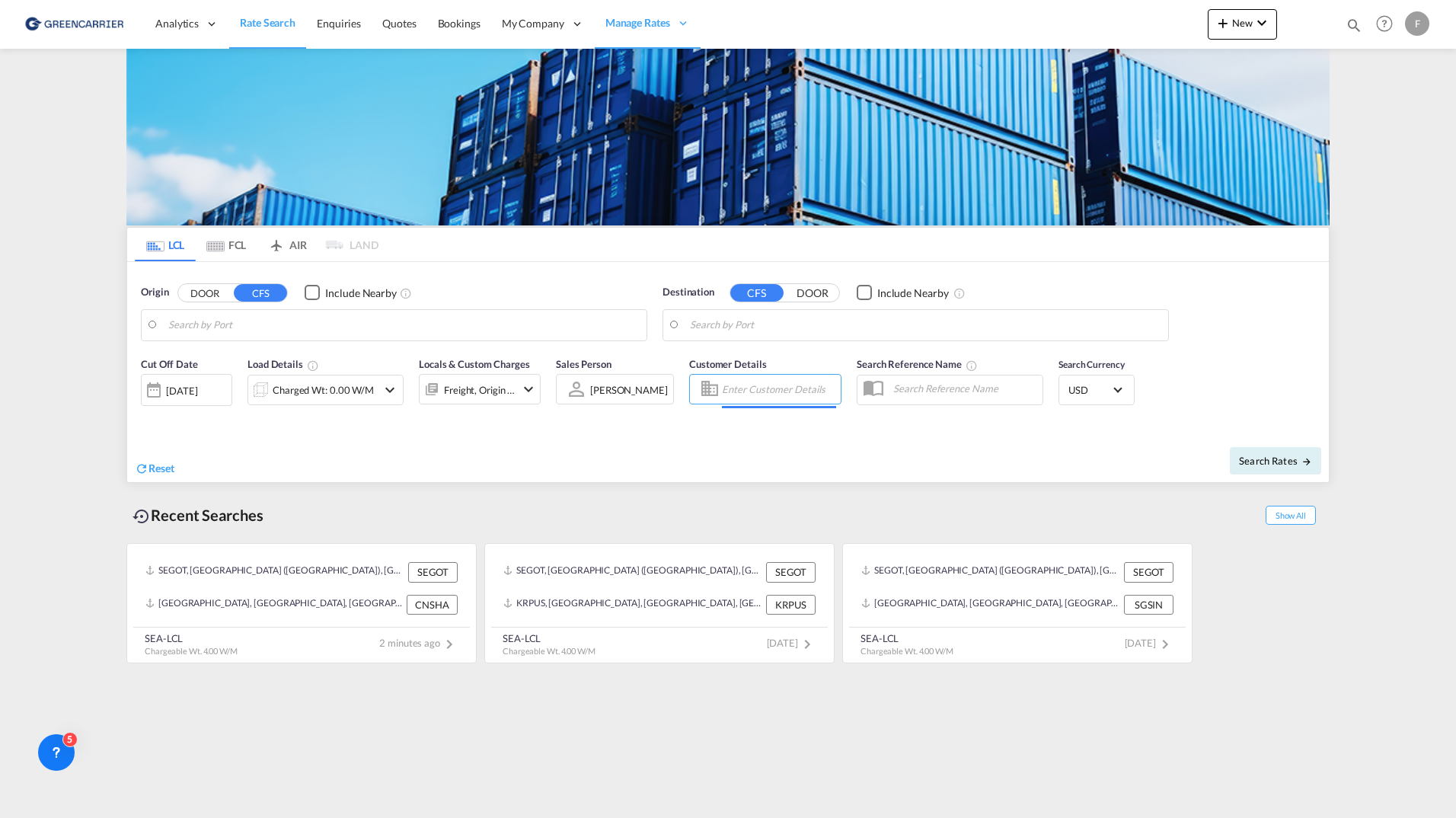
type input "SCANDINAVIAN LOGISTICS PARTNERS AB, [PERSON_NAME], [PERSON_NAME][EMAIL_ADDRESS]…"
click at [350, 323] on body "Analytics Reports Dashboard Rate Search Enquiries Quotes Bookings" at bounding box center [728, 409] width 1456 height 818
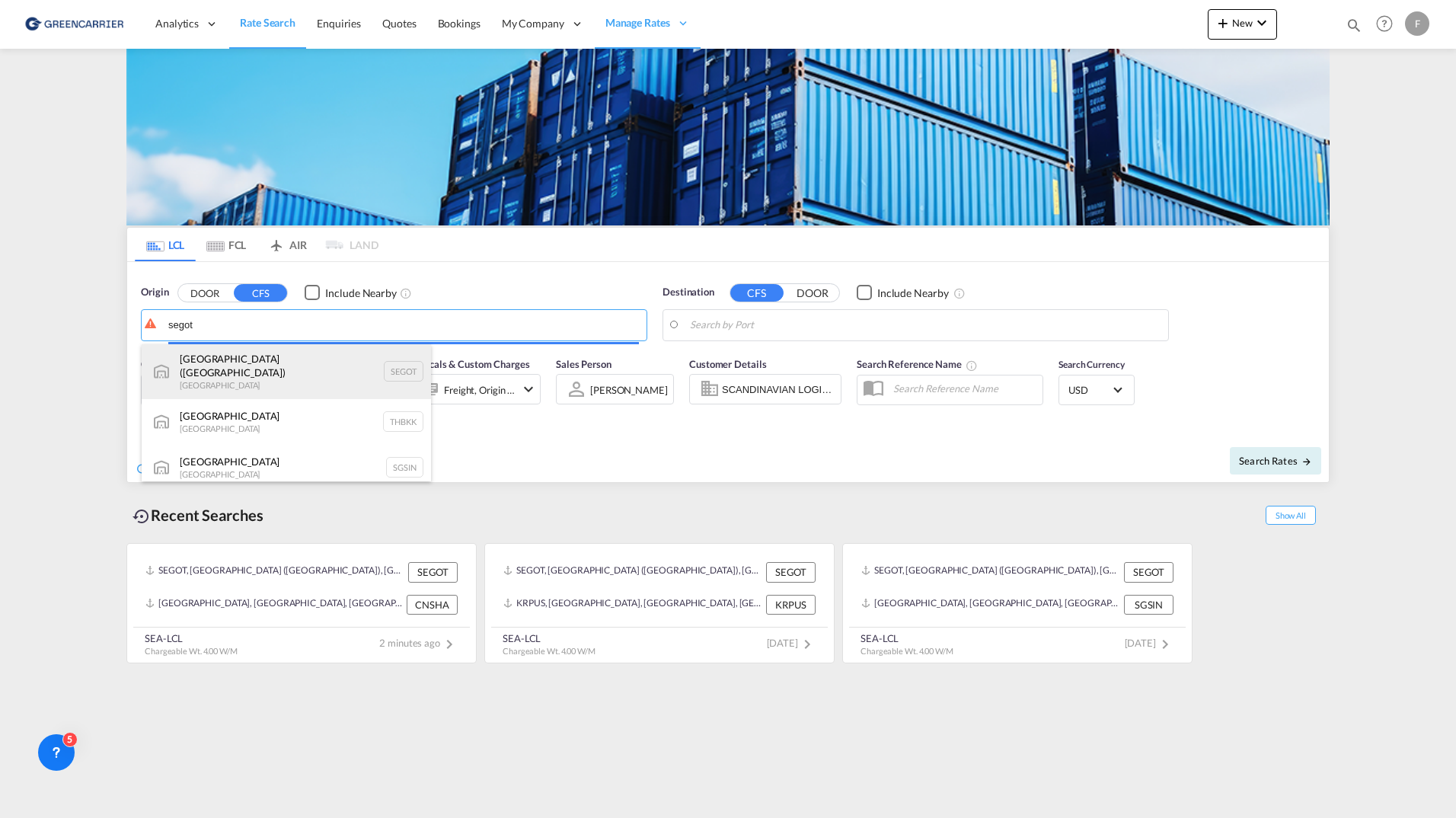
click at [288, 366] on div "[GEOGRAPHIC_DATA] ([GEOGRAPHIC_DATA]) [GEOGRAPHIC_DATA] SEGOT" at bounding box center [286, 372] width 289 height 55
type input "[GEOGRAPHIC_DATA] ([GEOGRAPHIC_DATA]), [GEOGRAPHIC_DATA]"
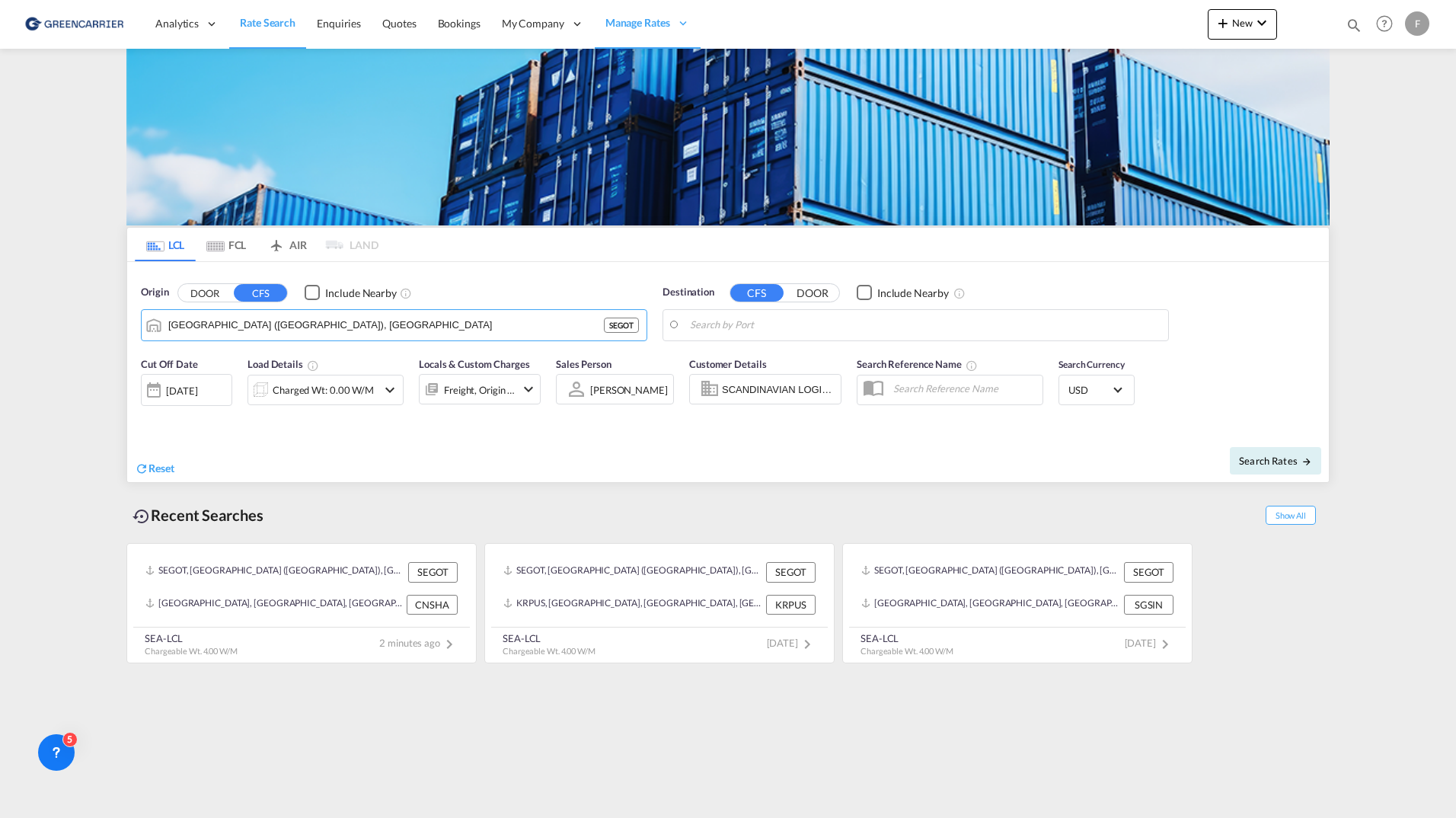
drag, startPoint x: 772, startPoint y: 311, endPoint x: 774, endPoint y: 319, distance: 8.2
click at [774, 311] on md-input-container at bounding box center [916, 325] width 505 height 31
click at [775, 326] on body "Analytics Reports Dashboard Rate Search Enquiries Quotes Bookings" at bounding box center [728, 409] width 1456 height 818
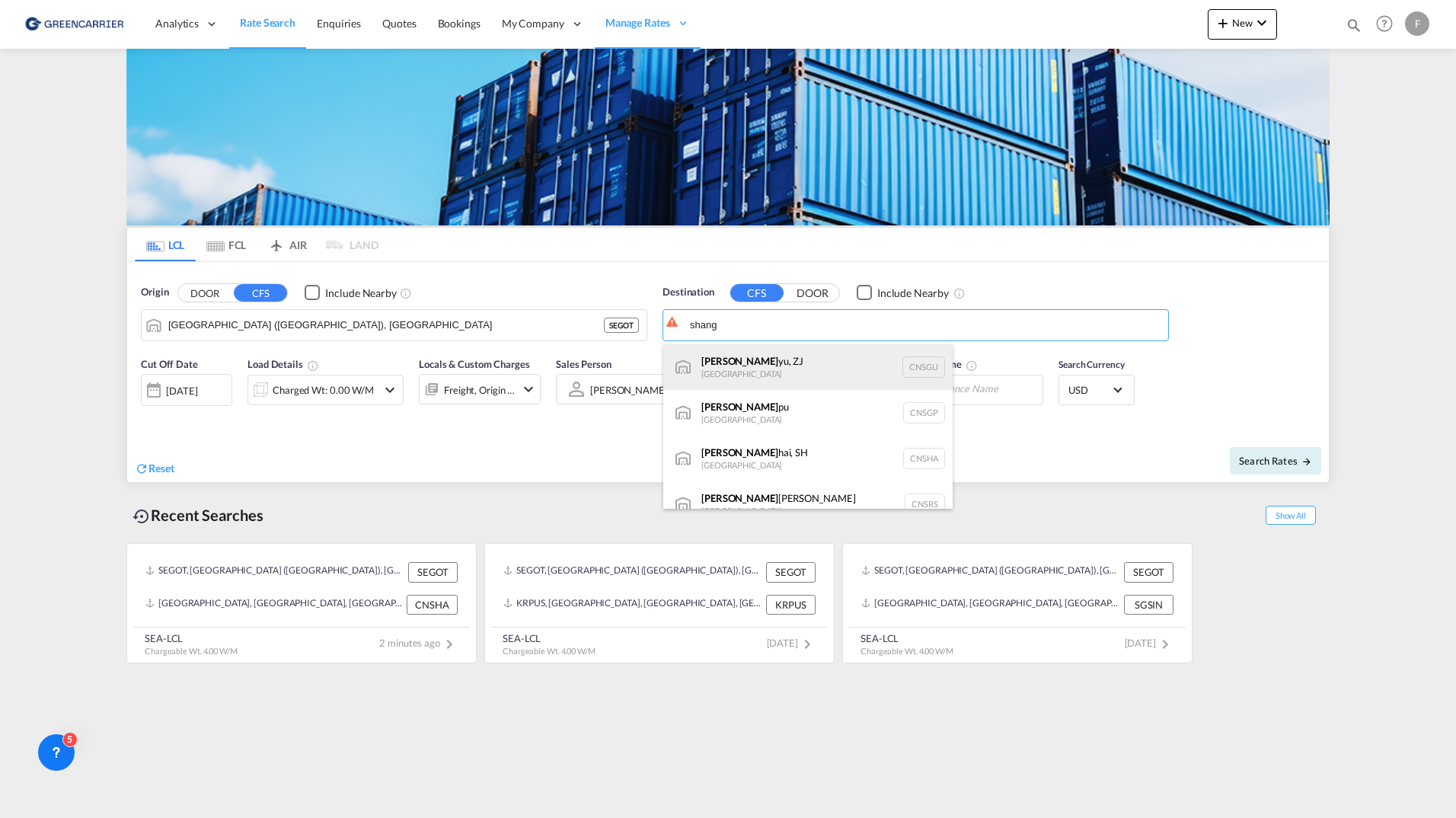
click at [805, 365] on div "[PERSON_NAME], ZJ [GEOGRAPHIC_DATA] [GEOGRAPHIC_DATA]" at bounding box center [808, 367] width 289 height 46
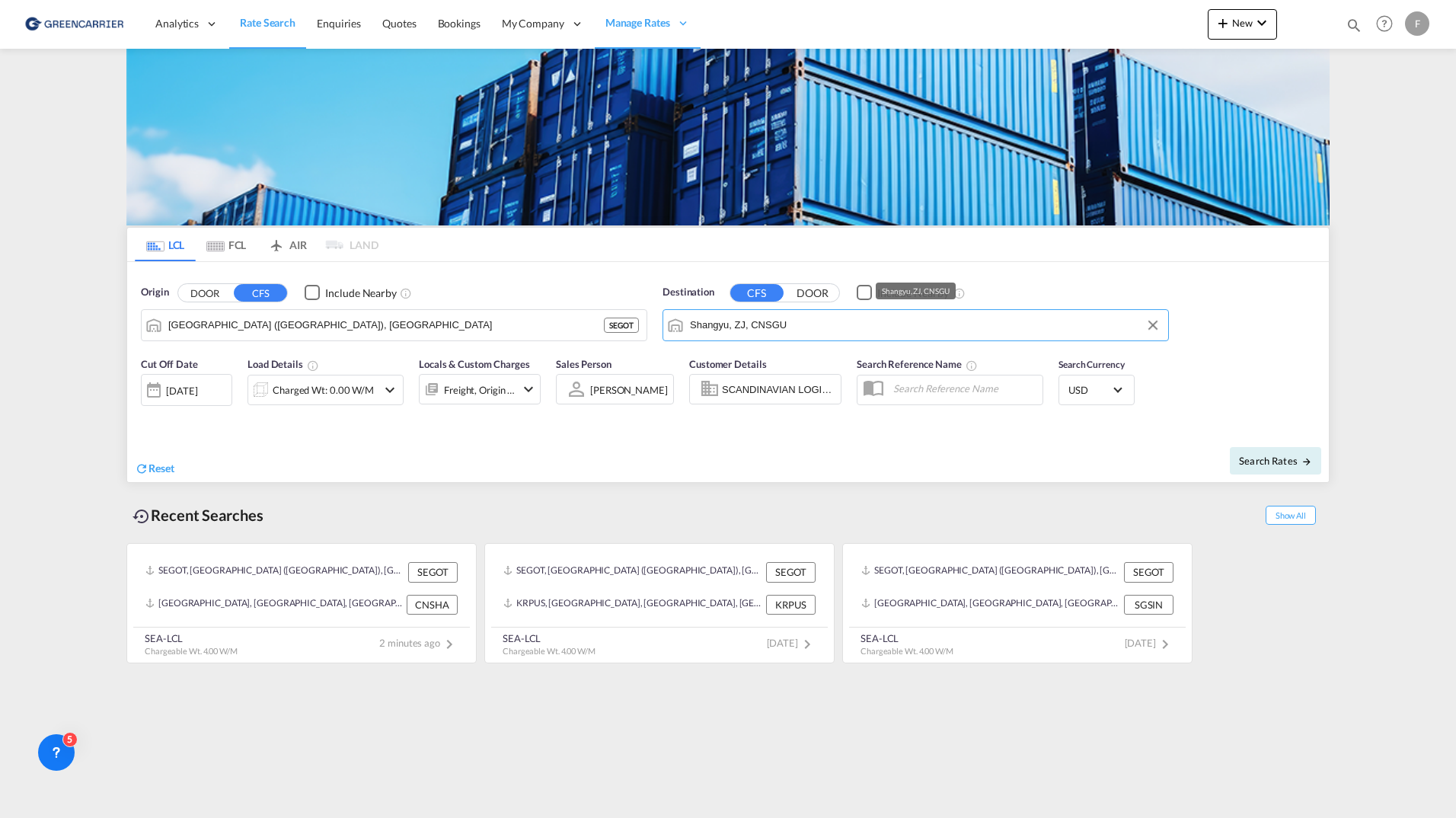
click at [812, 328] on input "Shangyu, ZJ, CNSGU" at bounding box center [925, 325] width 471 height 23
click at [813, 372] on div "[GEOGRAPHIC_DATA] , SH [GEOGRAPHIC_DATA] [GEOGRAPHIC_DATA]" at bounding box center [808, 367] width 289 height 46
type input "[GEOGRAPHIC_DATA], SH, CNSHA"
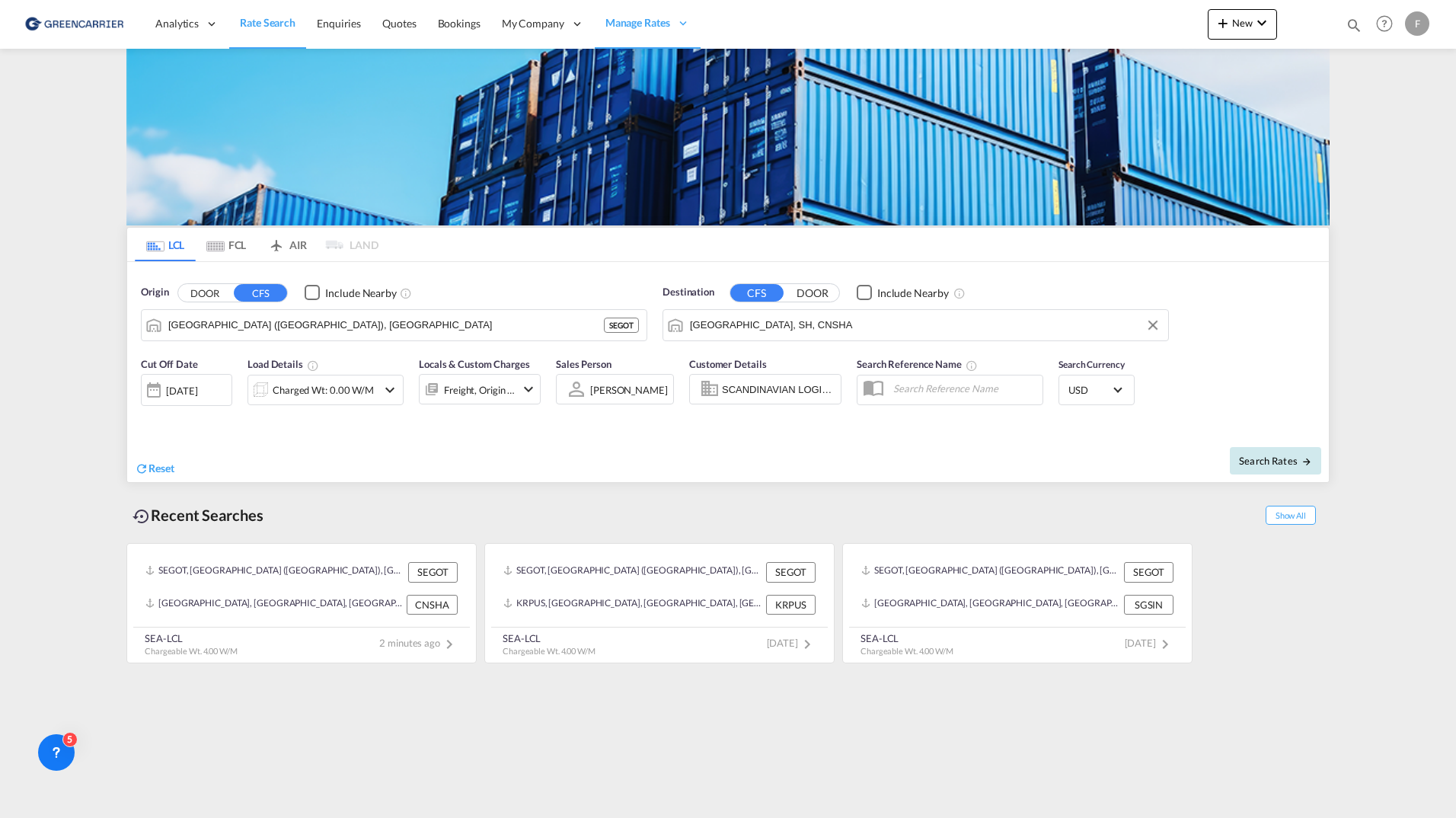
click at [1310, 450] on button "Search Rates" at bounding box center [1275, 461] width 91 height 28
drag, startPoint x: 741, startPoint y: 373, endPoint x: 754, endPoint y: 373, distance: 13.0
click at [754, 373] on div "Customer Details SCANDINAVIAN LOGISTICS PARTNERS AB, [PERSON_NAME], [PERSON_NAM…" at bounding box center [765, 387] width 168 height 77
click at [352, 403] on div "Charged Wt: 0.00 W/M" at bounding box center [326, 390] width 156 height 31
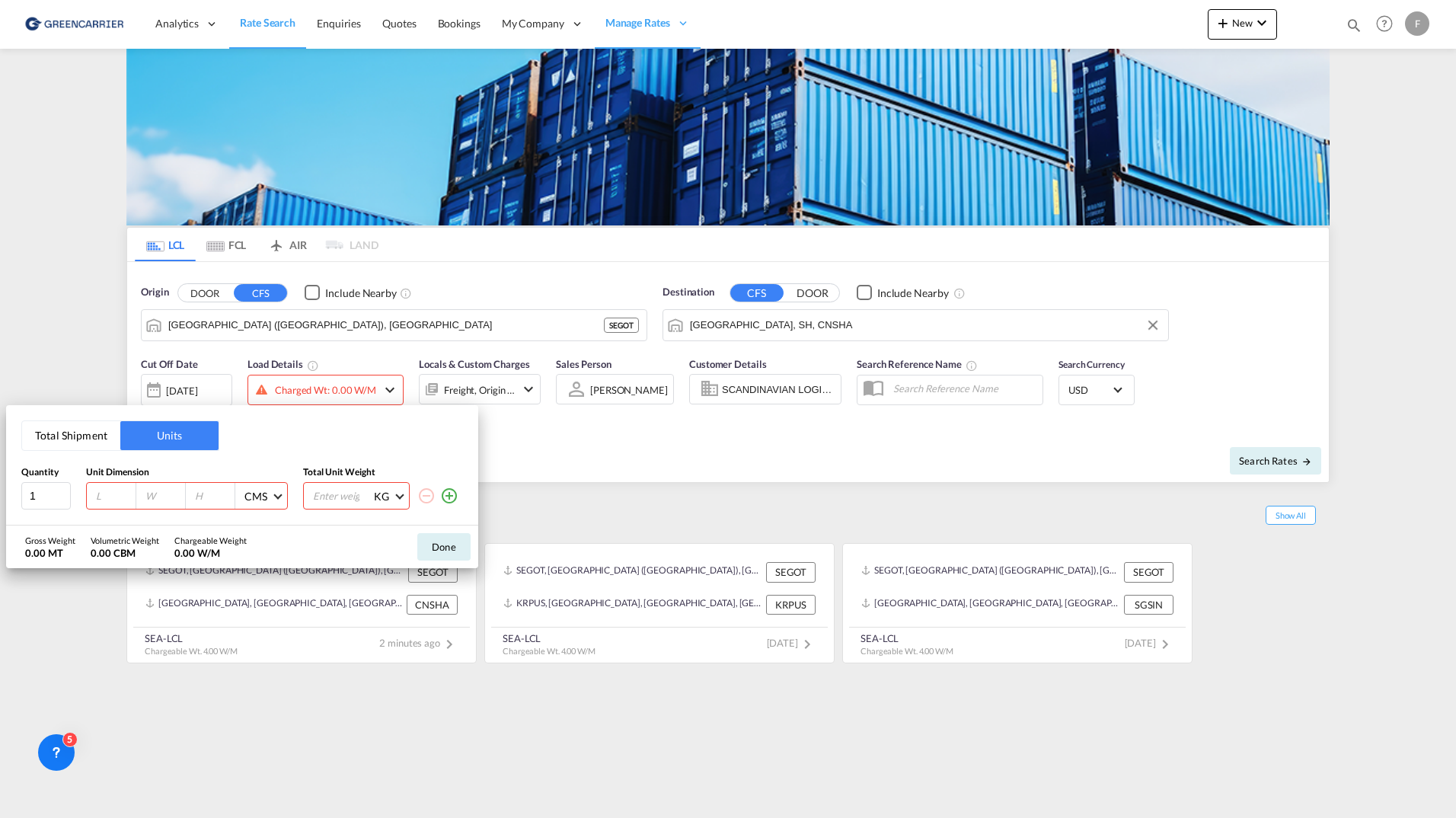
click at [78, 432] on button "Total Shipment" at bounding box center [71, 436] width 98 height 29
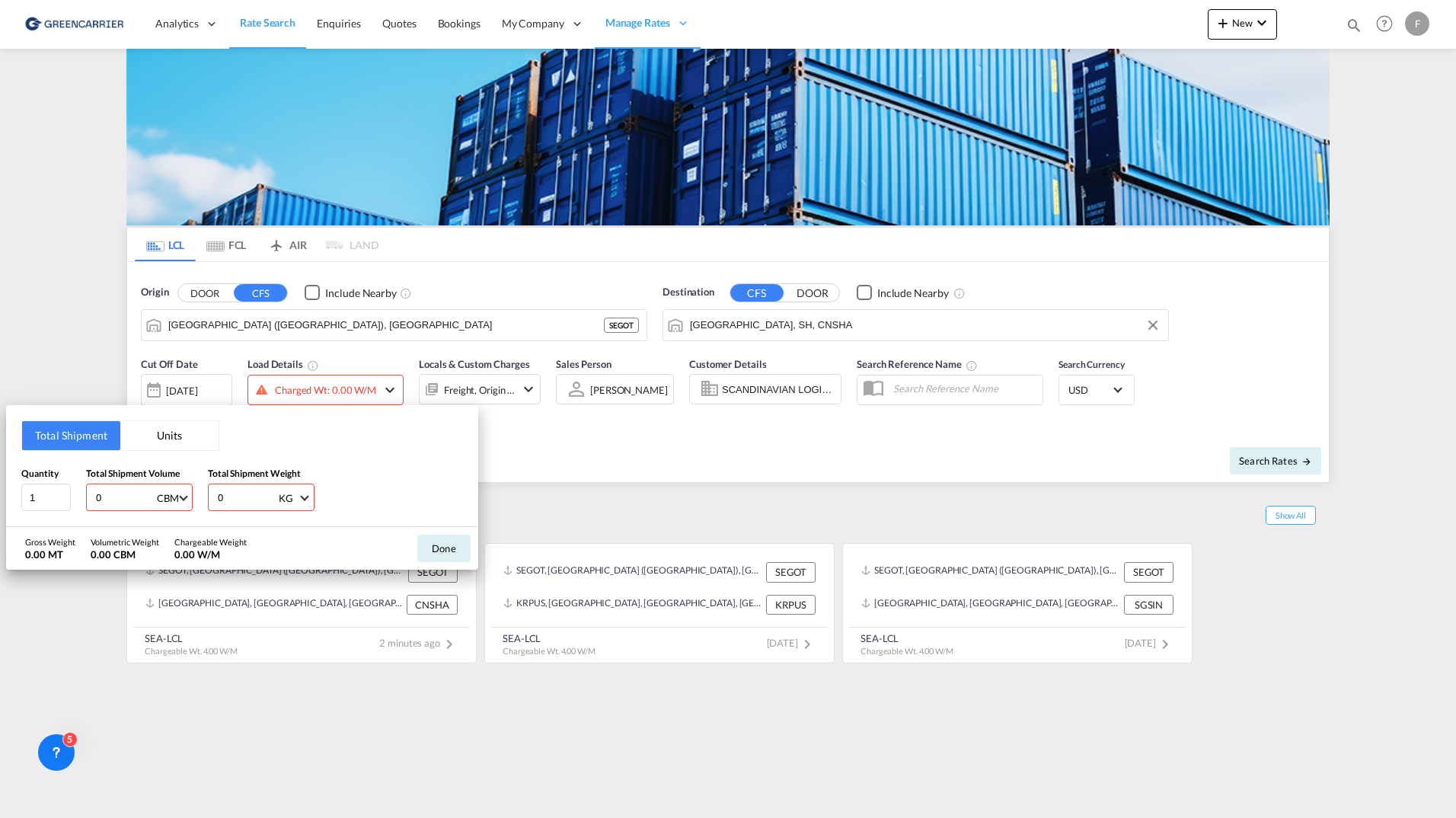
drag, startPoint x: 112, startPoint y: 504, endPoint x: 98, endPoint y: 507, distance: 14.3
click at [83, 505] on div "Quantity 1 Total Shipment Volume 0 CBM CBM CFT Total Shipment Weight 0 KG KG LB" at bounding box center [242, 489] width 441 height 46
type input "3"
click at [218, 504] on div "0 KG KG LB" at bounding box center [261, 497] width 106 height 28
click at [231, 504] on input "0" at bounding box center [247, 497] width 61 height 26
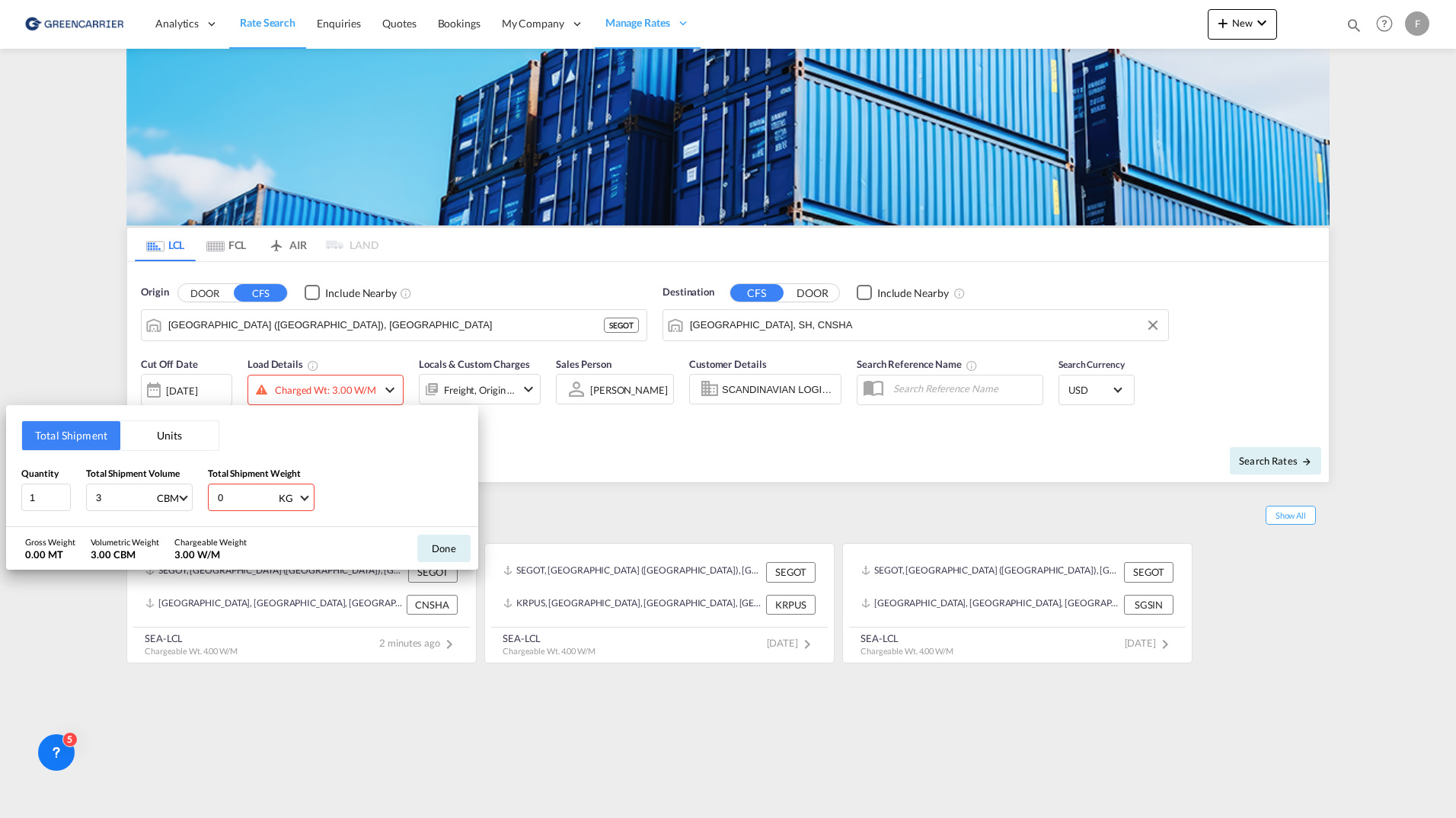
drag, startPoint x: 227, startPoint y: 504, endPoint x: 204, endPoint y: 504, distance: 23.0
click at [204, 504] on div "Quantity 1 Total Shipment Volume 3 CBM CBM CFT Total Shipment Weight 0 KG KG LB" at bounding box center [242, 489] width 441 height 46
type input "400"
click at [445, 540] on button "Done" at bounding box center [445, 549] width 54 height 28
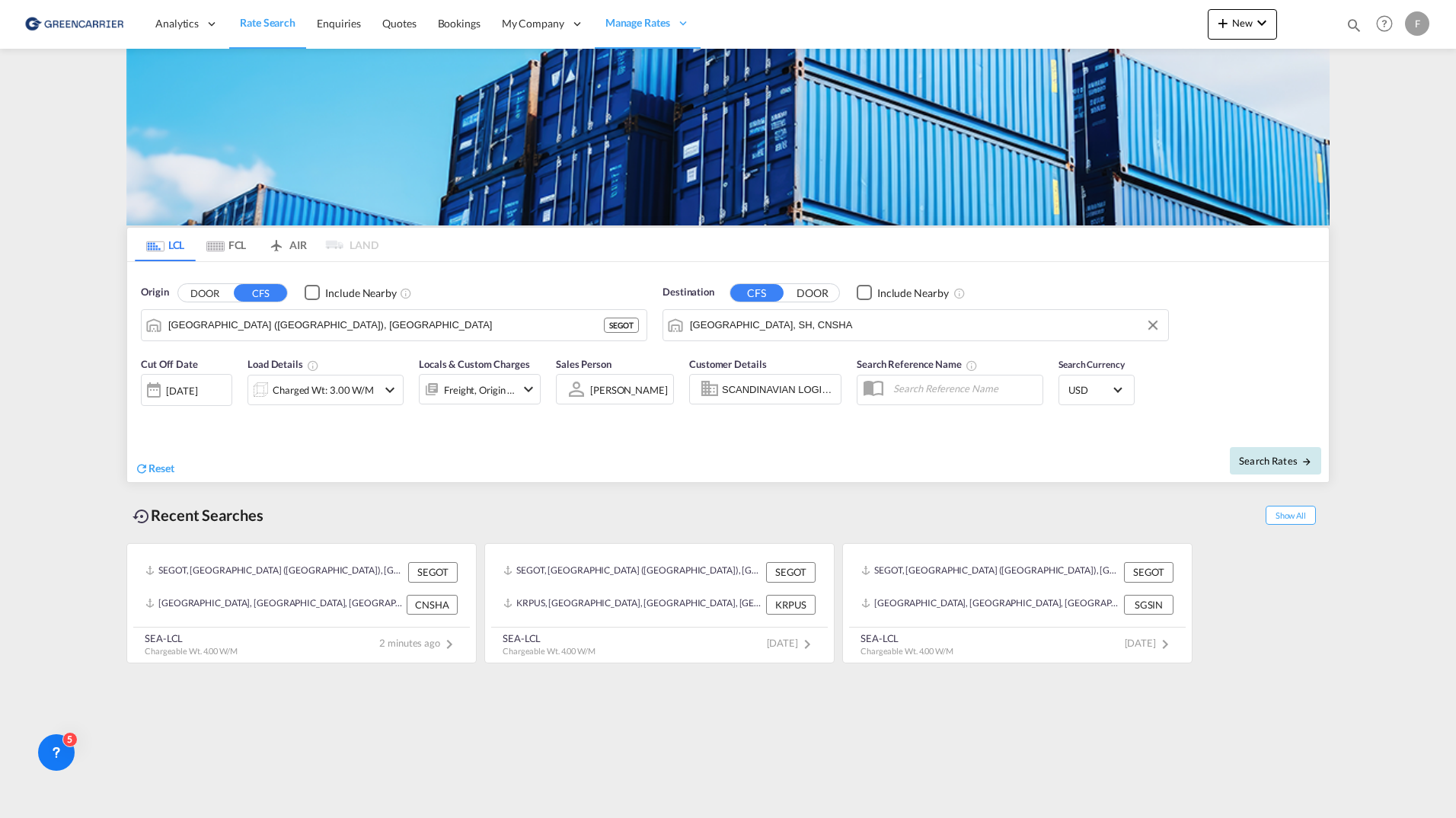
click at [1298, 473] on button "Search Rates" at bounding box center [1275, 461] width 91 height 28
type input "SEGOT to CNSHA / [DATE]"
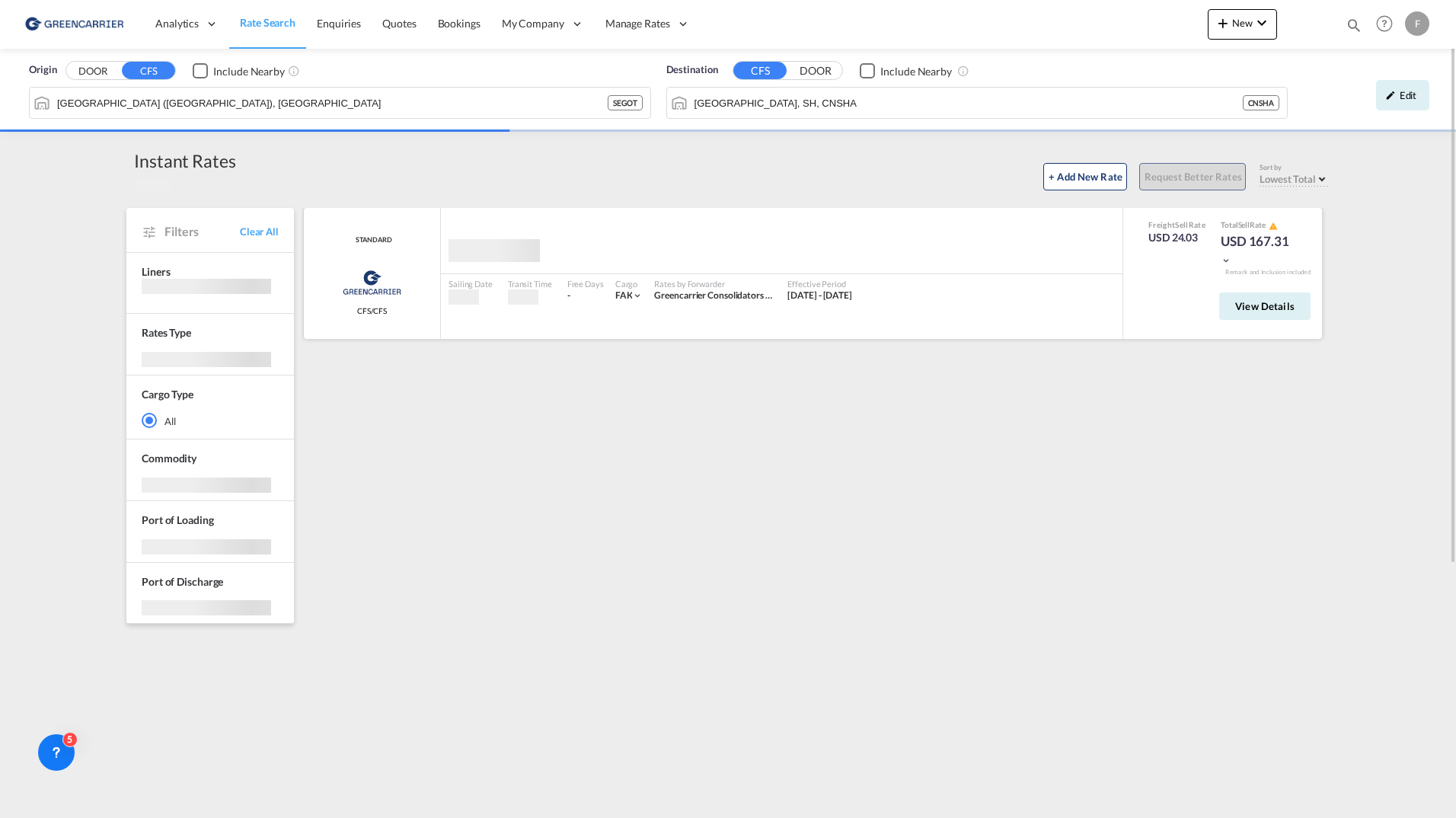
click at [1195, 240] on div "USD 24.03" at bounding box center [1177, 238] width 57 height 15
click at [1198, 243] on div "USD 24.03" at bounding box center [1177, 238] width 57 height 15
drag, startPoint x: 1198, startPoint y: 243, endPoint x: 1184, endPoint y: 240, distance: 14.3
click at [1181, 240] on div "USD 24.03" at bounding box center [1177, 238] width 57 height 15
click at [1262, 307] on span "View Details" at bounding box center [1265, 306] width 60 height 12
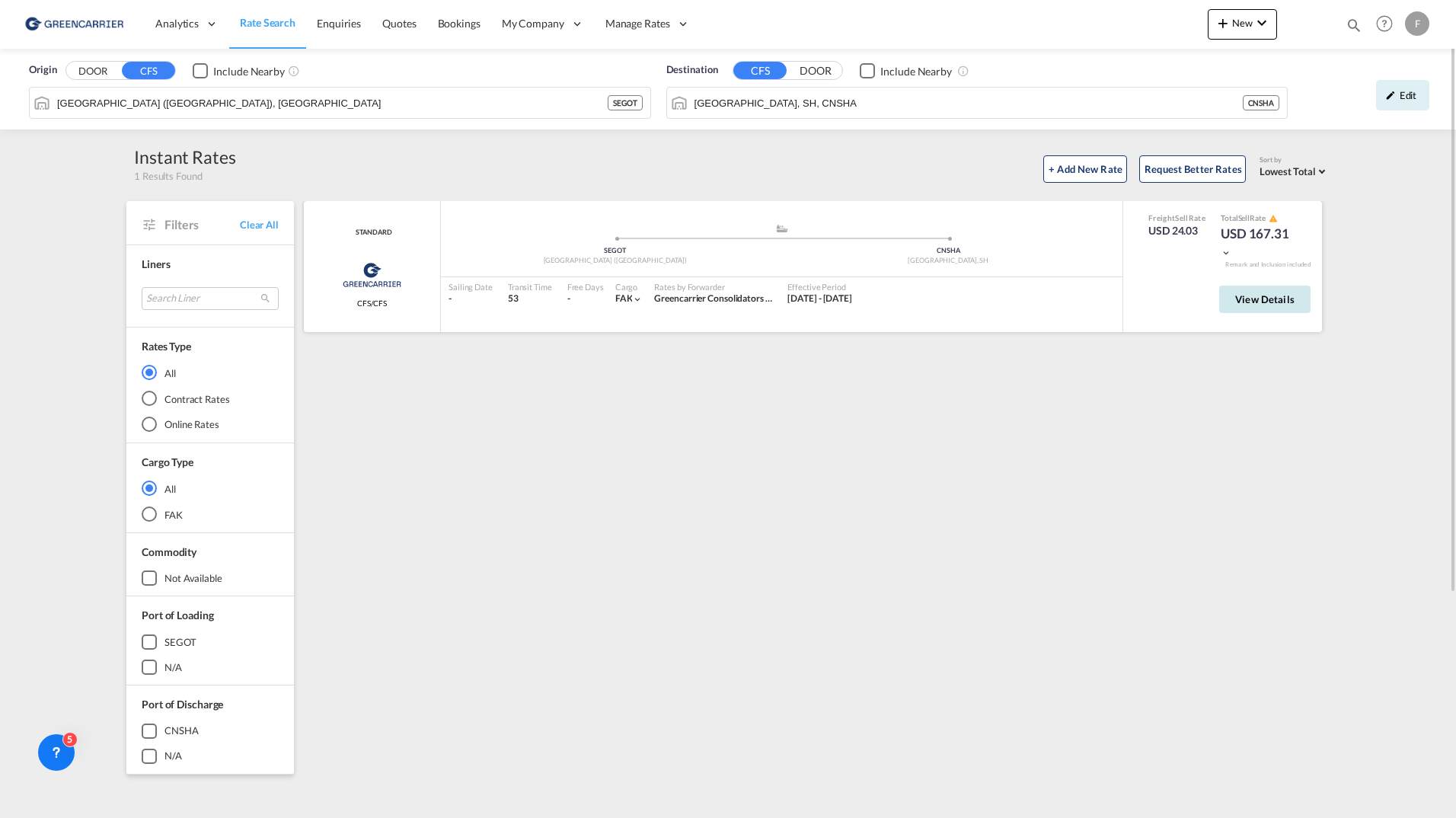
click at [1260, 301] on span "View Details" at bounding box center [1265, 299] width 60 height 12
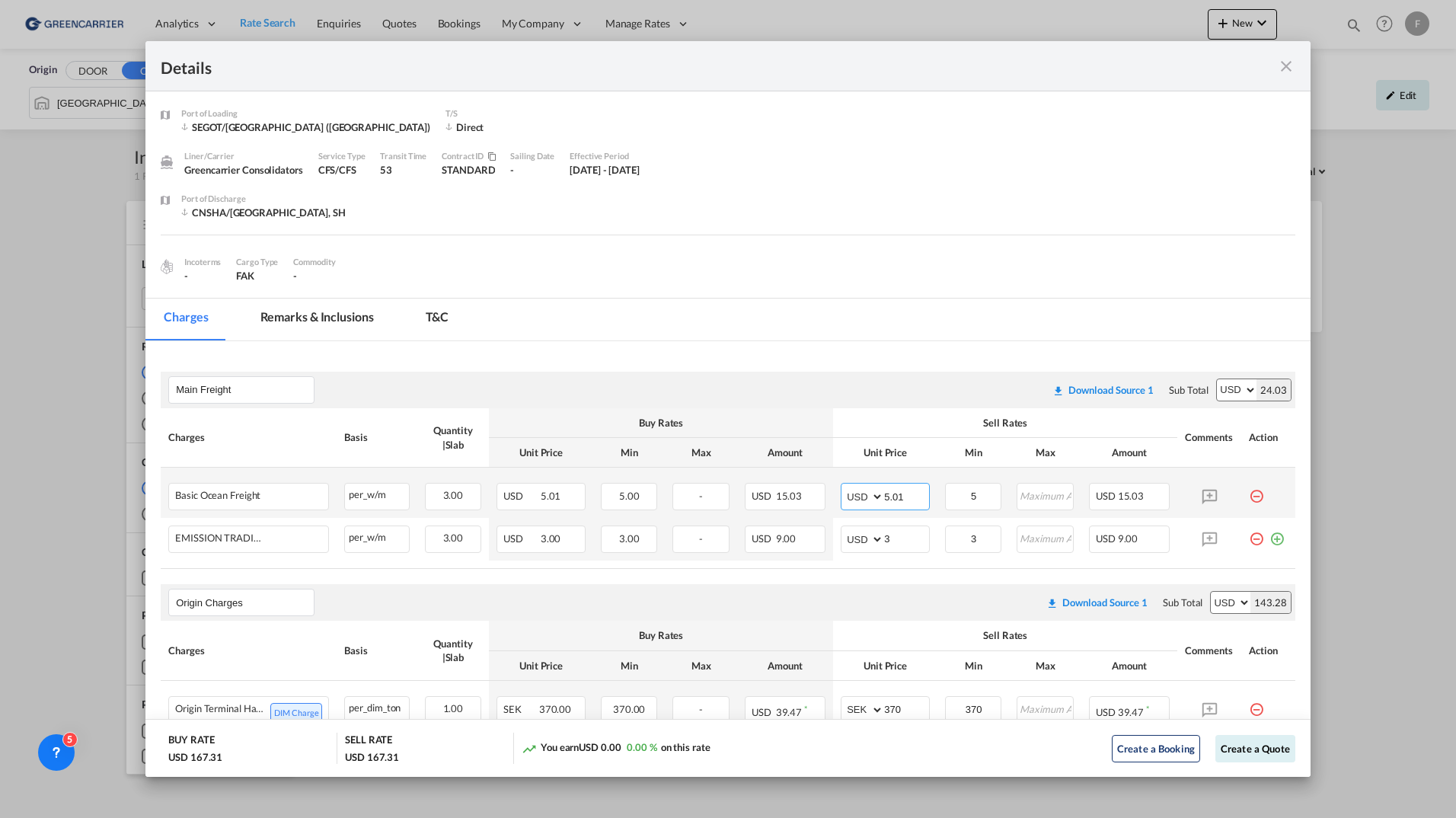
drag, startPoint x: 893, startPoint y: 497, endPoint x: 903, endPoint y: 497, distance: 10.0
click at [887, 497] on input "5.01" at bounding box center [907, 495] width 45 height 23
click at [816, 210] on div "Port of Discharge [GEOGRAPHIC_DATA]/[GEOGRAPHIC_DATA], SH" at bounding box center [738, 213] width 1114 height 43
click at [1285, 71] on md-icon "icon-close fg-AAA8AD m-0 cursor" at bounding box center [1287, 67] width 18 height 18
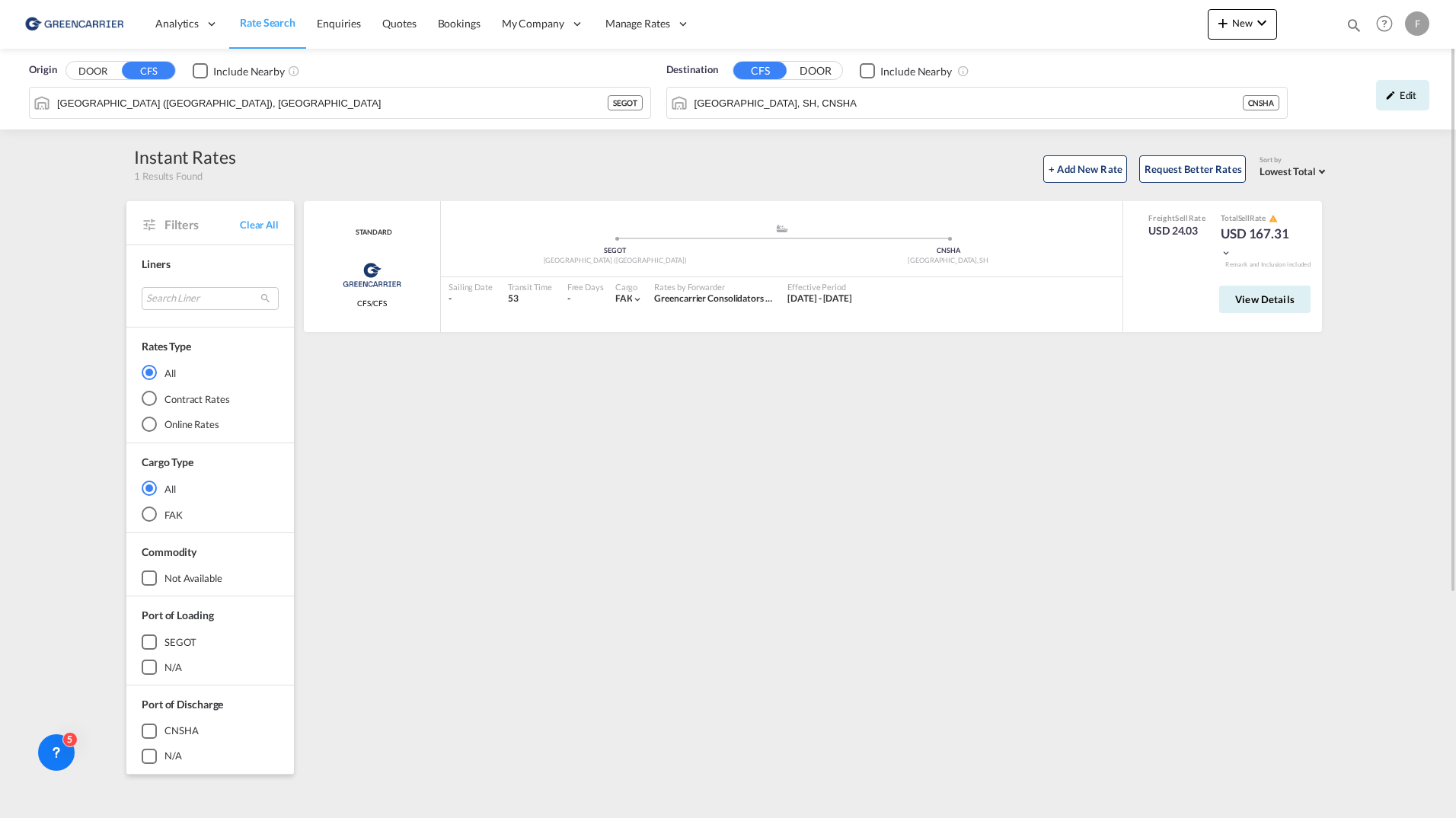
click at [910, 469] on div "STANDARD Greencarrier Consolidators CFS/CFS added by you .a{fill:#aaa8ad;} .a{f…" at bounding box center [816, 658] width 1028 height 914
click at [1253, 298] on span "View Details" at bounding box center [1265, 299] width 60 height 12
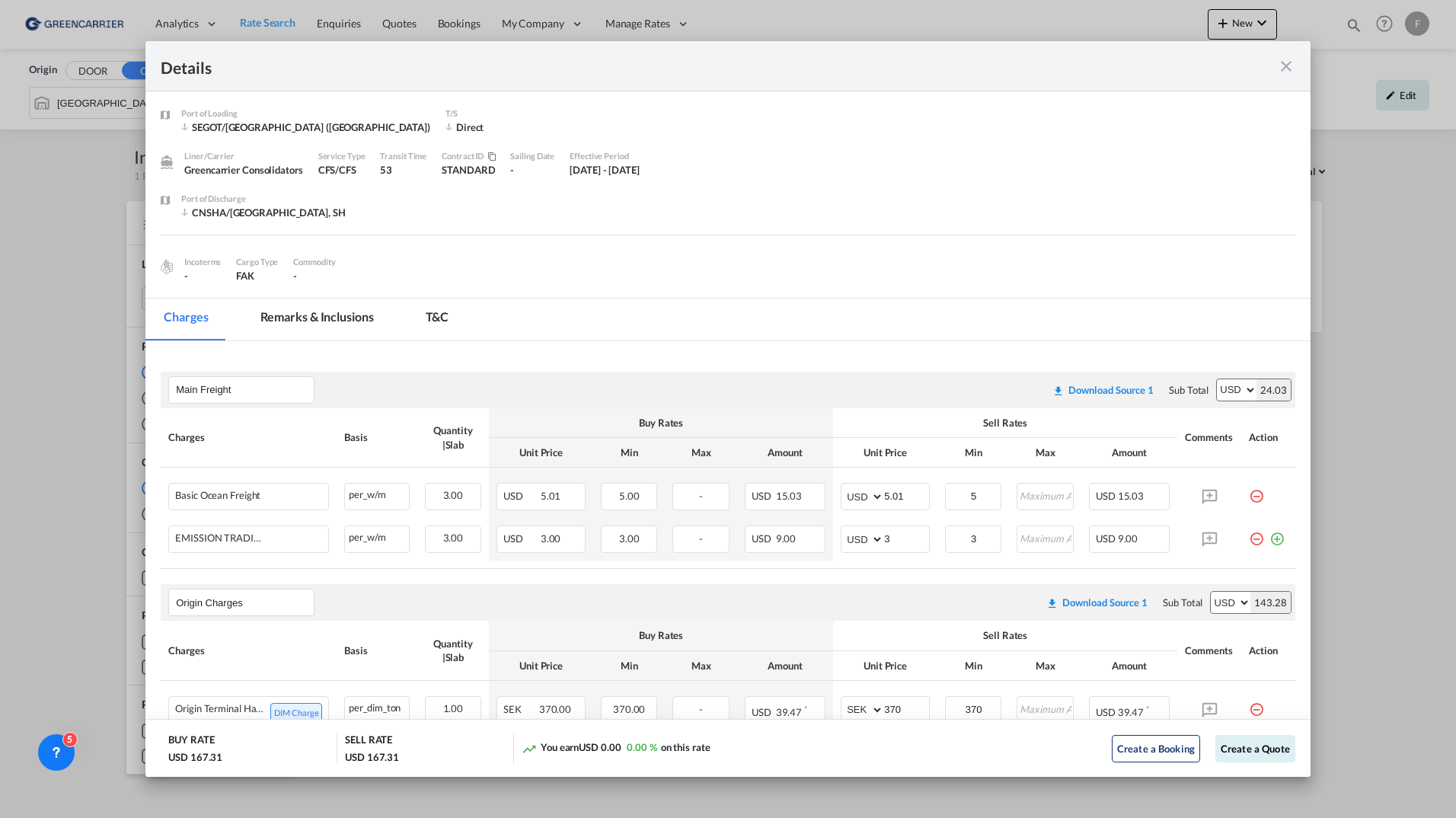
click at [1285, 70] on md-icon "icon-close fg-AAA8AD m-0 cursor" at bounding box center [1287, 67] width 18 height 18
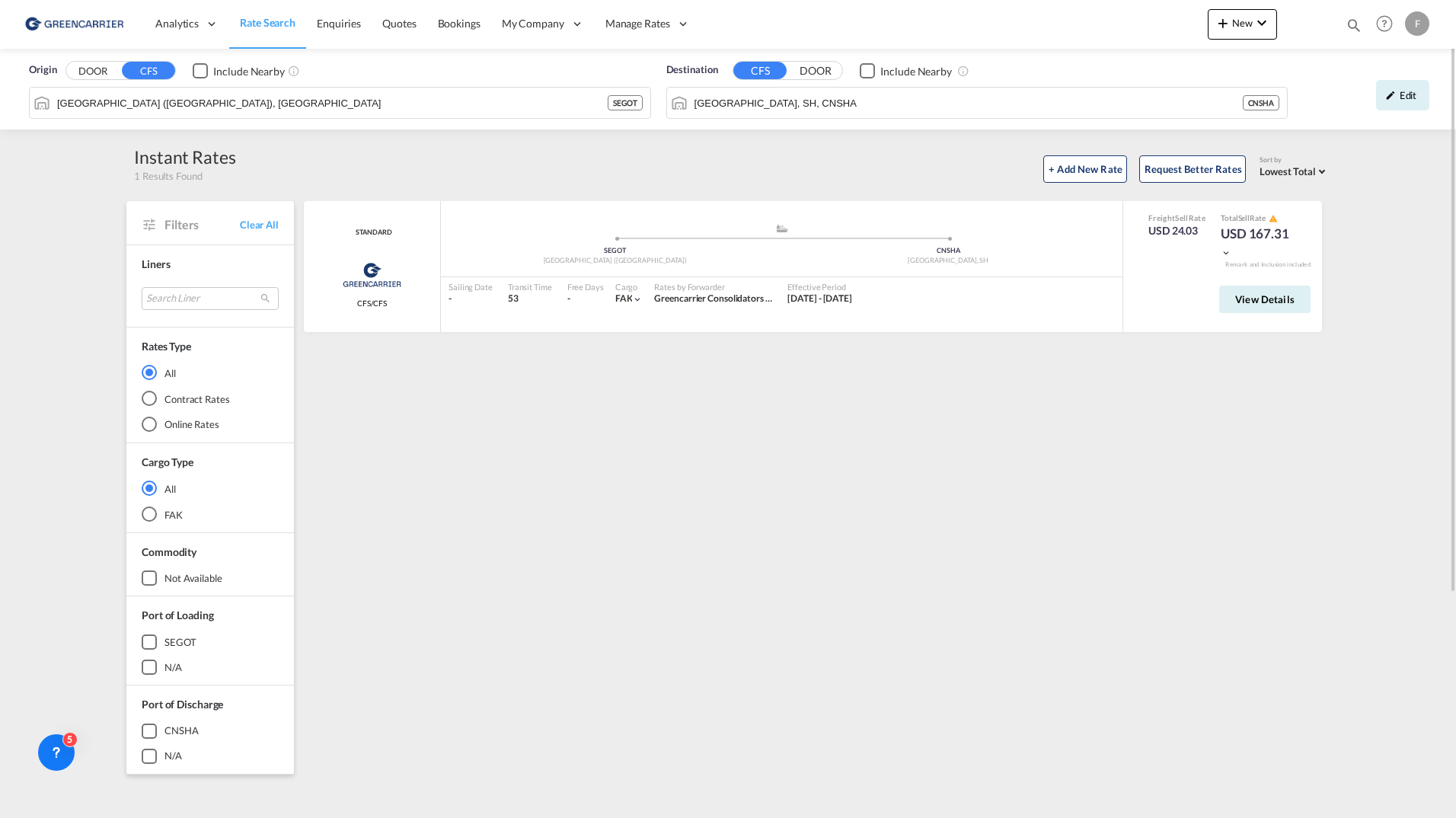
click at [1424, 32] on div "F" at bounding box center [1418, 24] width 24 height 24
click at [1402, 122] on button "Logout" at bounding box center [1399, 116] width 99 height 31
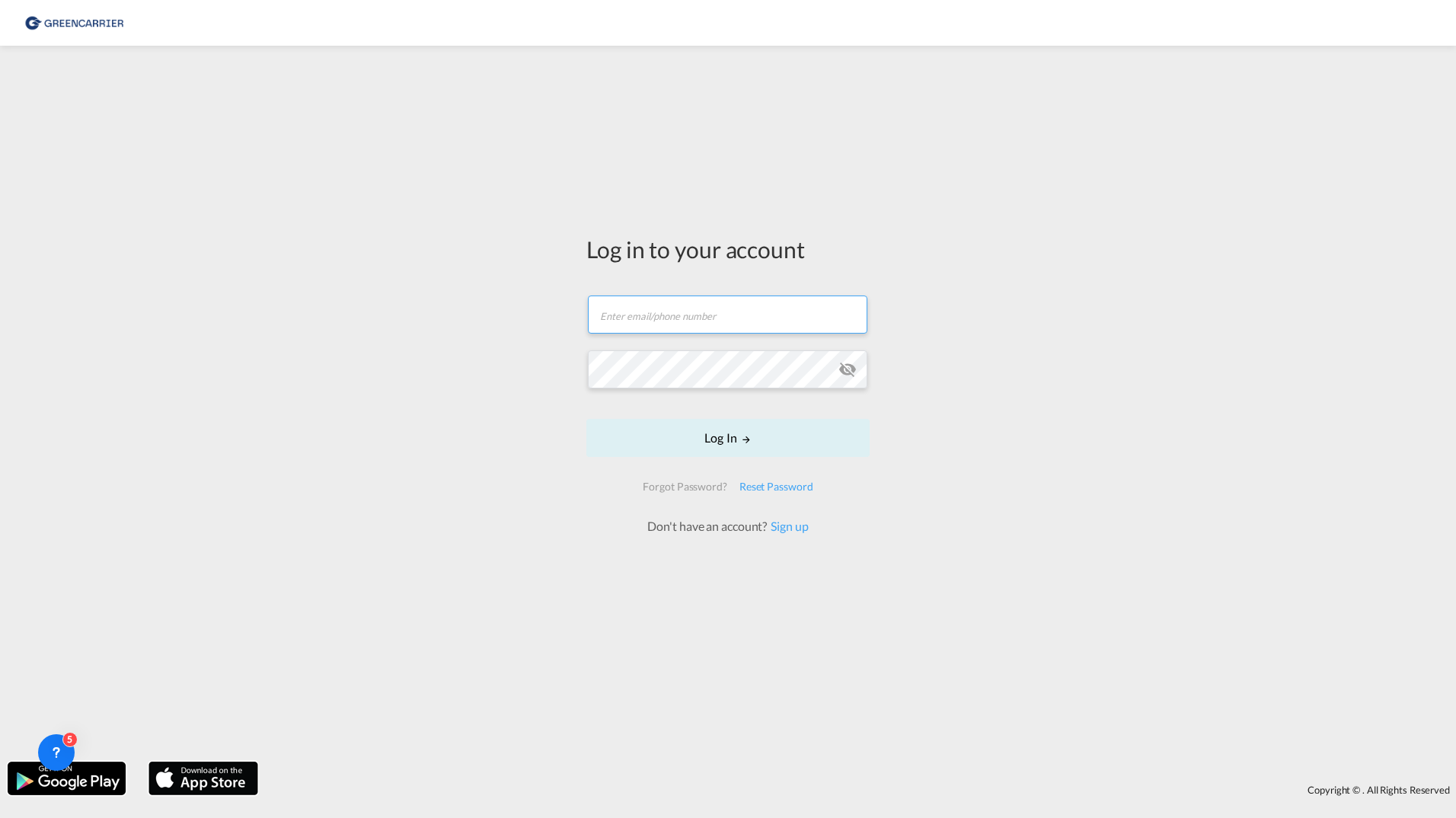
type input "[PERSON_NAME][EMAIL_ADDRESS][DOMAIN_NAME]"
